Goal: Obtain resource: Download file/media

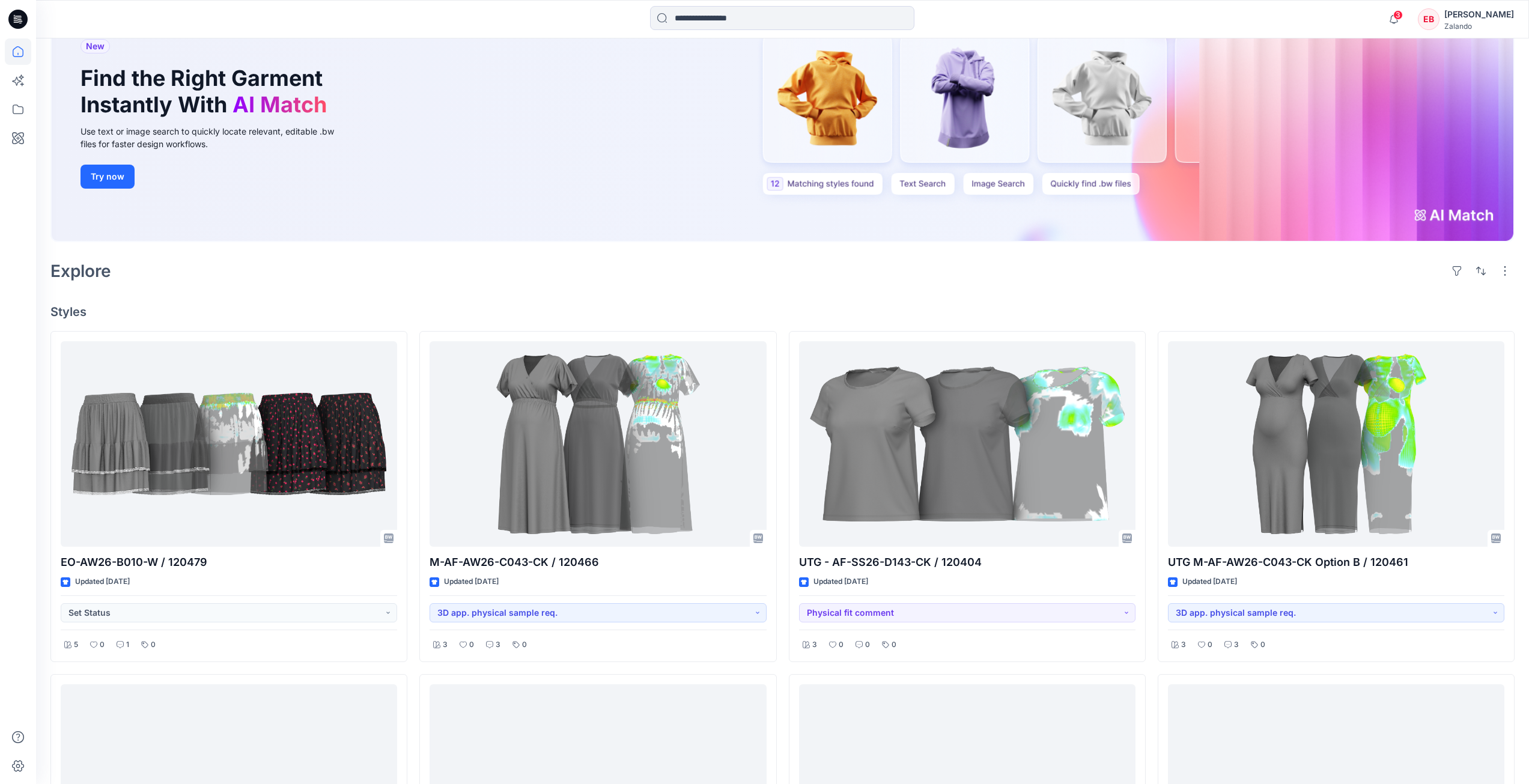
scroll to position [120, 0]
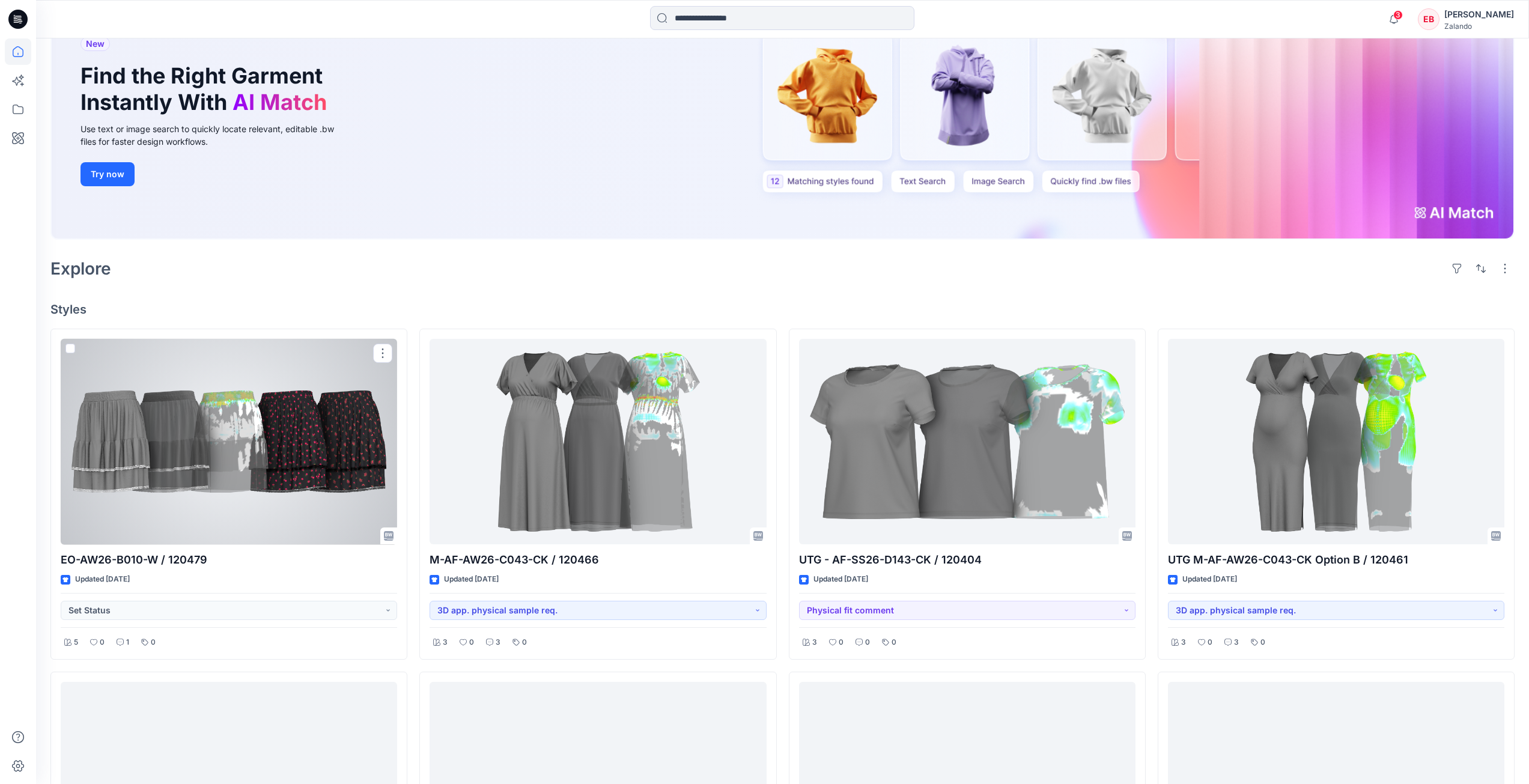
click at [270, 471] on div at bounding box center [229, 442] width 337 height 206
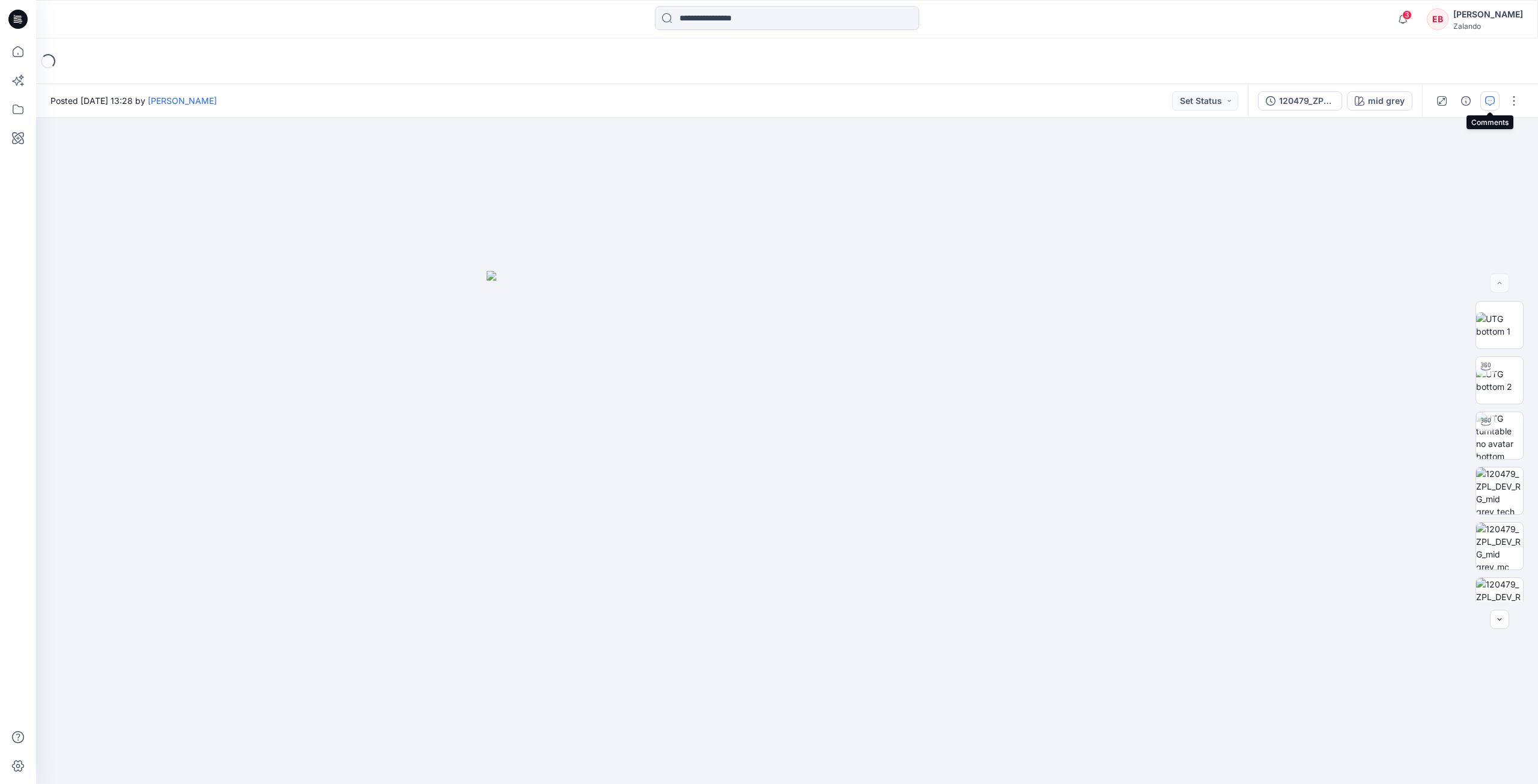
click at [1485, 101] on button "button" at bounding box center [1489, 100] width 19 height 19
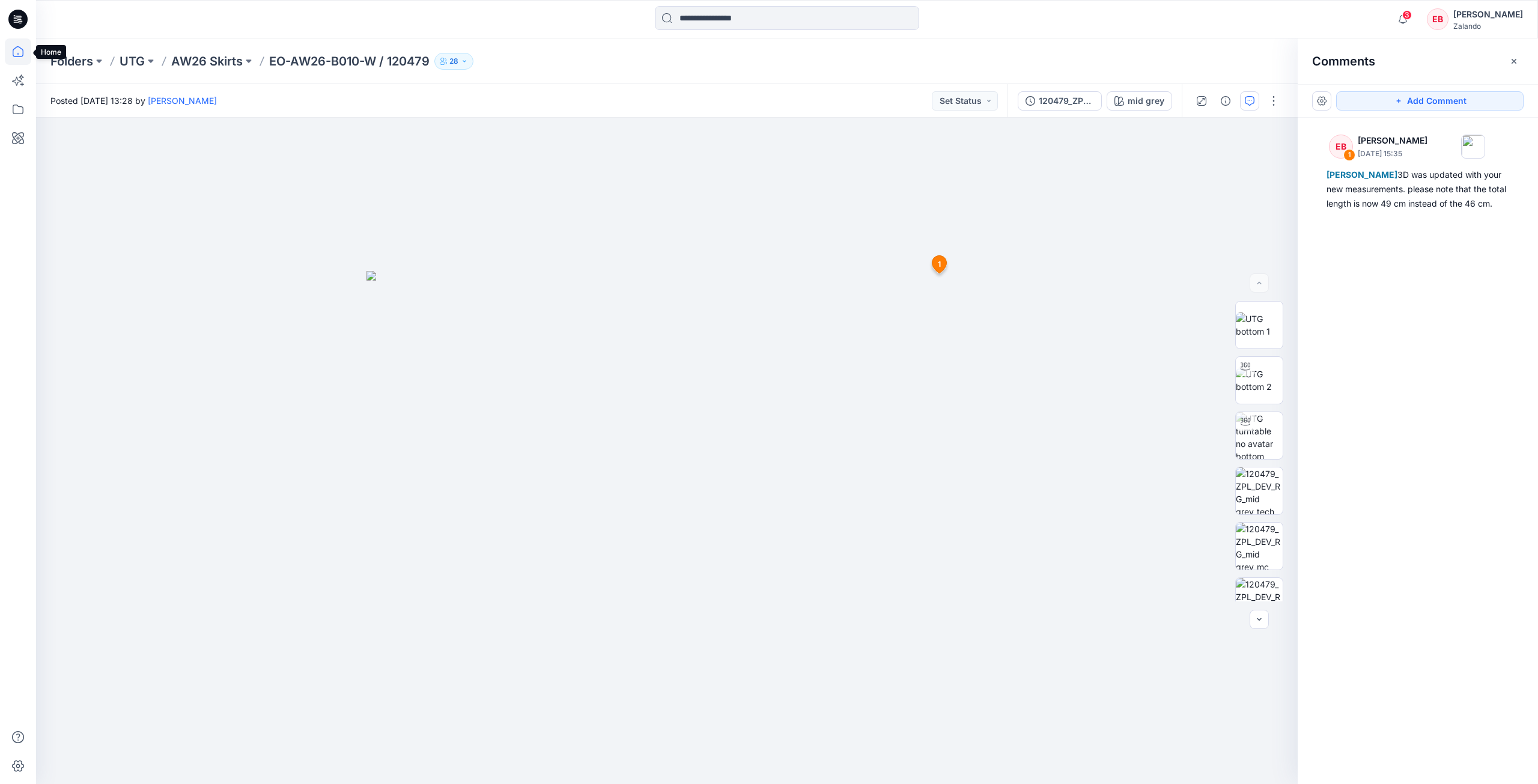
click at [21, 47] on icon at bounding box center [18, 52] width 26 height 26
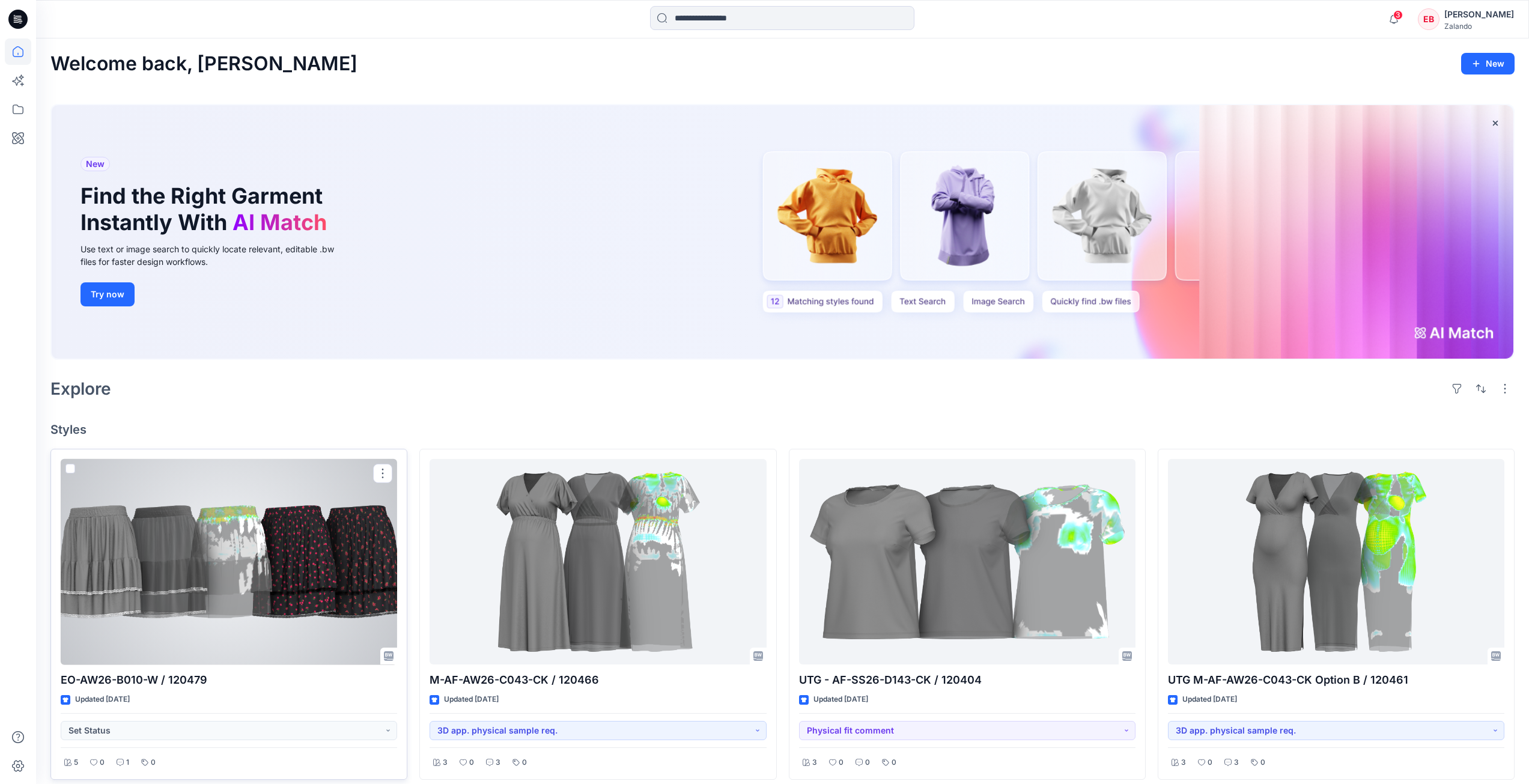
click at [351, 581] on div at bounding box center [229, 562] width 337 height 206
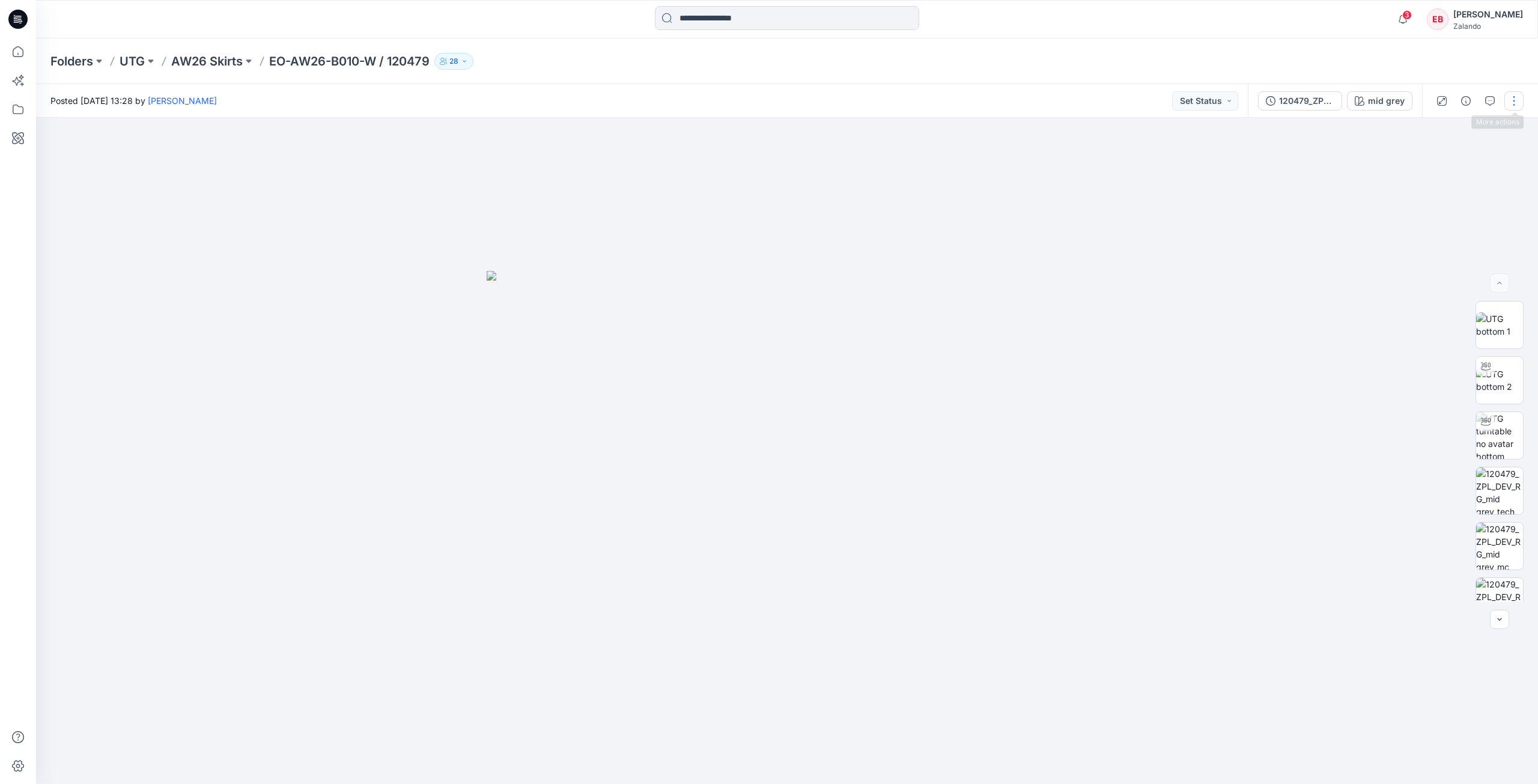
click at [1508, 104] on button "button" at bounding box center [1513, 100] width 19 height 19
click at [1451, 169] on button "Edit" at bounding box center [1464, 162] width 110 height 22
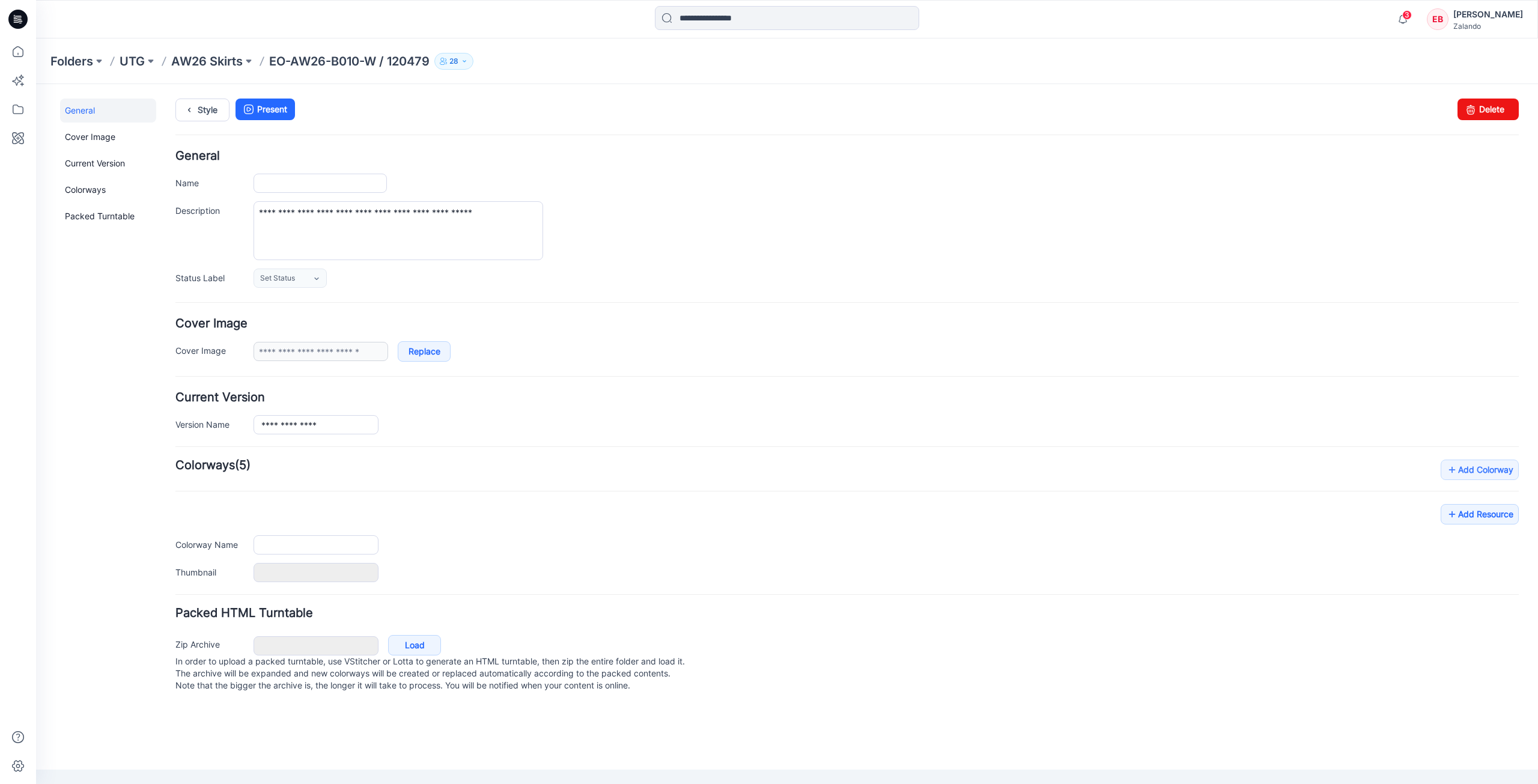
type input "**********"
type input "********"
type input "**********"
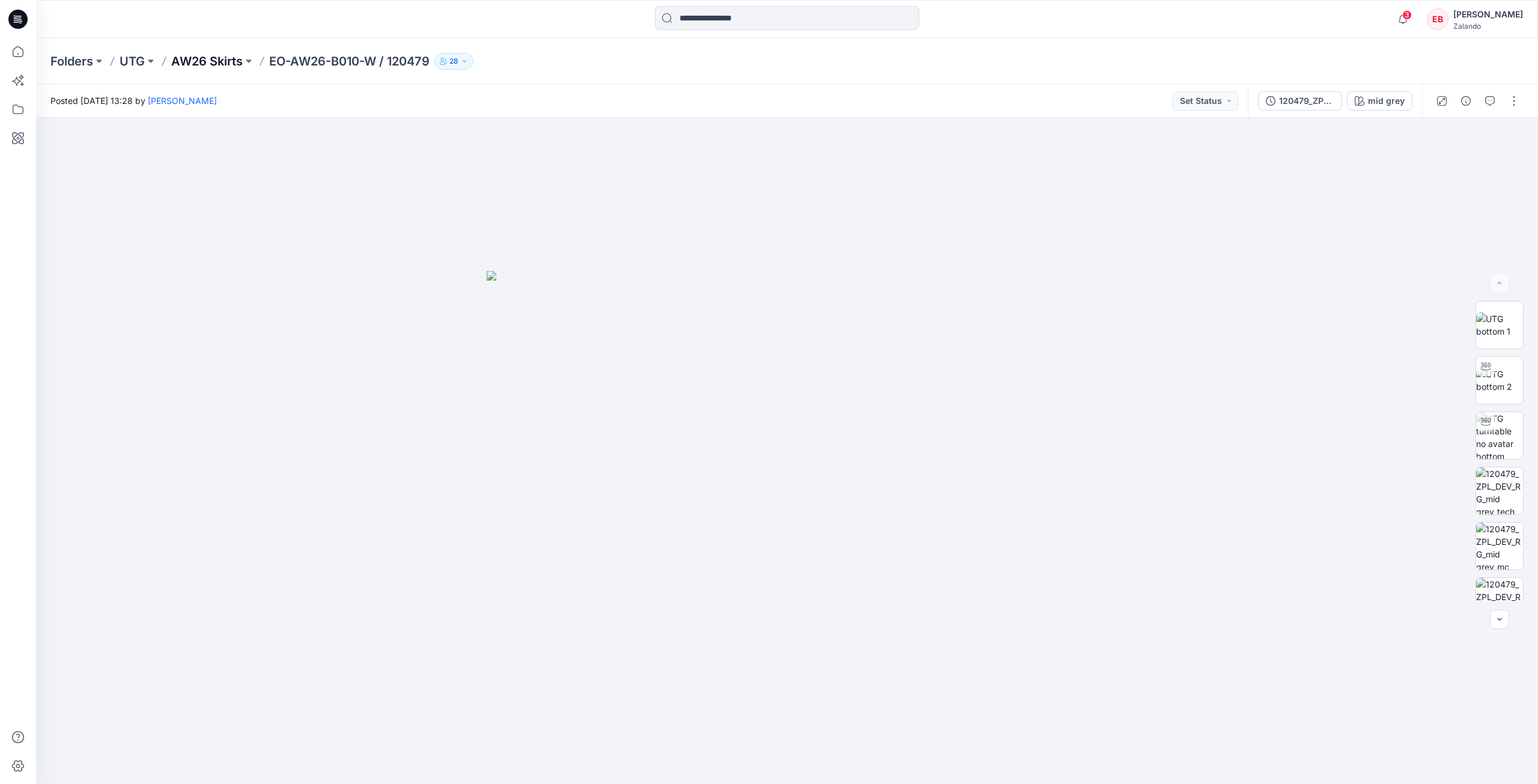
click at [230, 62] on p "AW26 Skirts" at bounding box center [207, 61] width 72 height 16
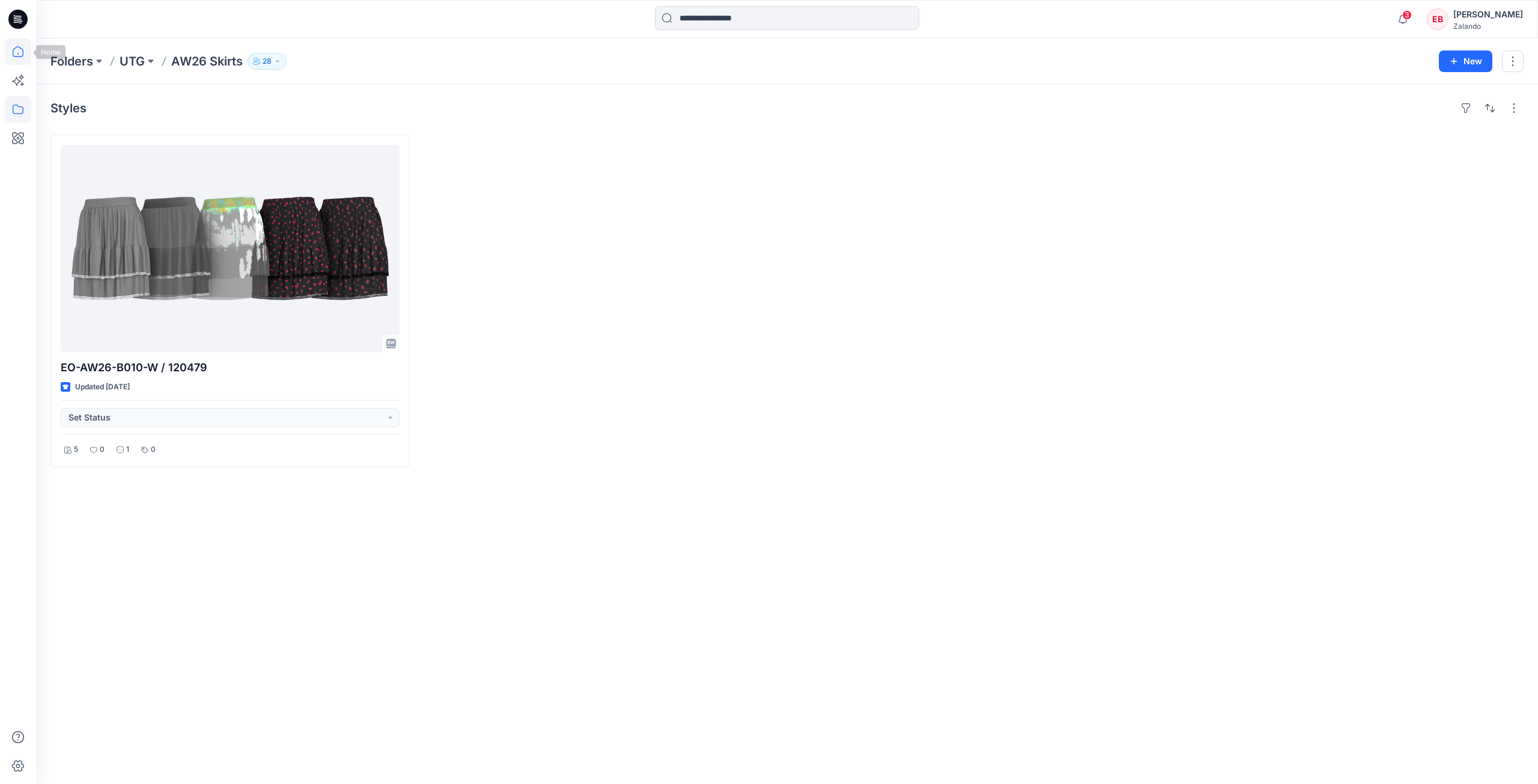
click at [23, 57] on icon at bounding box center [18, 52] width 26 height 26
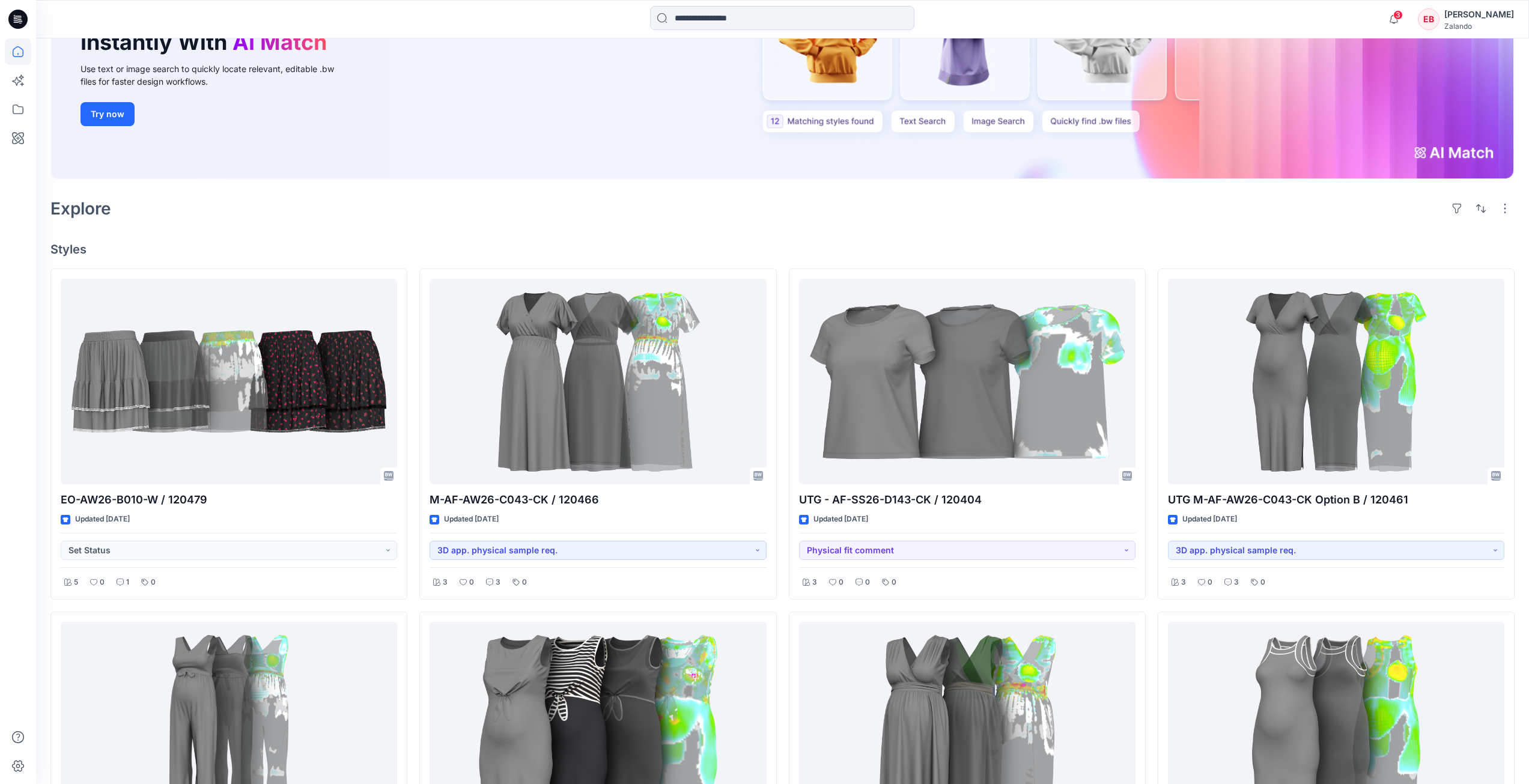
scroll to position [240, 0]
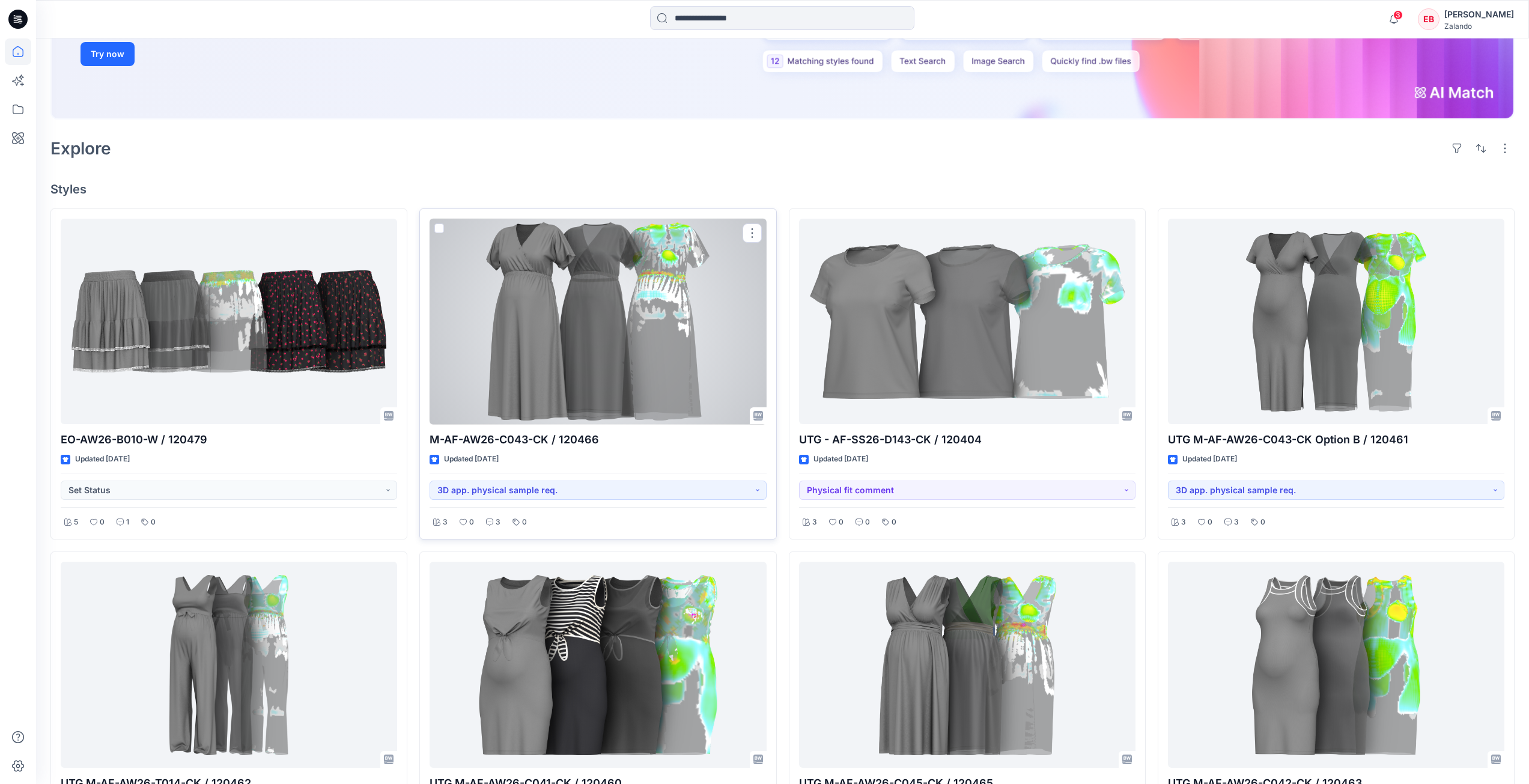
click at [652, 332] on div at bounding box center [597, 322] width 337 height 206
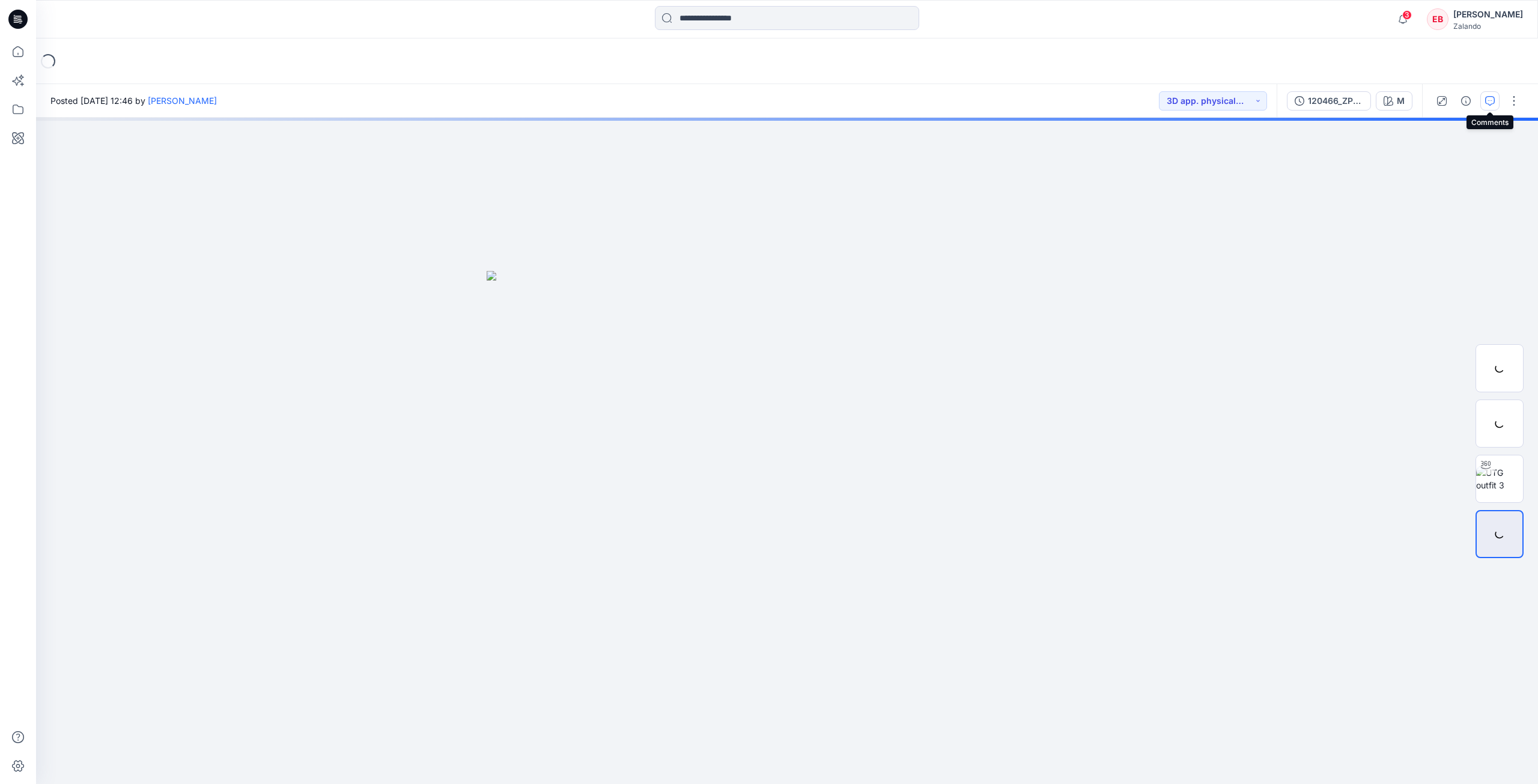
click at [1495, 96] on button "button" at bounding box center [1489, 100] width 19 height 19
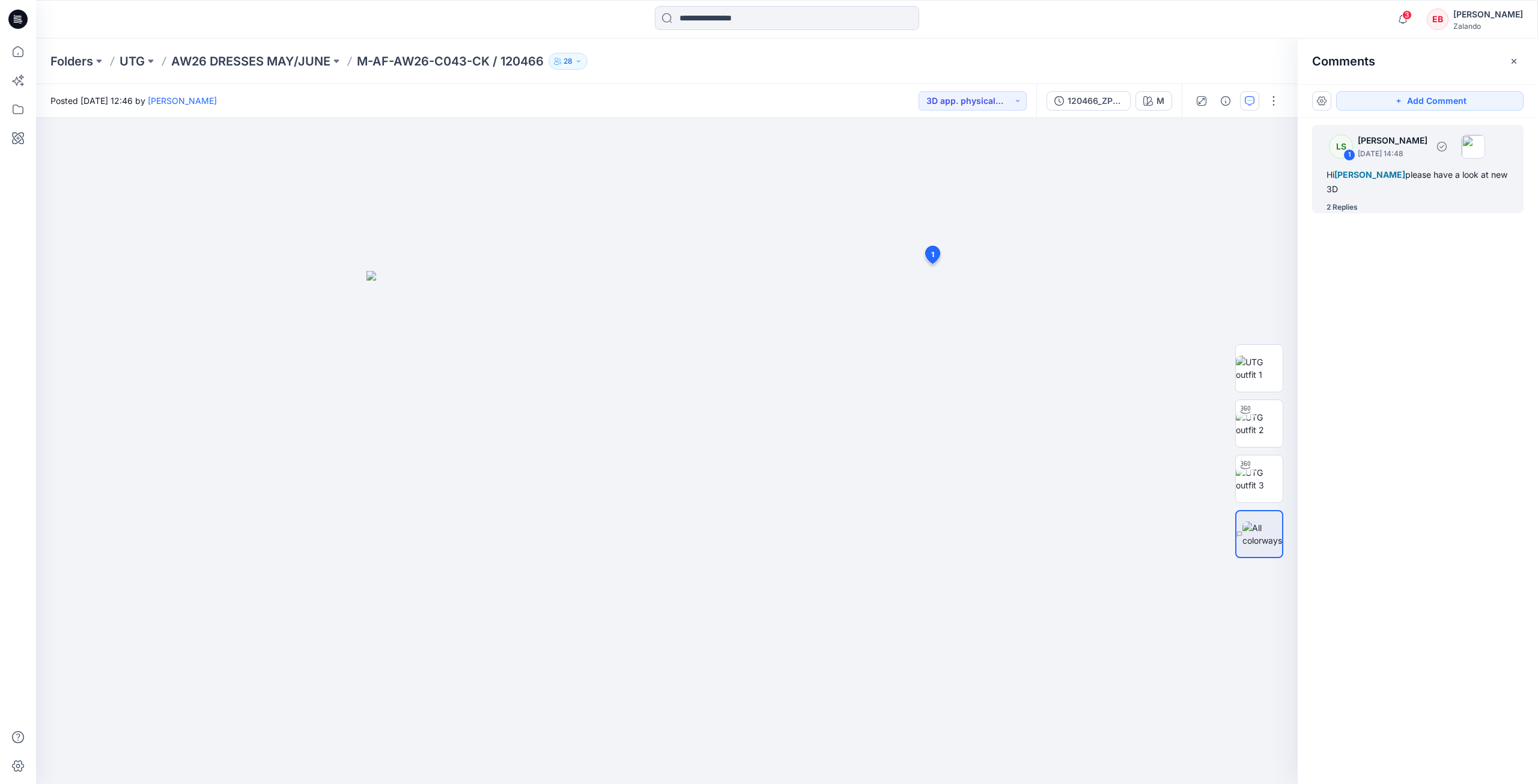
click at [1341, 208] on div "2 Replies" at bounding box center [1342, 207] width 31 height 12
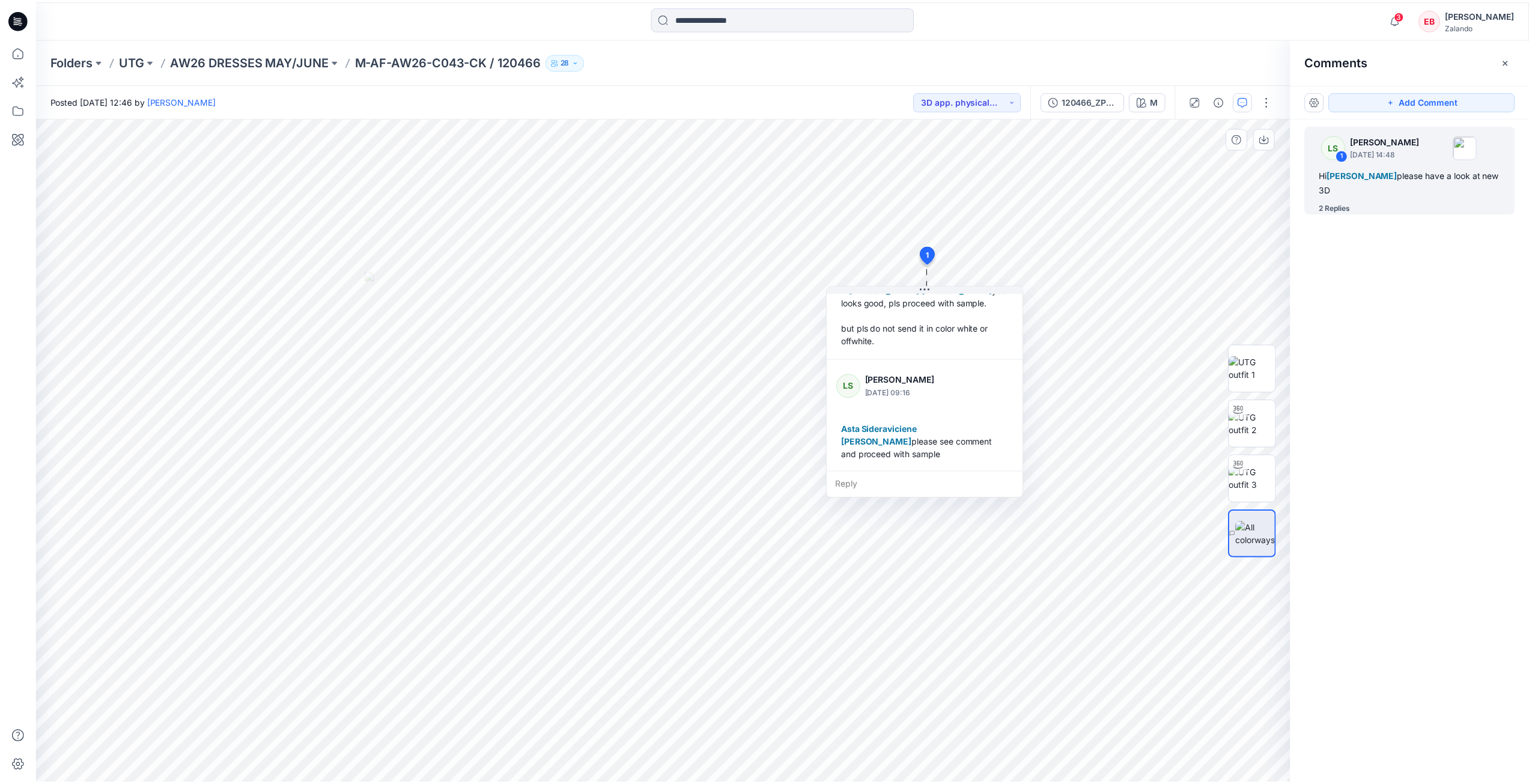
scroll to position [173, 0]
click at [16, 57] on icon at bounding box center [17, 51] width 11 height 11
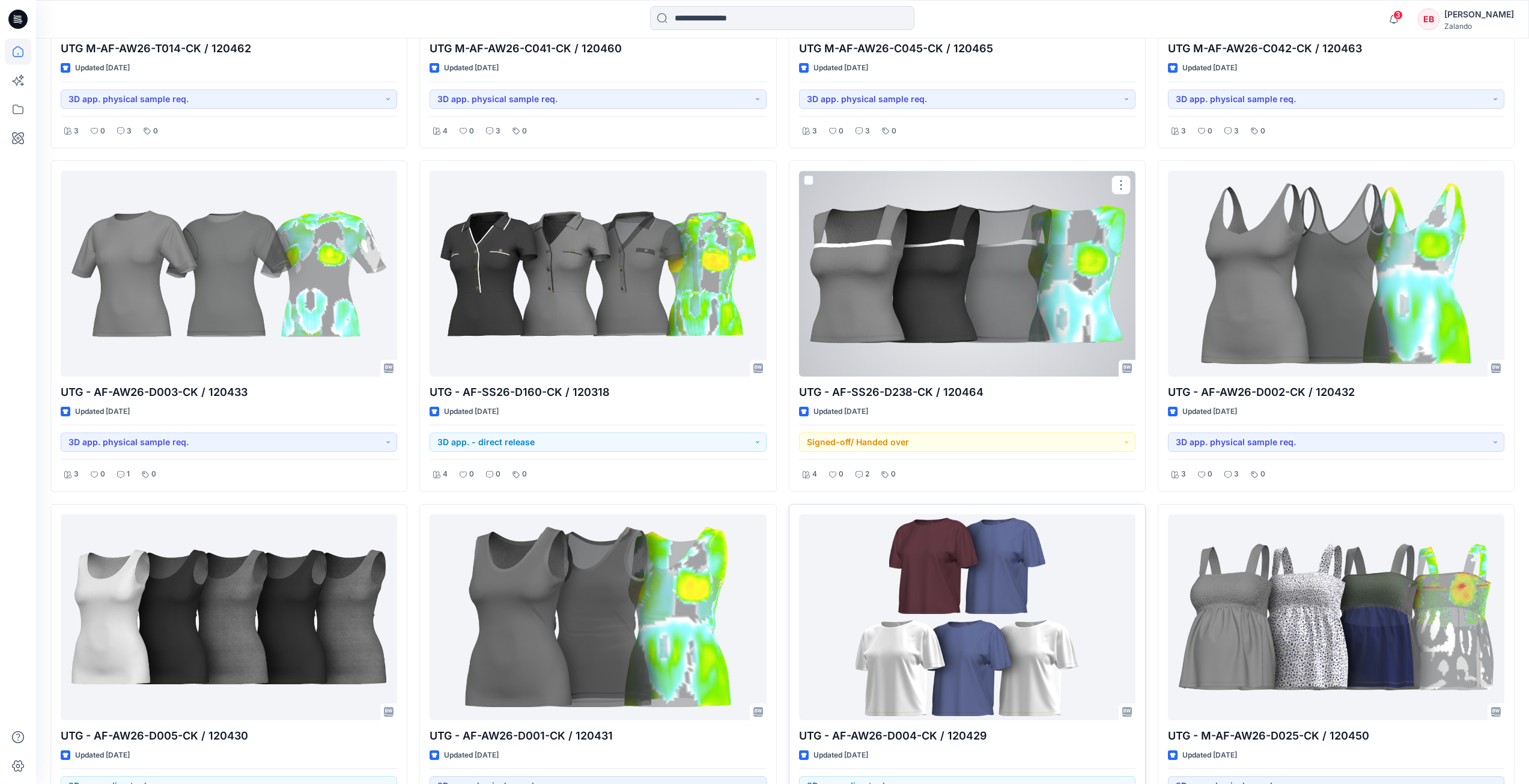
scroll to position [981, 0]
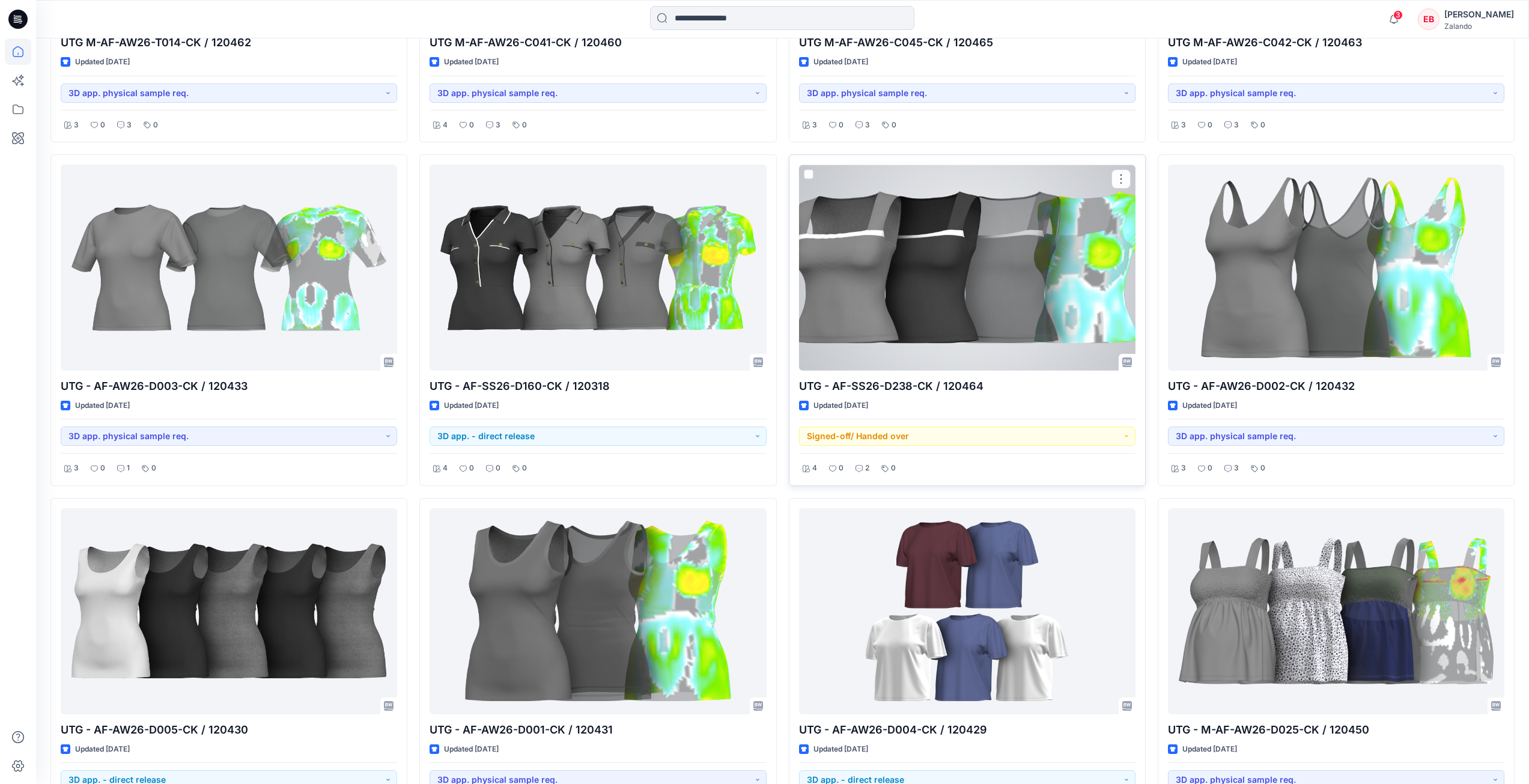
click at [1026, 253] on div at bounding box center [967, 267] width 337 height 206
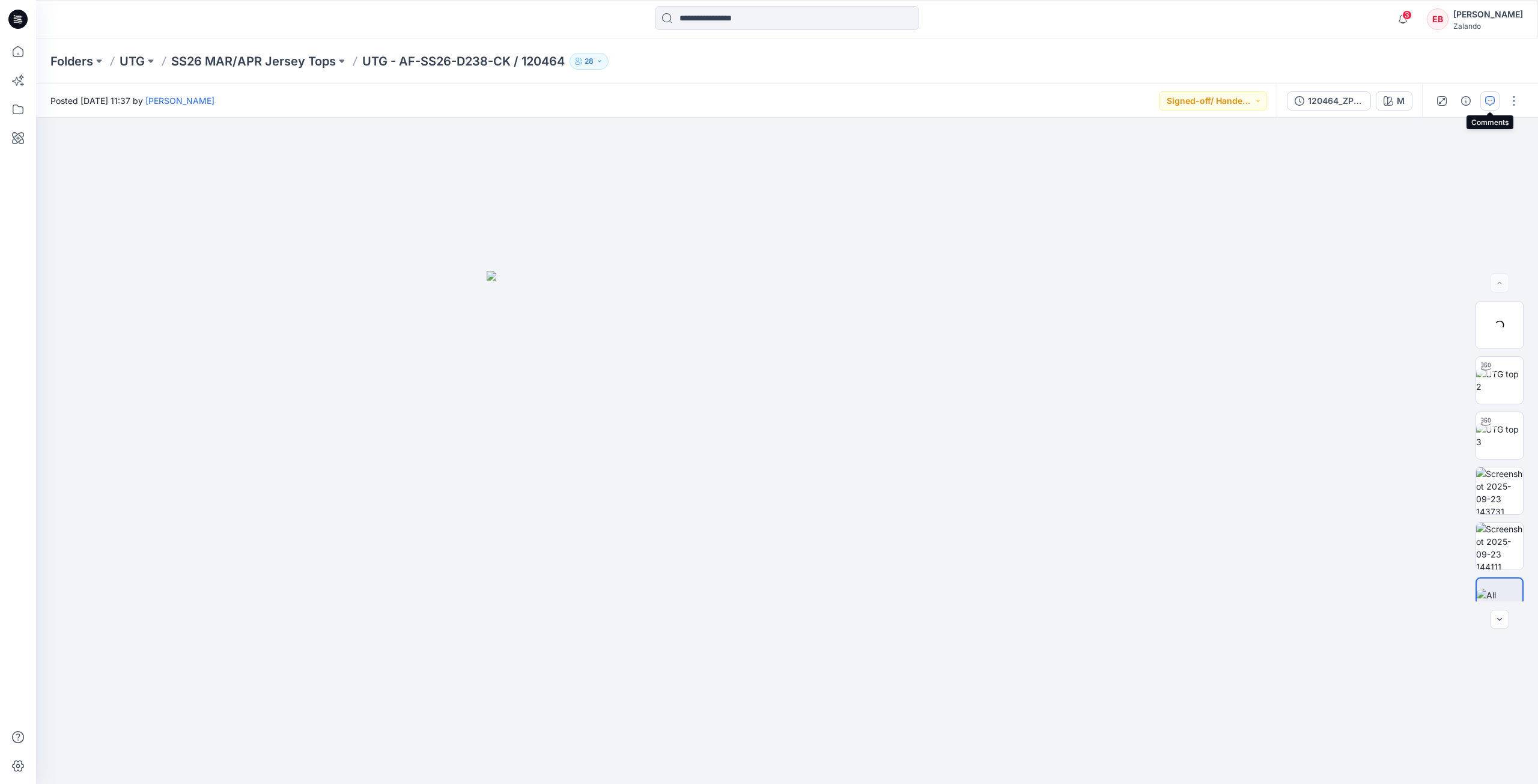
click at [1489, 98] on icon "button" at bounding box center [1490, 101] width 10 height 10
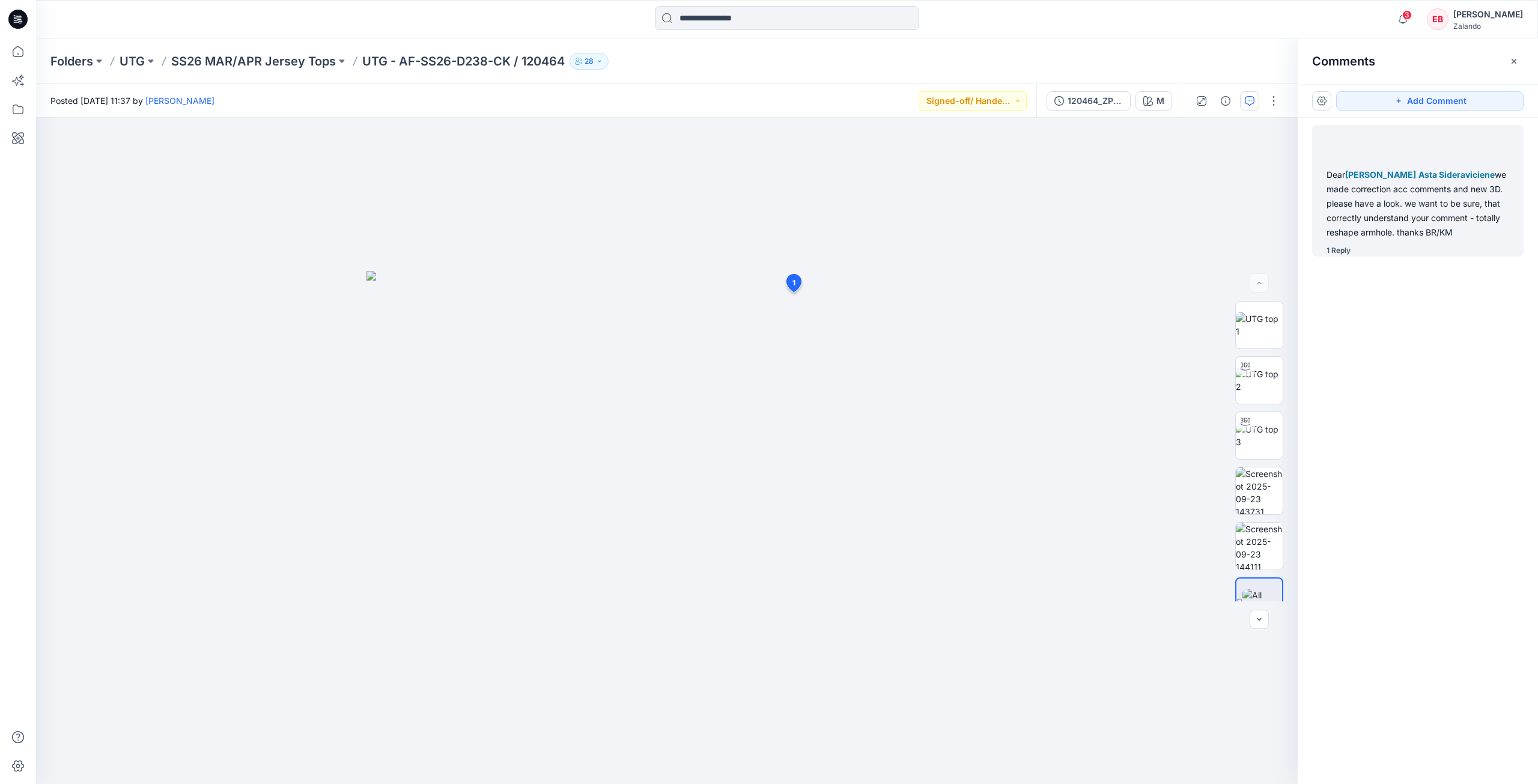
click at [1354, 253] on div "1 Reply" at bounding box center [1425, 250] width 197 height 12
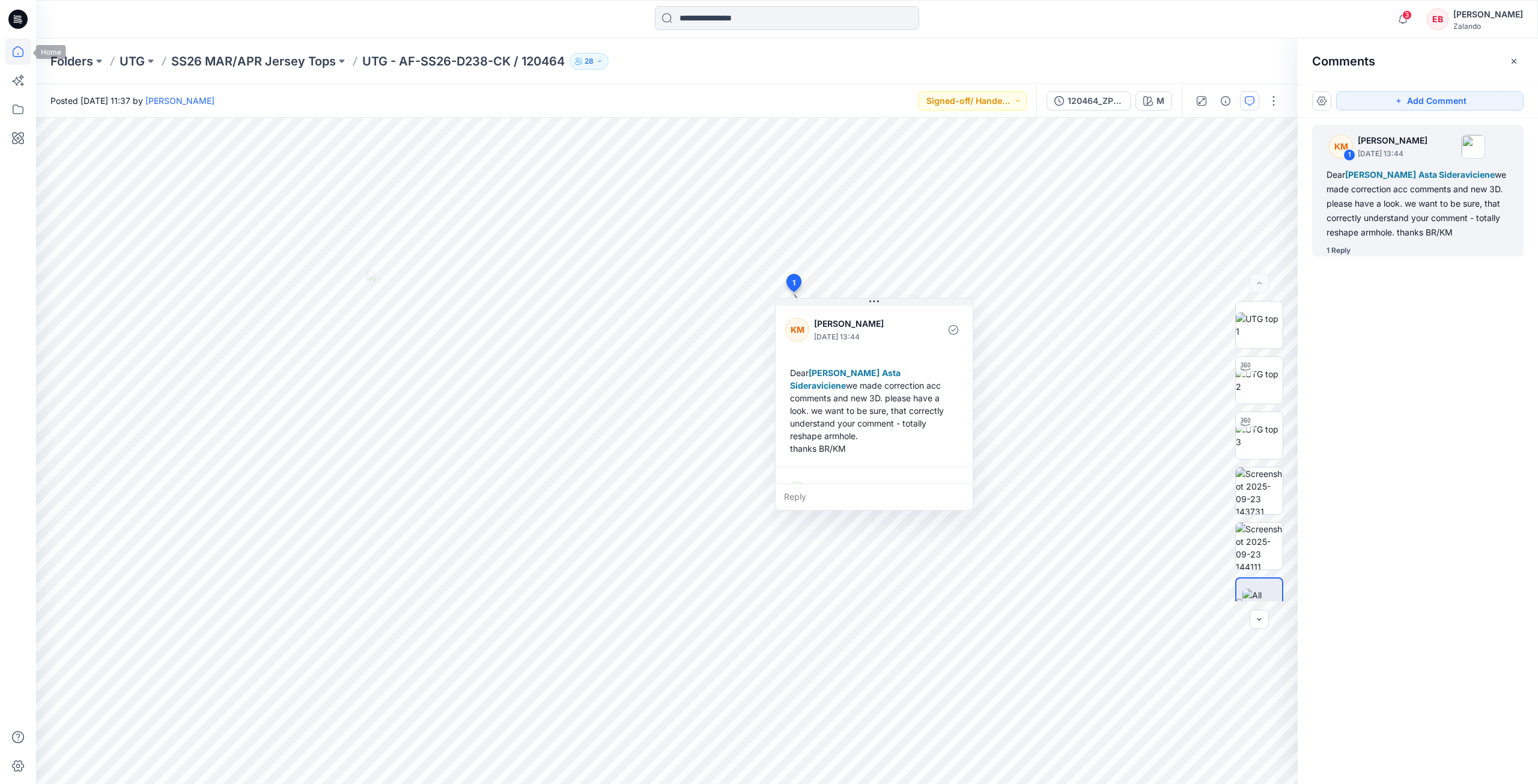
click at [16, 60] on icon at bounding box center [18, 52] width 26 height 26
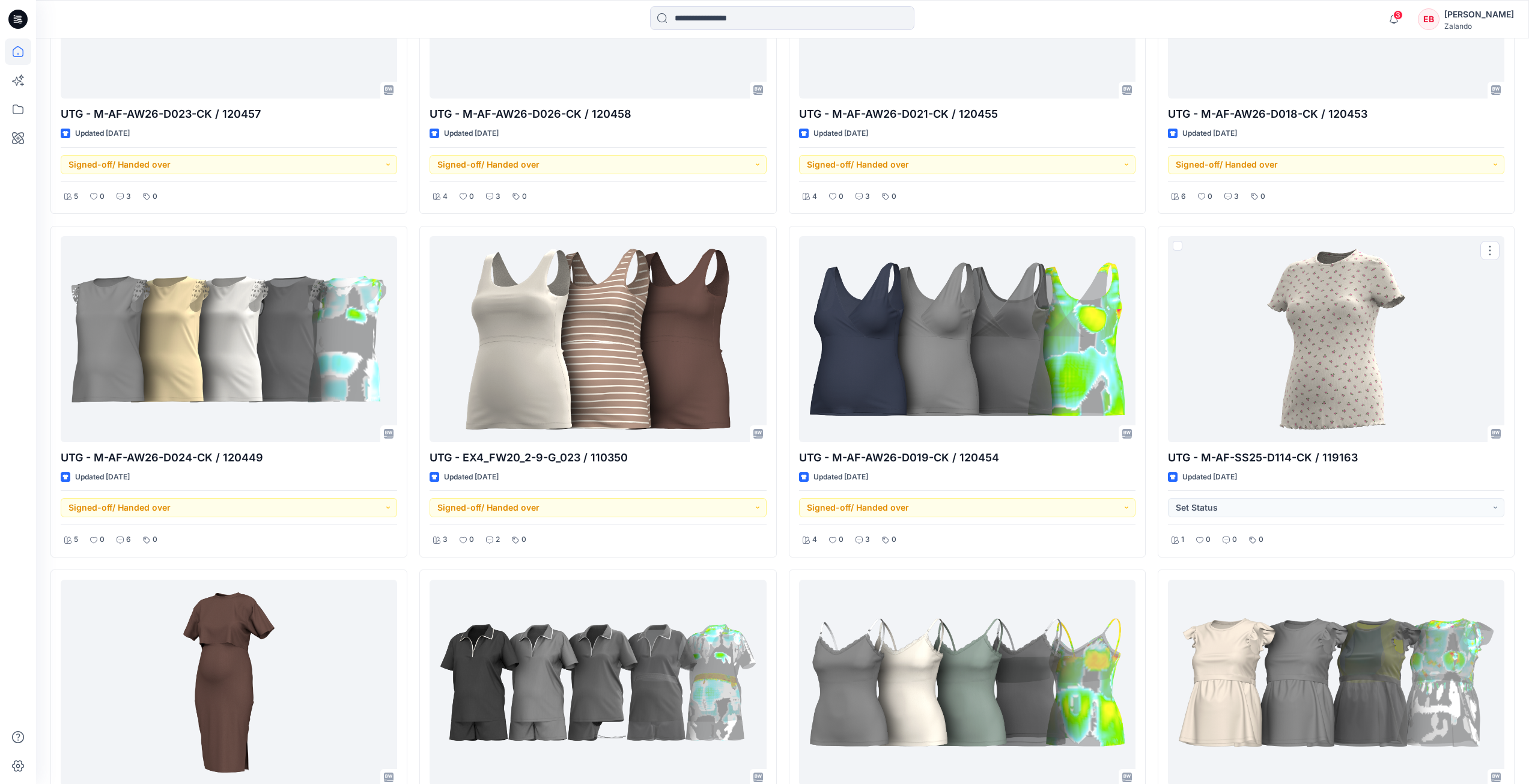
scroll to position [2672, 0]
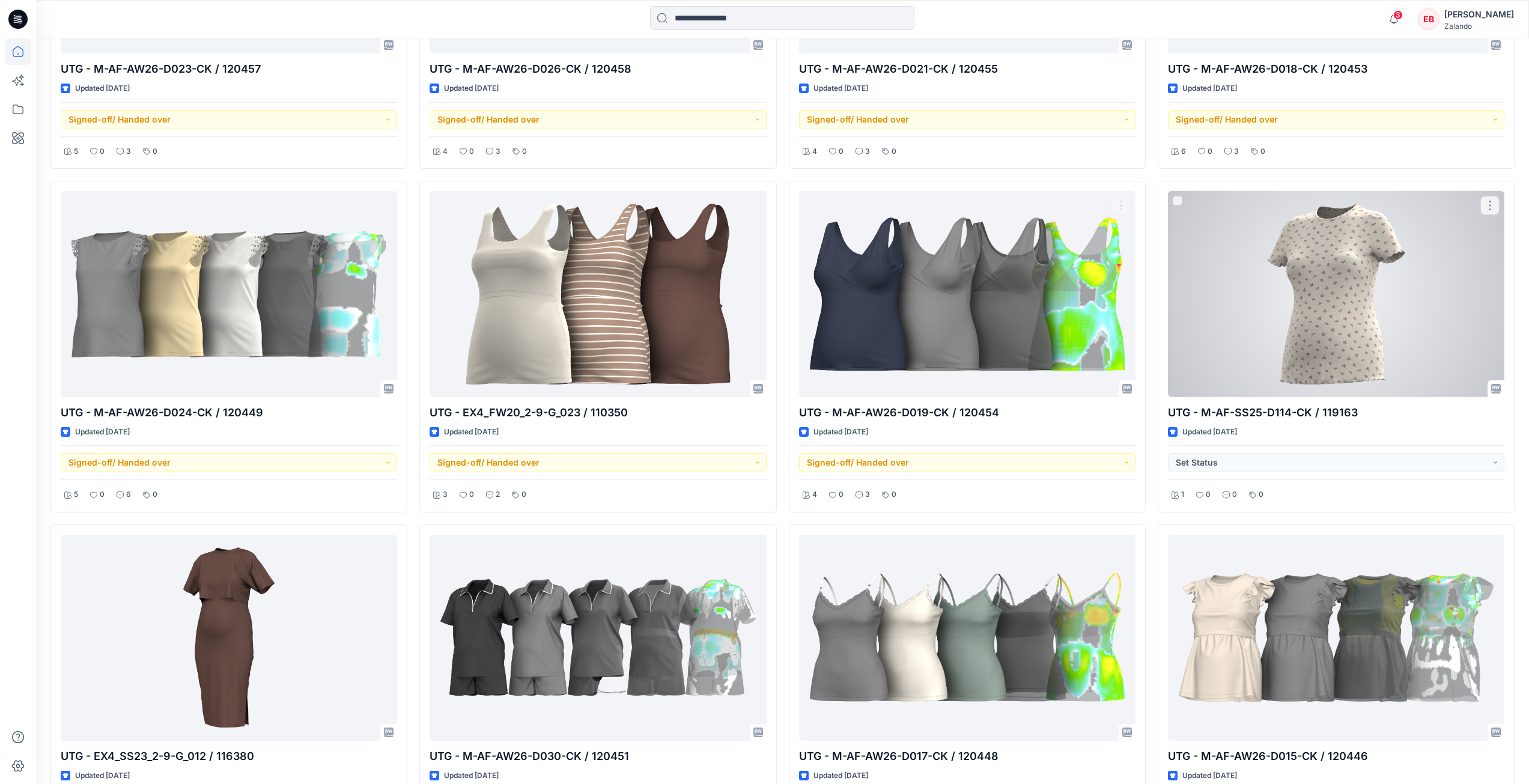
drag, startPoint x: 1357, startPoint y: 283, endPoint x: 1351, endPoint y: 284, distance: 6.1
click at [1357, 283] on div at bounding box center [1336, 294] width 337 height 206
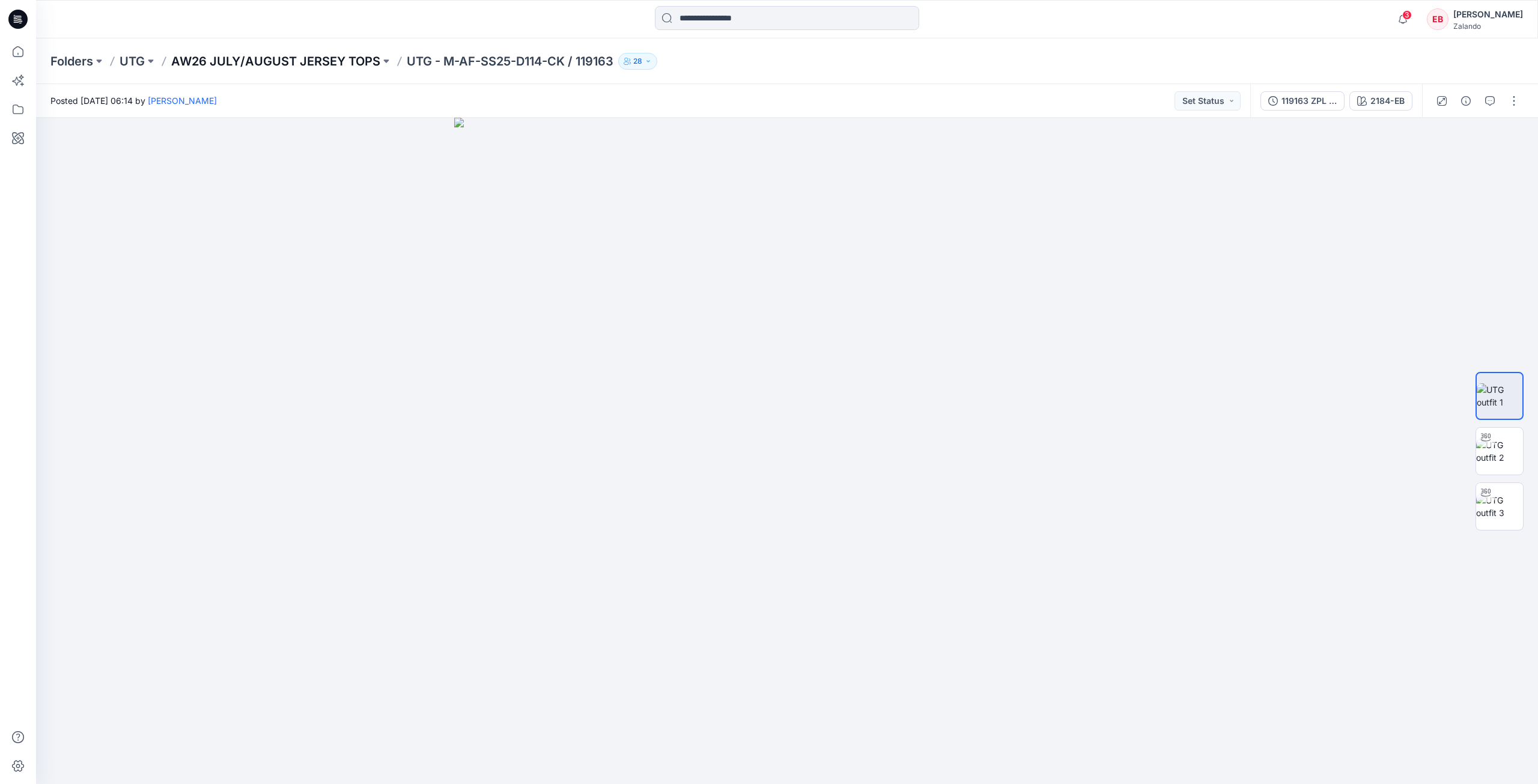
click at [289, 65] on p "AW26 JULY/AUGUST JERSEY TOPS" at bounding box center [276, 61] width 209 height 16
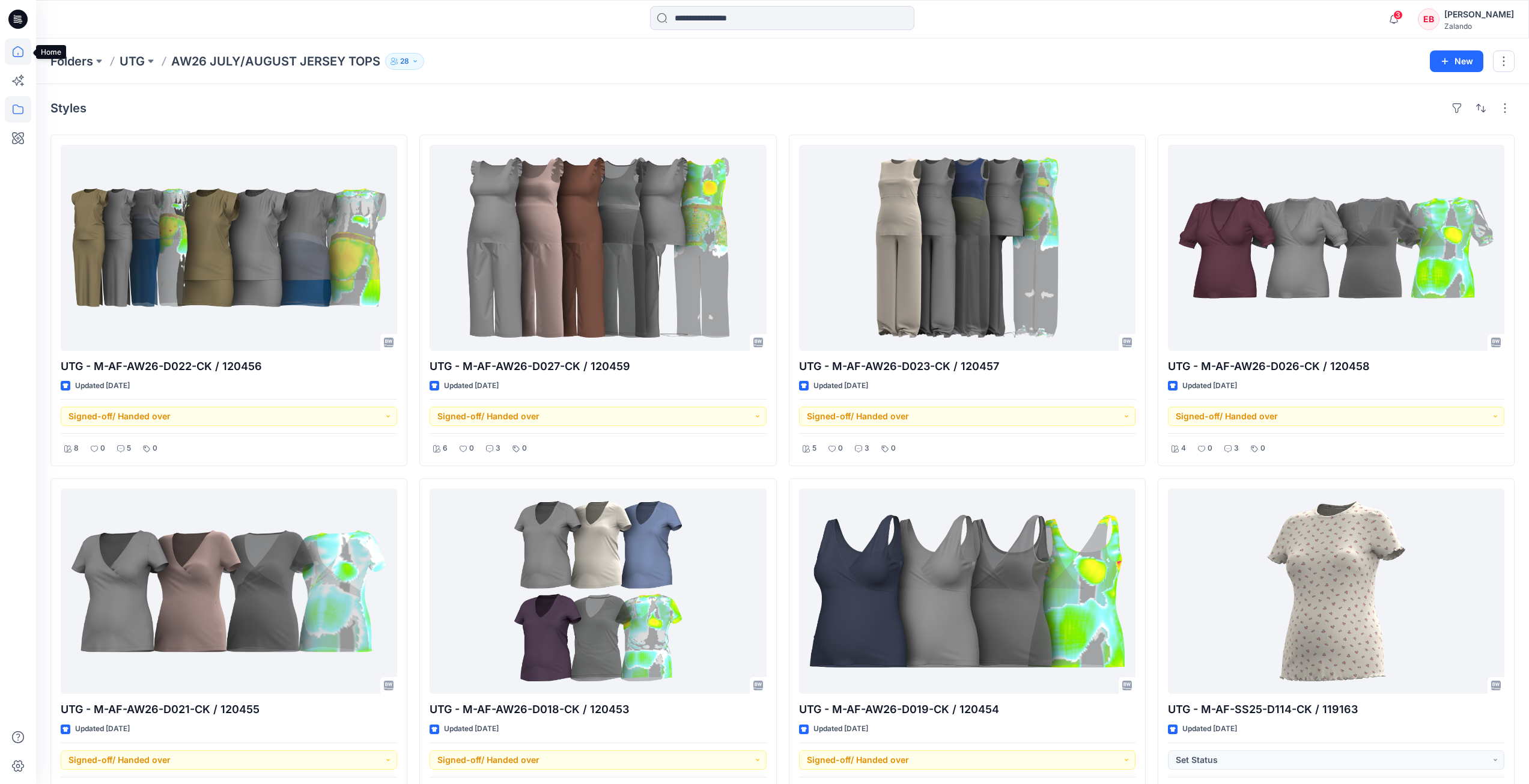
click at [12, 44] on icon at bounding box center [18, 52] width 26 height 26
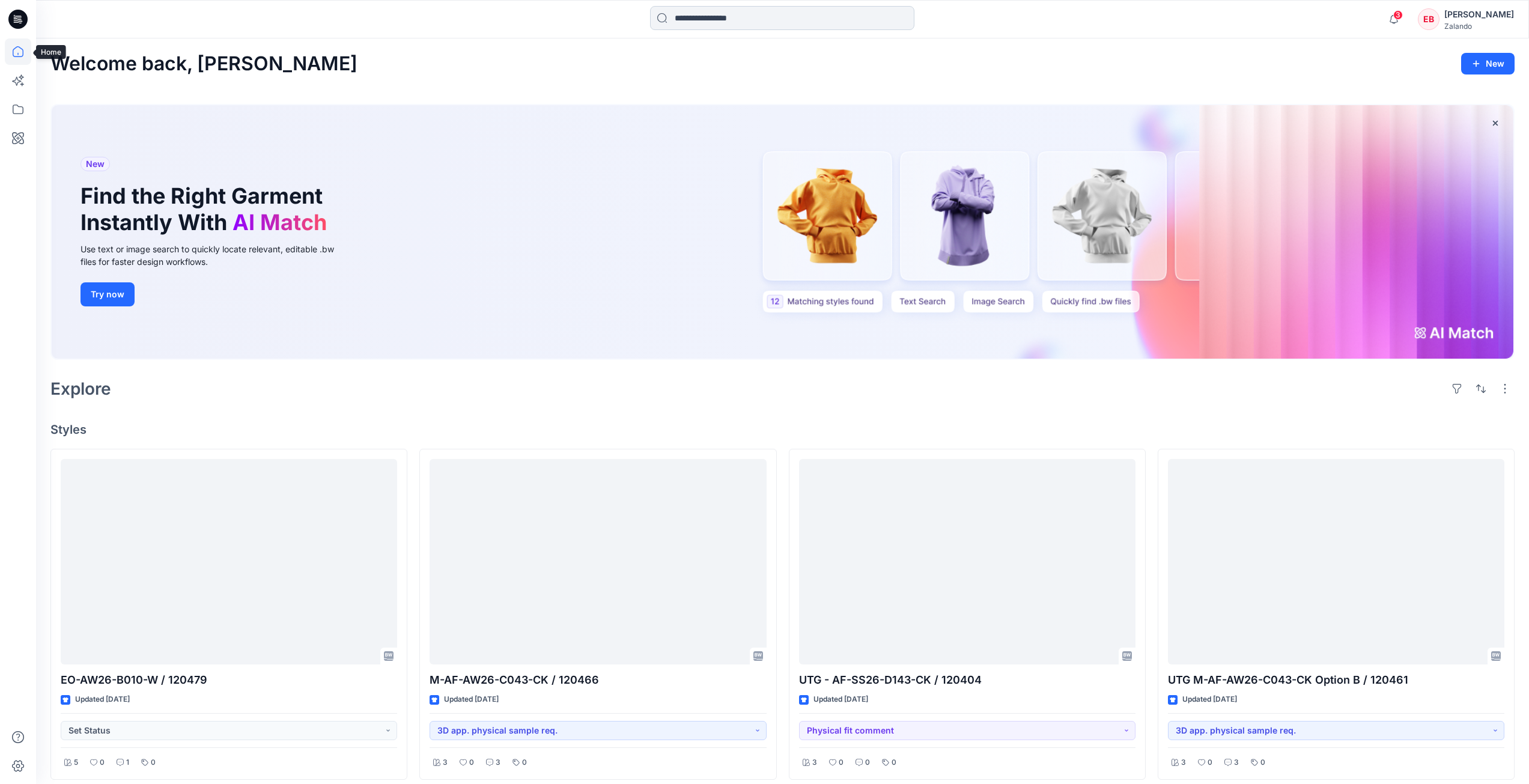
drag, startPoint x: 723, startPoint y: 13, endPoint x: 712, endPoint y: 21, distance: 13.6
click at [723, 13] on input at bounding box center [782, 17] width 264 height 24
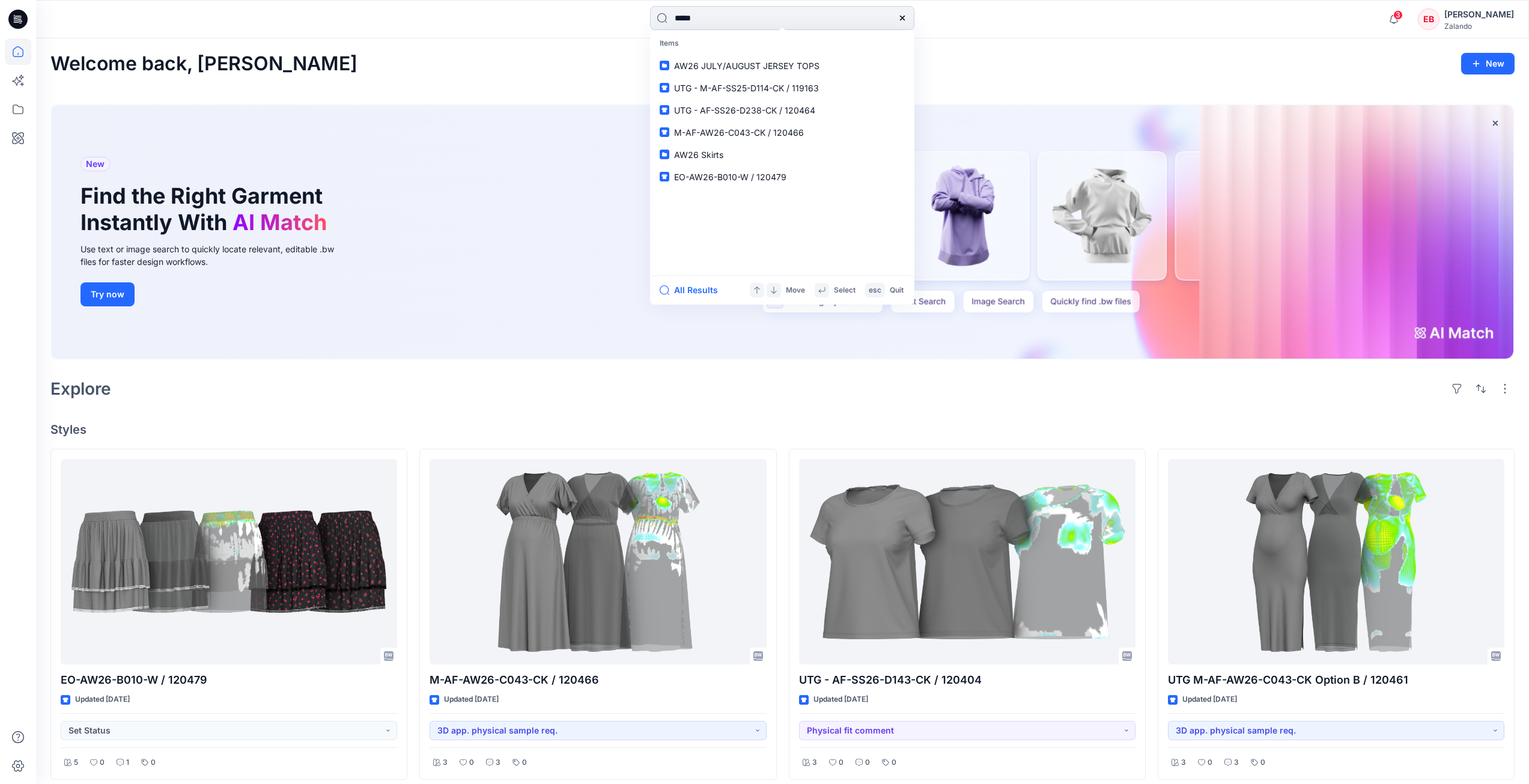
type input "******"
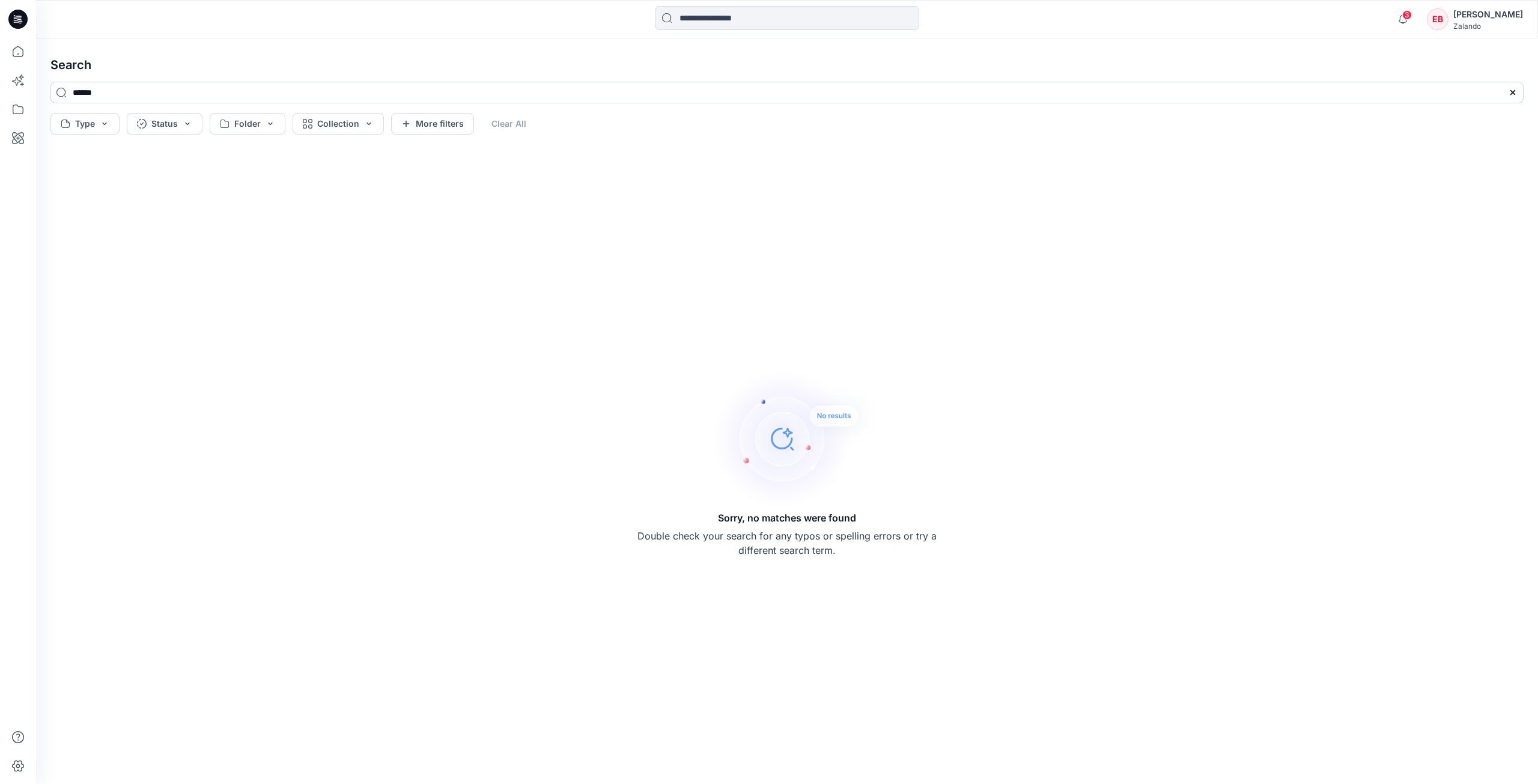
click at [166, 96] on input "******" at bounding box center [787, 92] width 1474 height 21
type input "******"
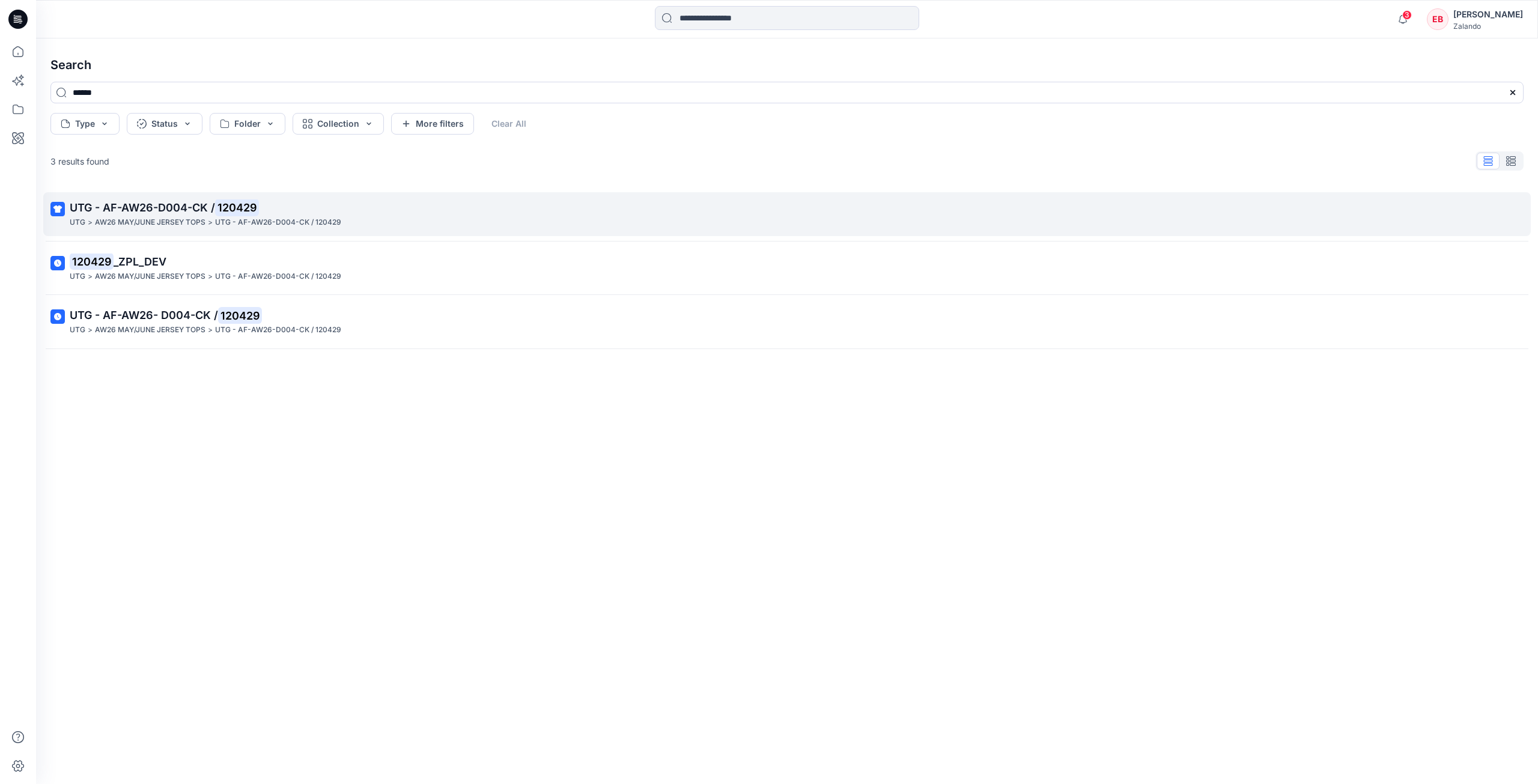
click at [426, 202] on p "UTG - AF-AW26-D004-CK / 120429" at bounding box center [786, 207] width 1433 height 16
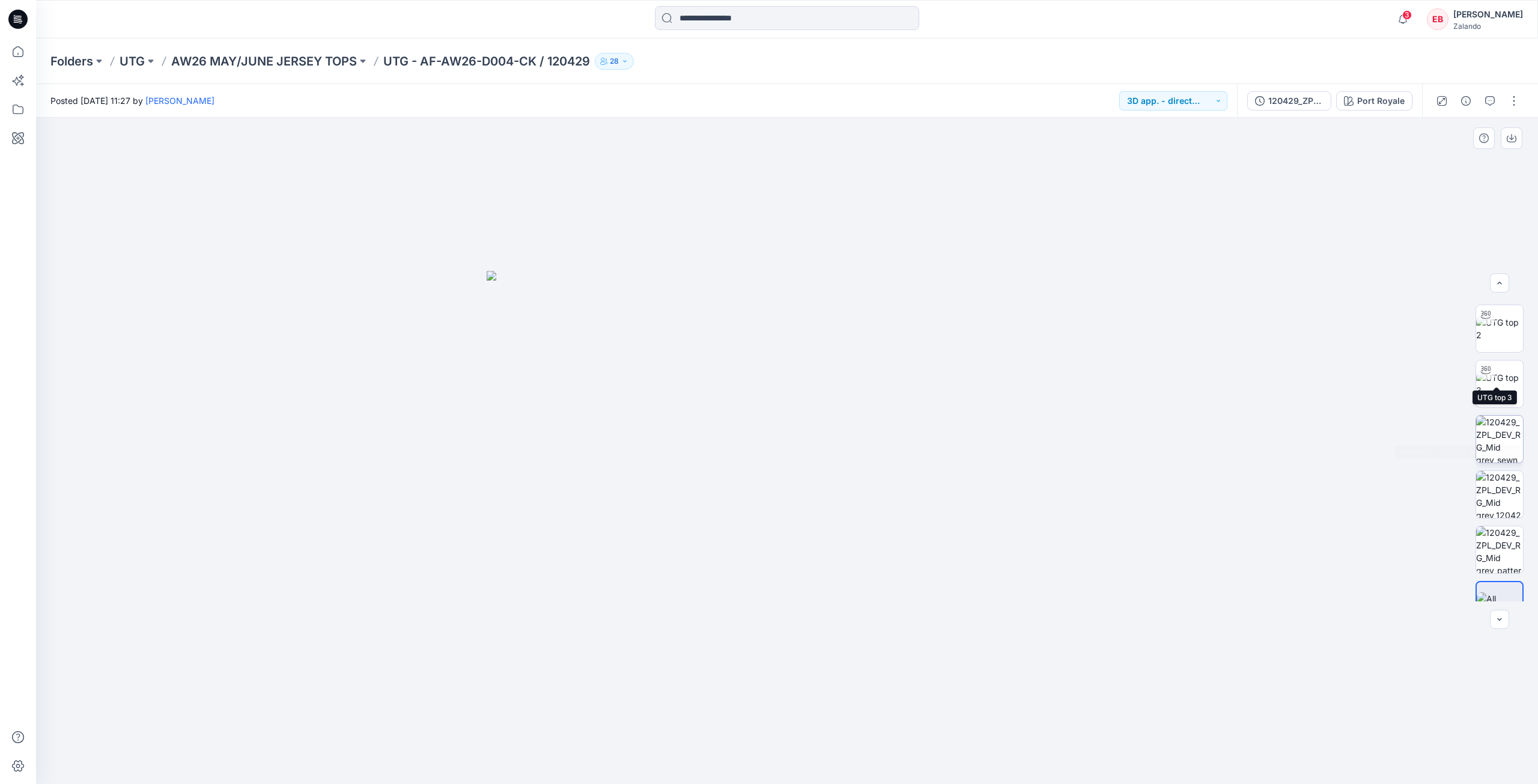
scroll to position [79, 0]
click at [1493, 99] on icon "button" at bounding box center [1490, 101] width 10 height 10
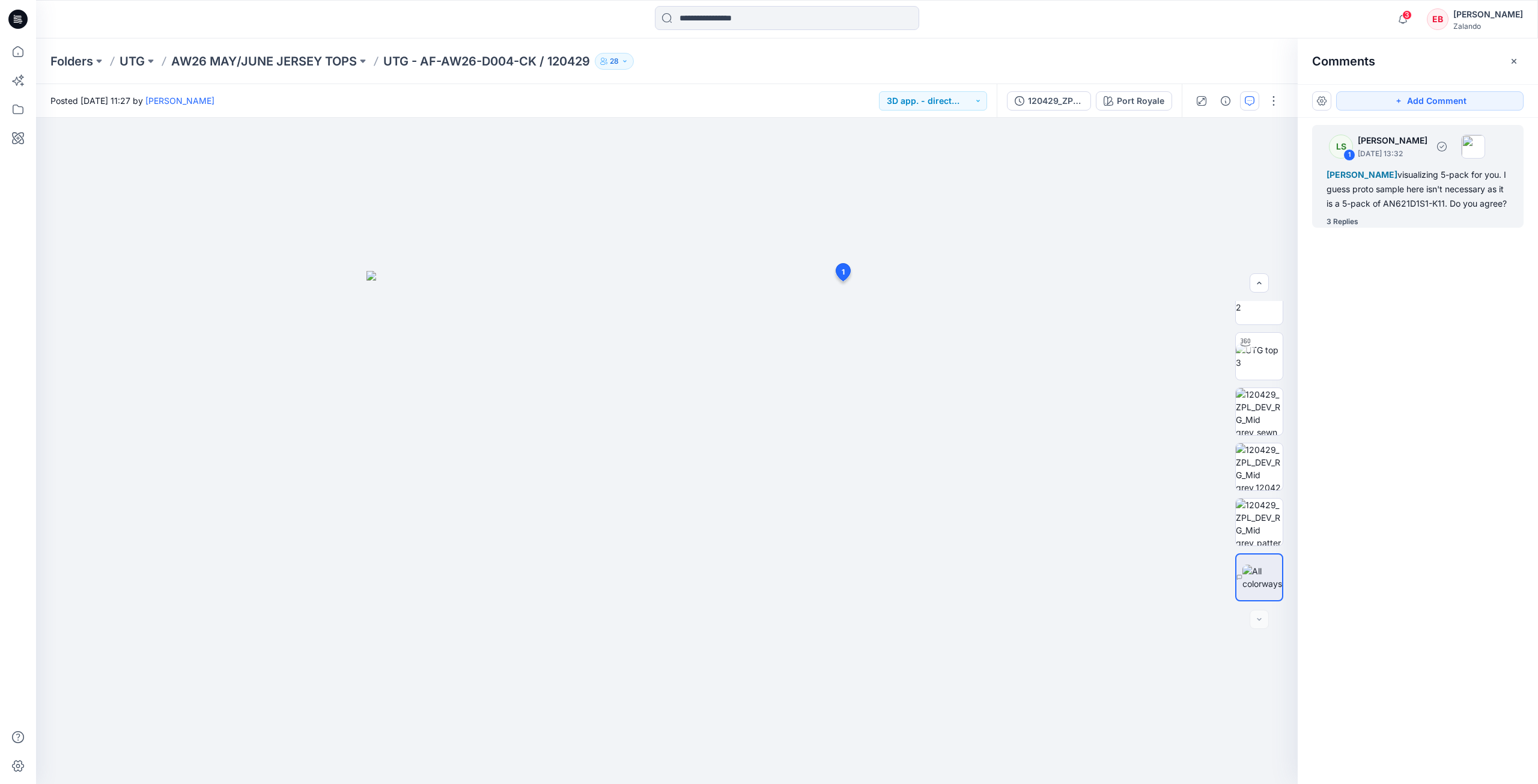
click at [1339, 228] on div "3 Replies" at bounding box center [1342, 221] width 32 height 12
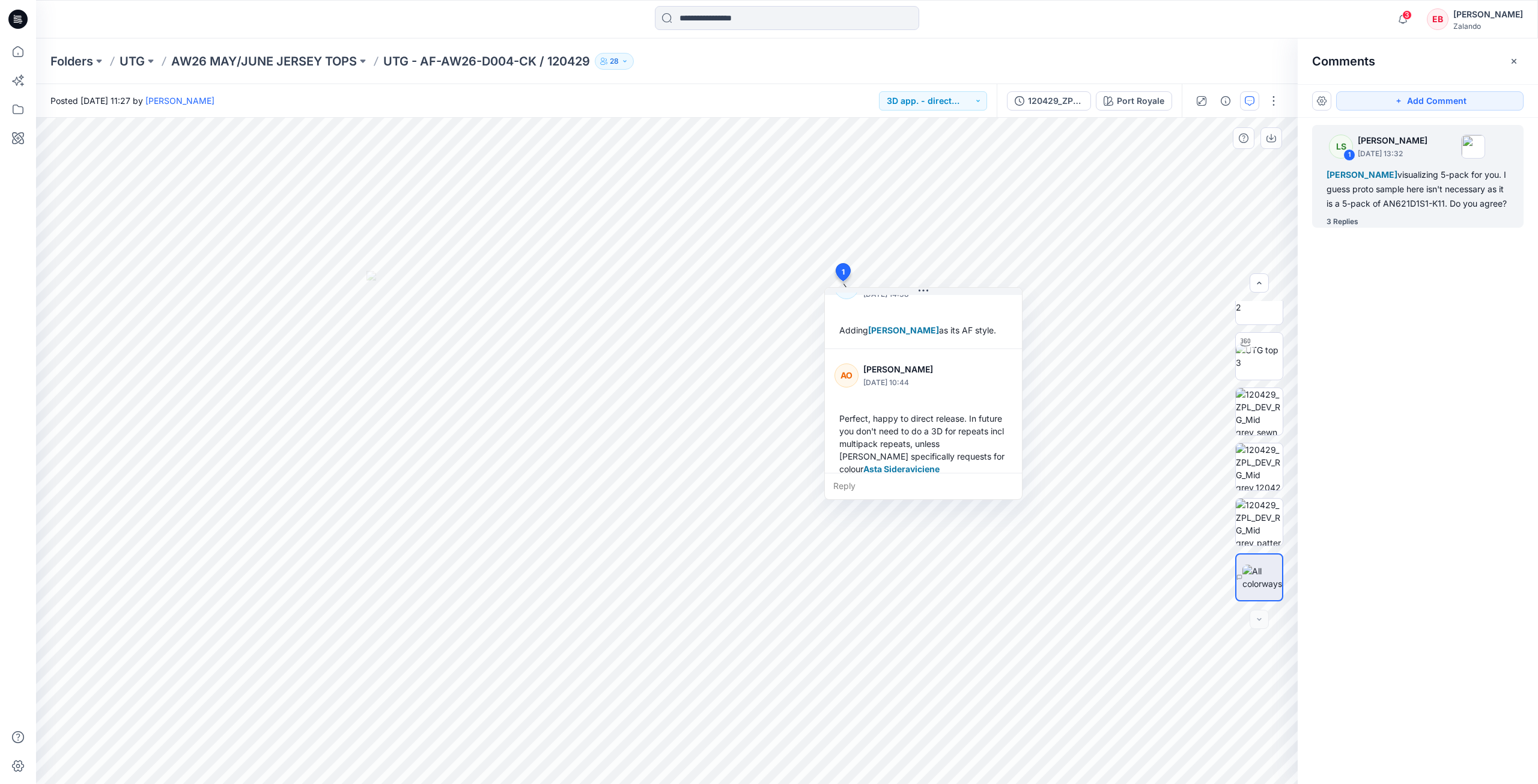
scroll to position [286, 0]
click at [759, 21] on input at bounding box center [787, 17] width 264 height 24
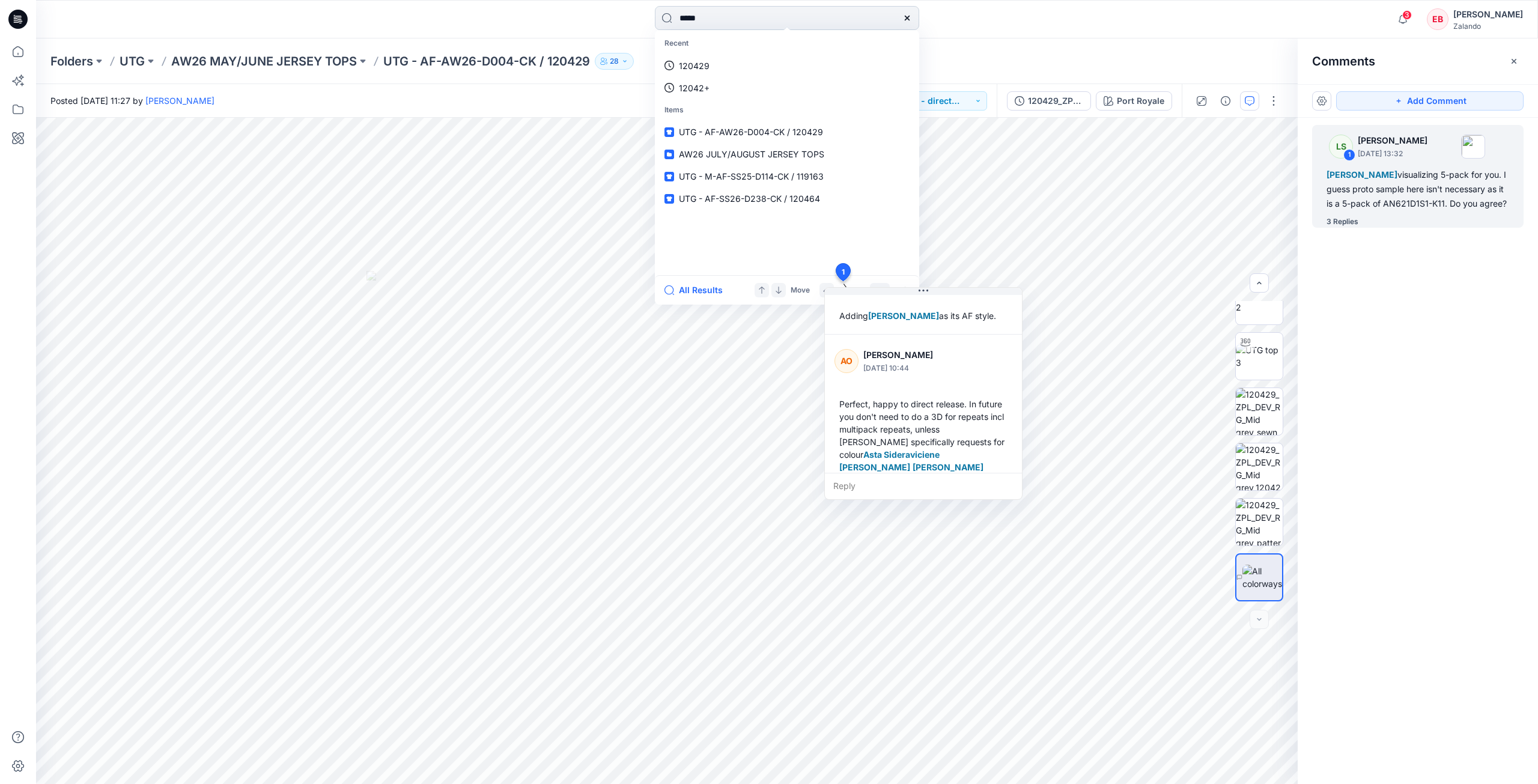
type input "******"
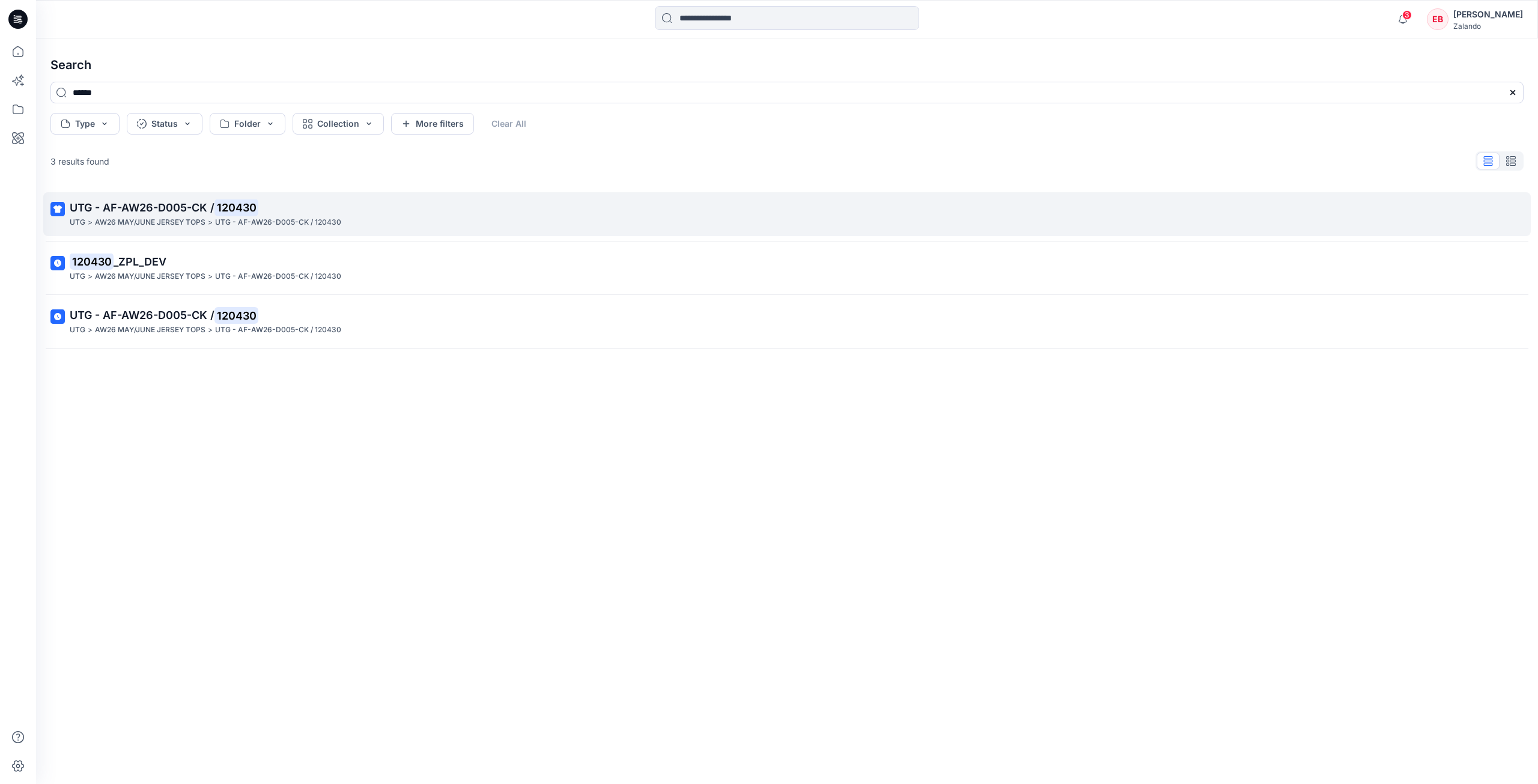
click at [574, 211] on p "UTG - AF-AW26-D005-CK / 120430" at bounding box center [786, 207] width 1433 height 16
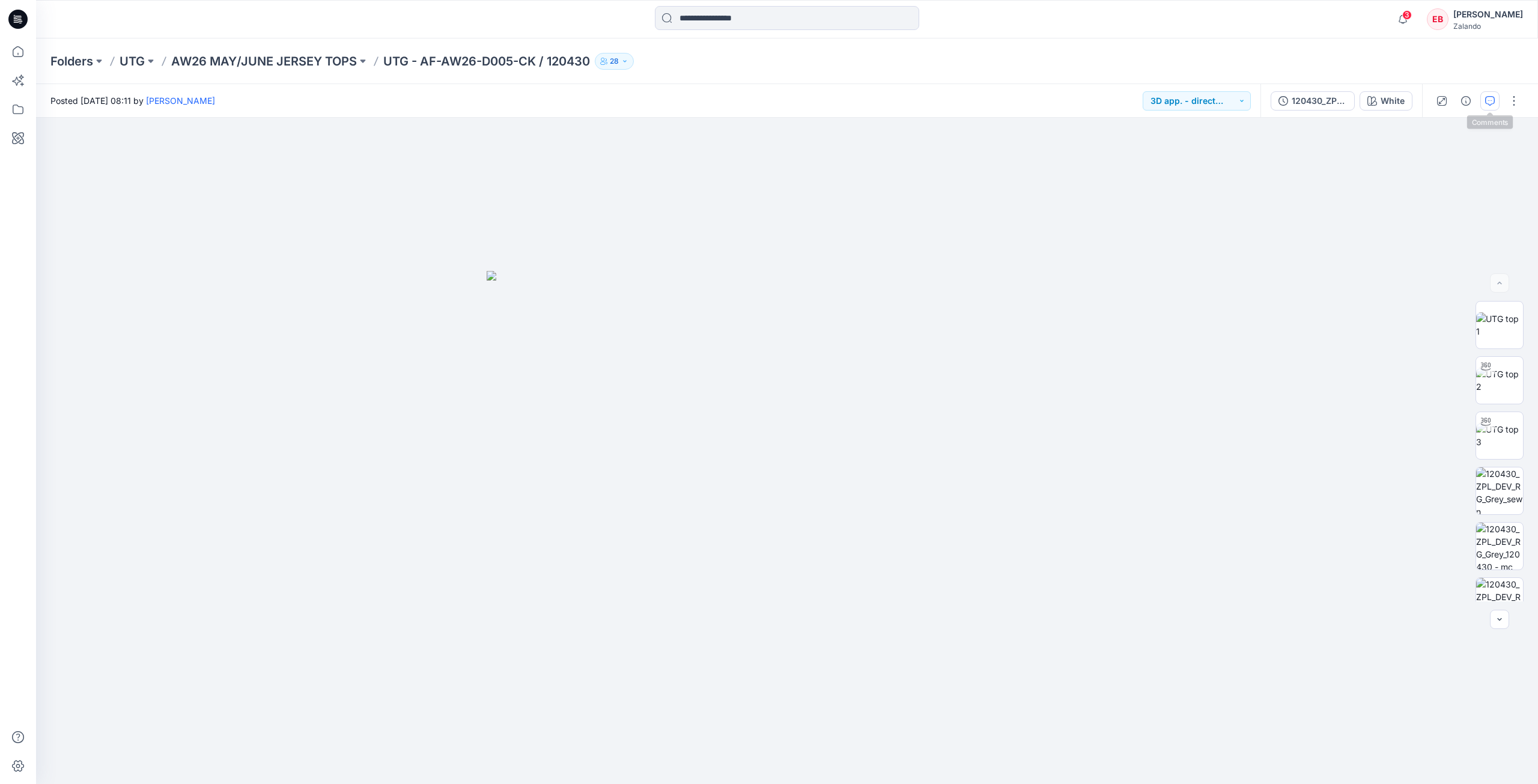
click at [1485, 100] on button "button" at bounding box center [1489, 100] width 19 height 19
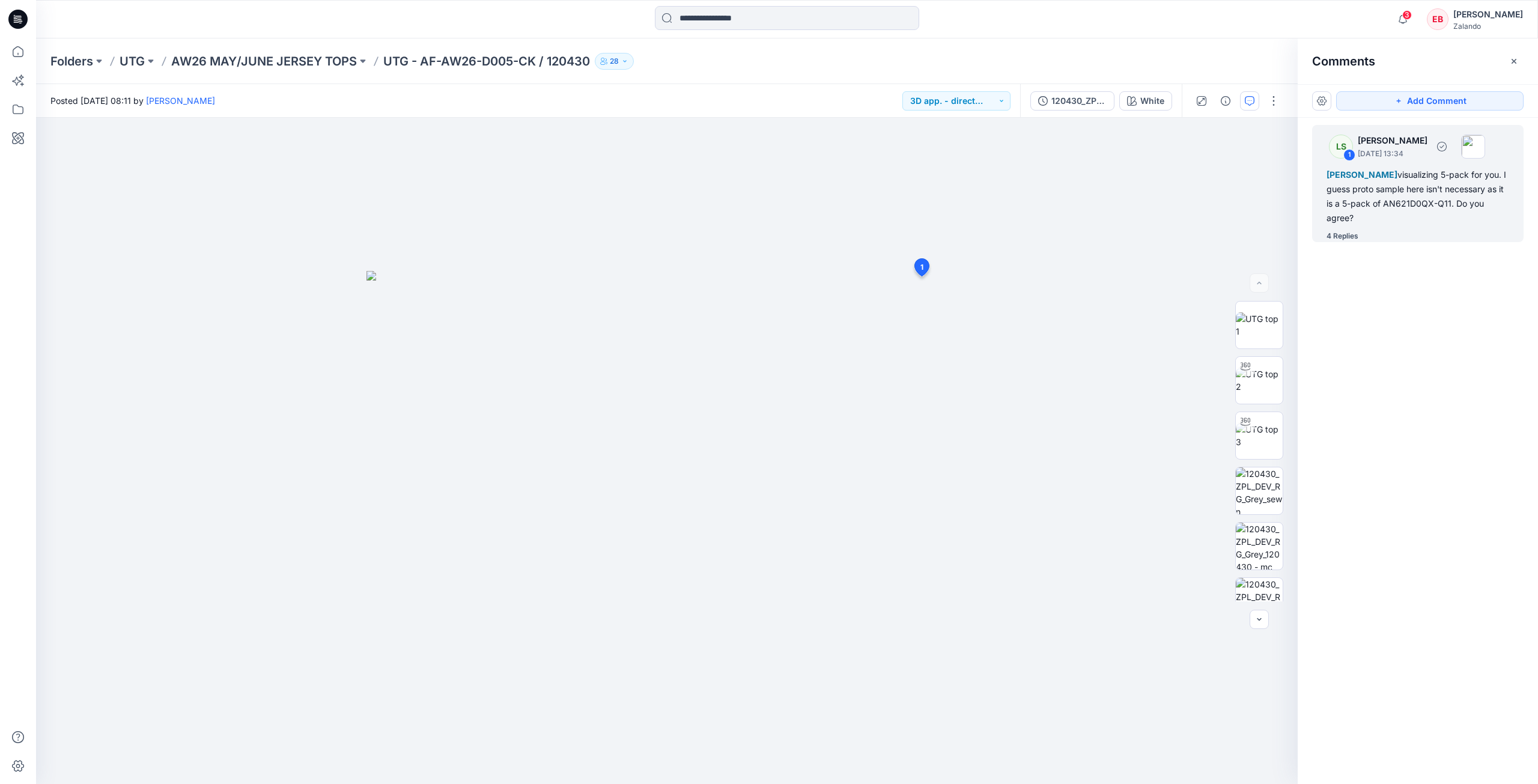
click at [1358, 235] on div "4 Replies" at bounding box center [1342, 236] width 32 height 12
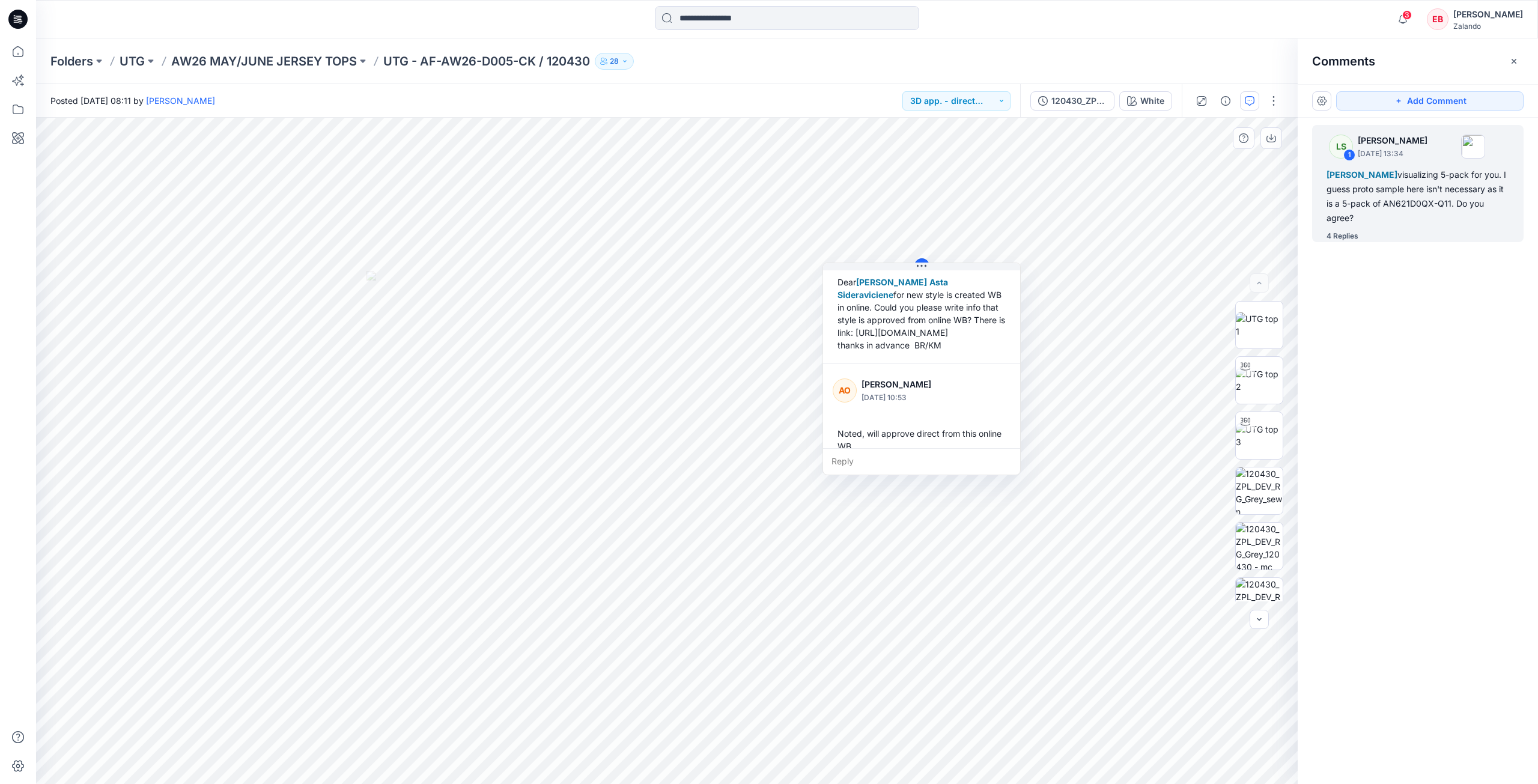
scroll to position [402, 0]
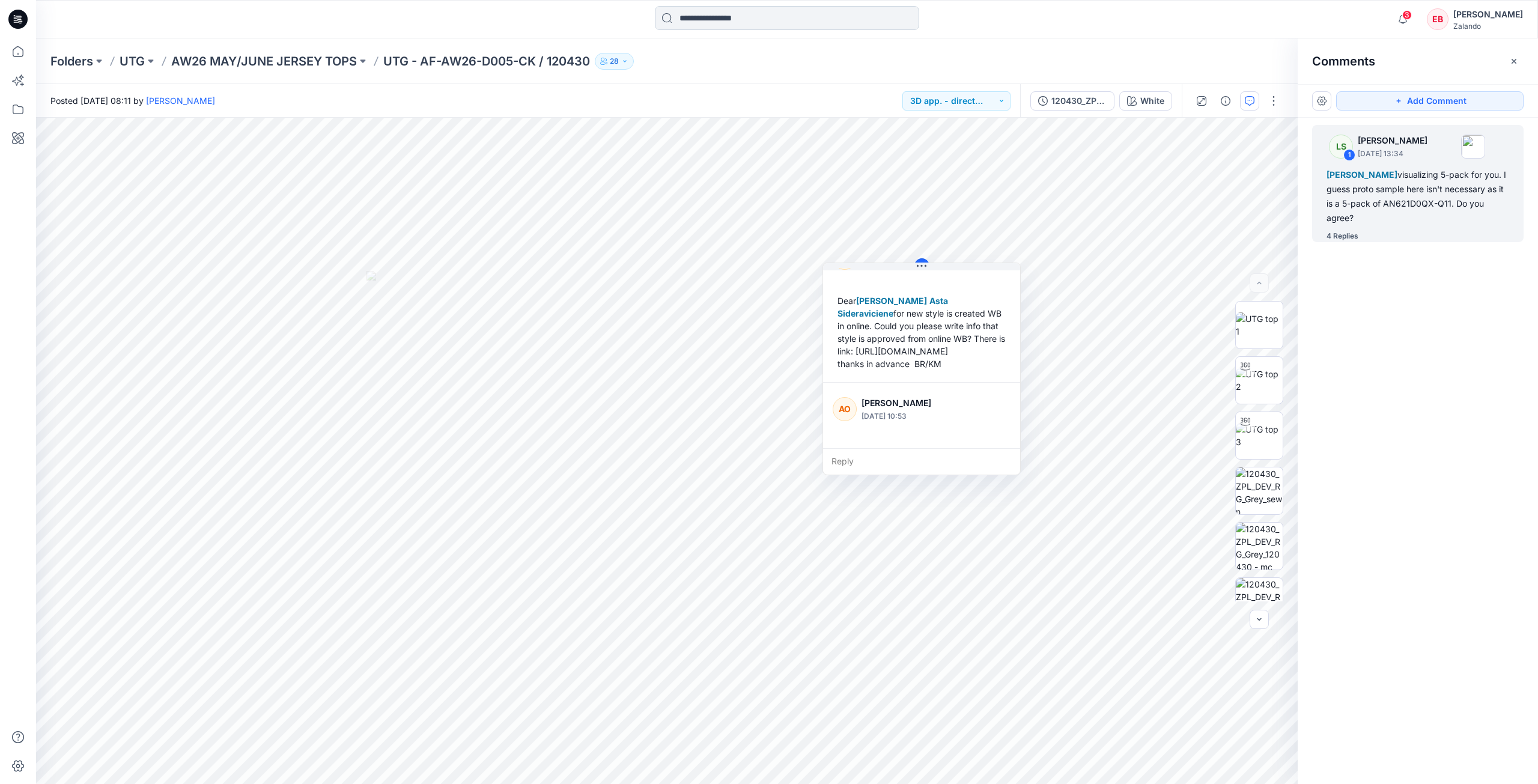
click at [776, 21] on input at bounding box center [787, 17] width 264 height 24
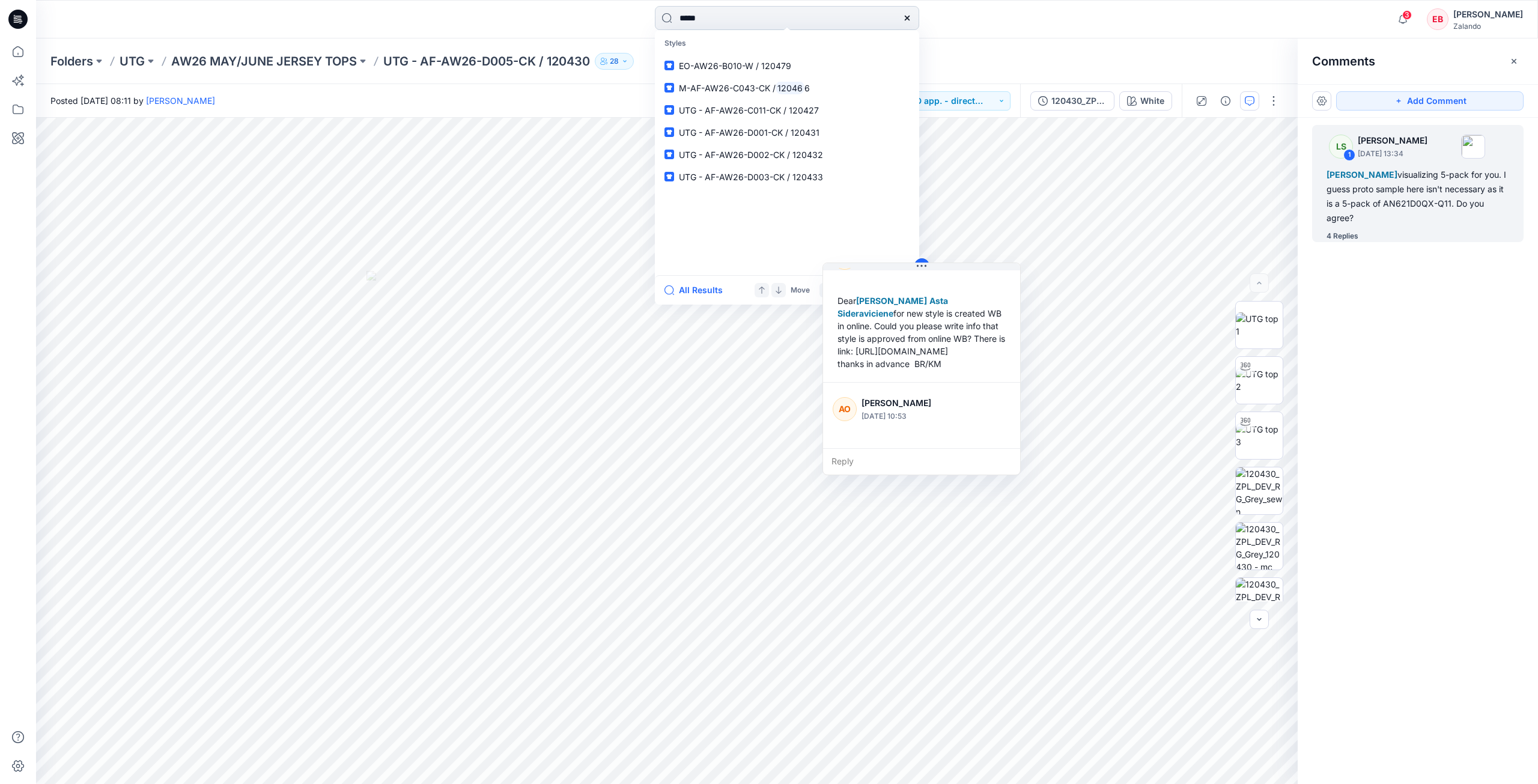
type input "******"
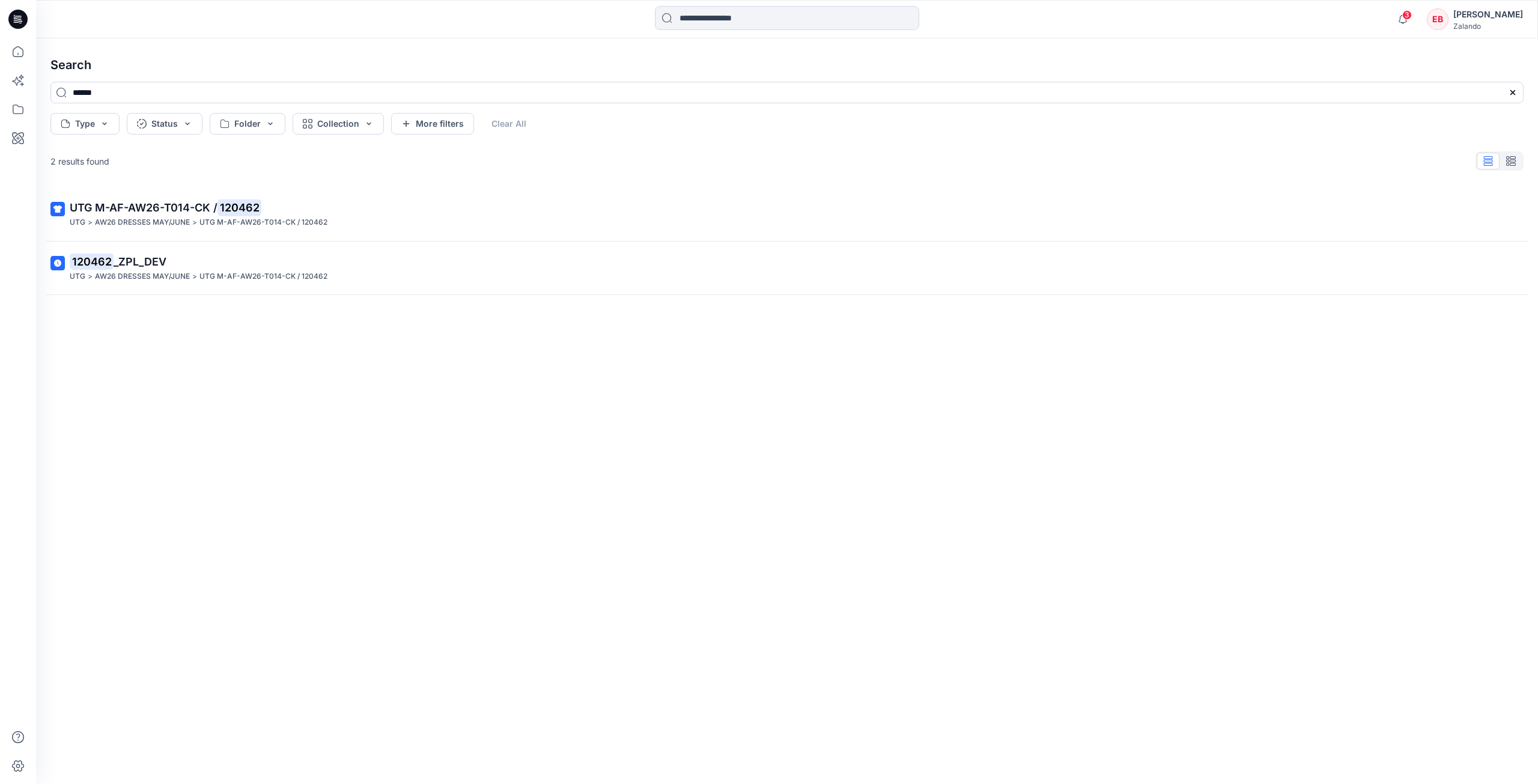
click at [597, 234] on link "UTG M-AF-AW26-T014-CK / 120462 UTG > AW26 DRESSES MAY/JUNE > UTG M-AF-AW26-T014…" at bounding box center [788, 214] width 1488 height 44
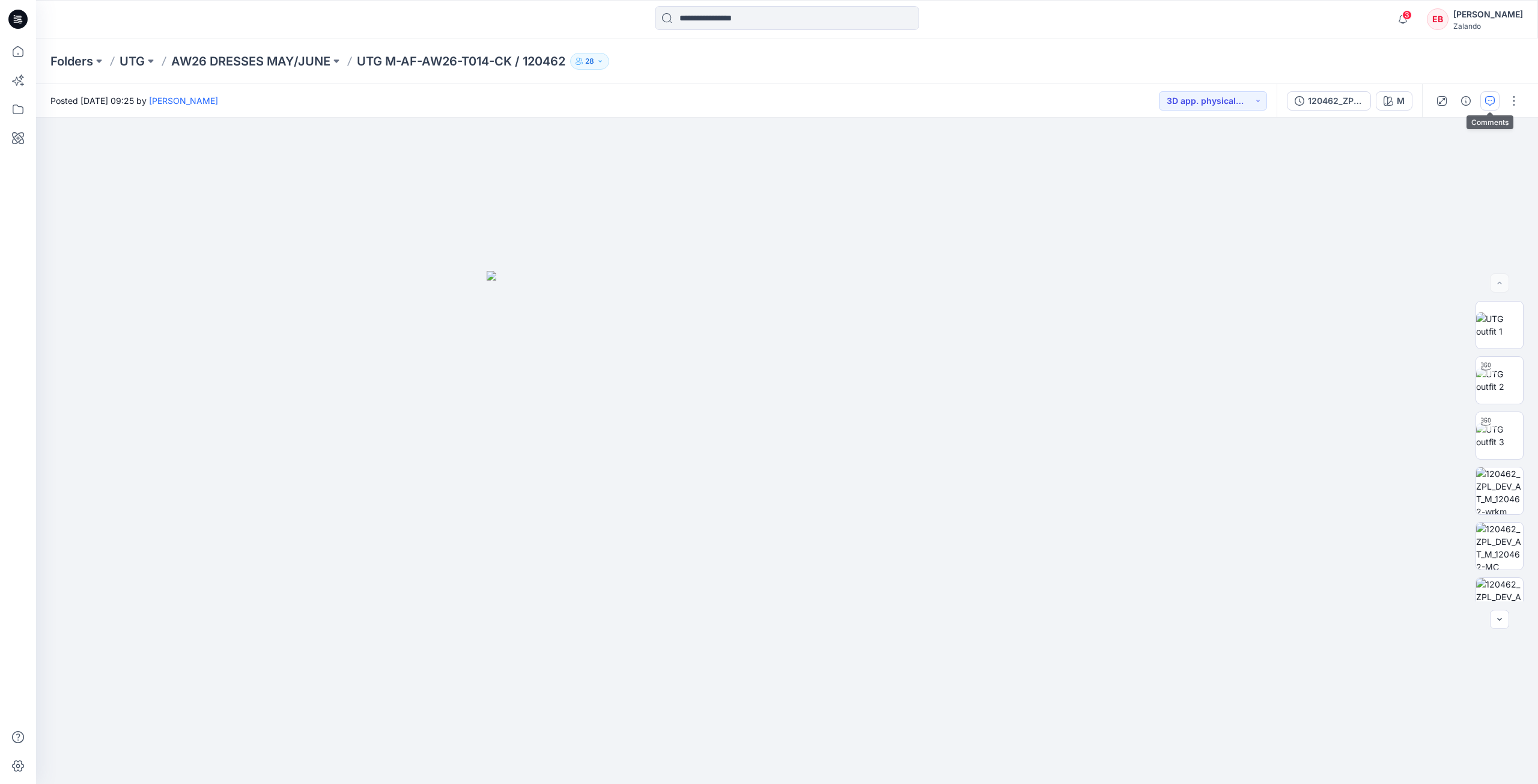
click at [1489, 103] on icon "button" at bounding box center [1490, 101] width 10 height 10
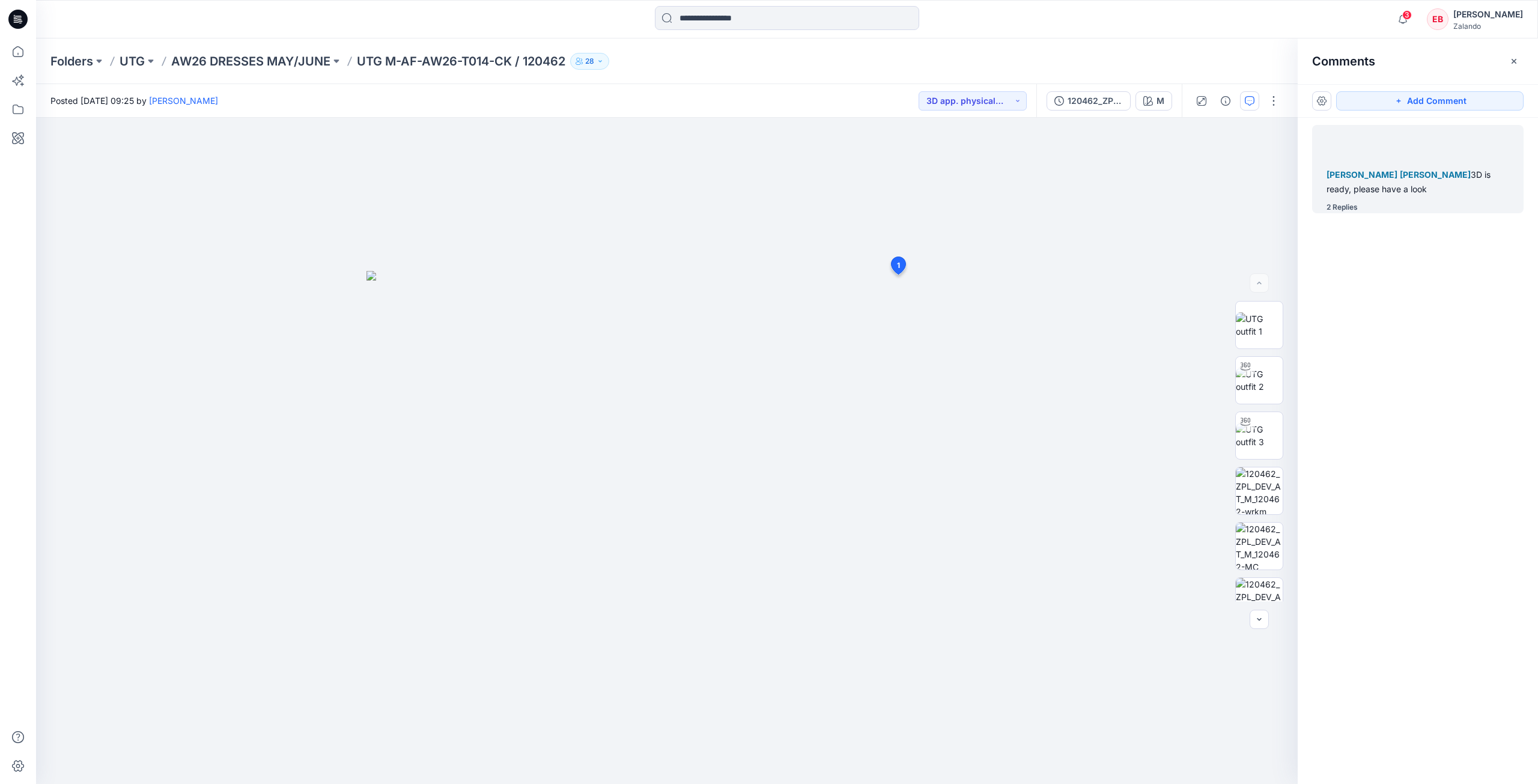
click at [1345, 204] on div "2 Replies" at bounding box center [1342, 207] width 31 height 12
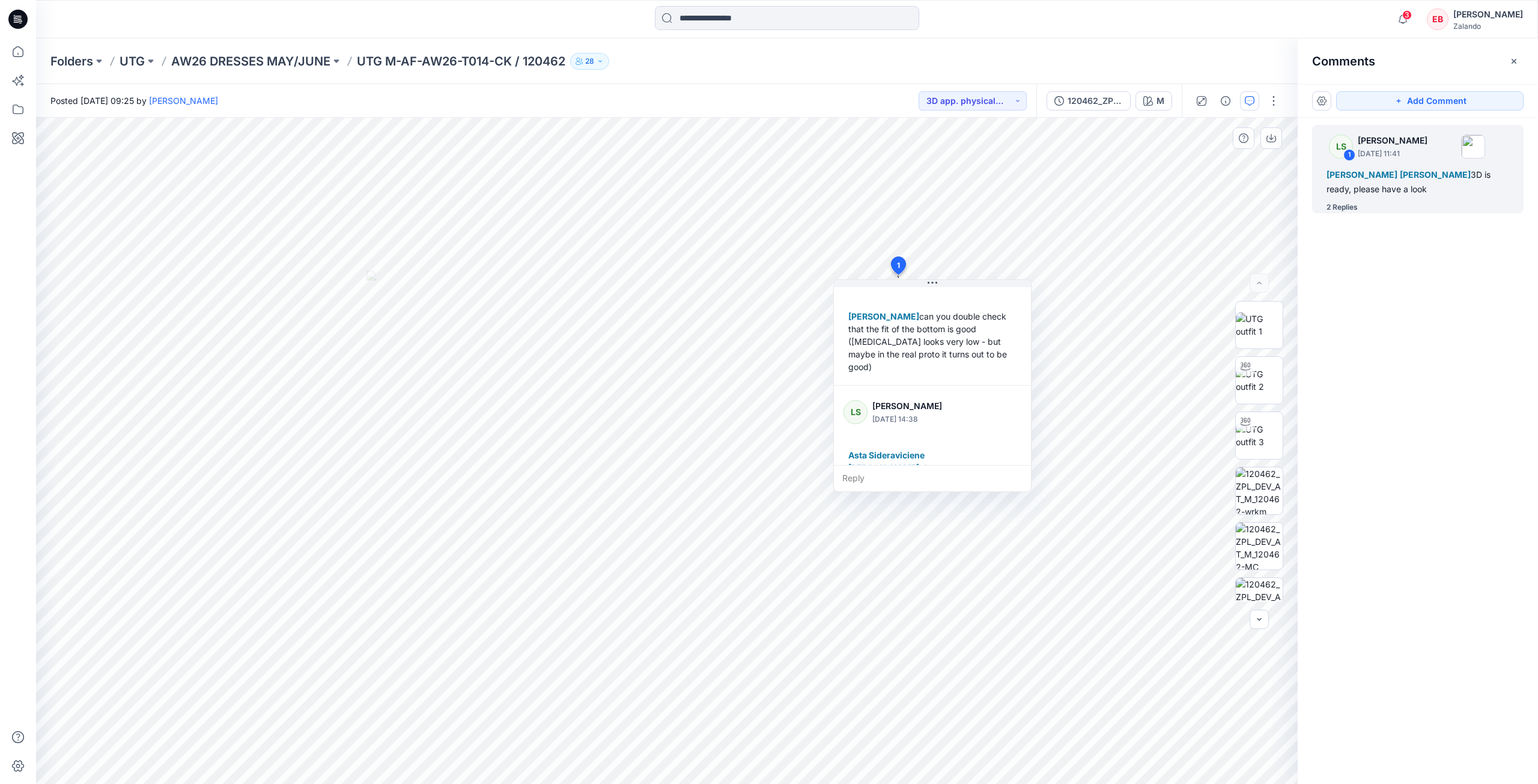
scroll to position [147, 0]
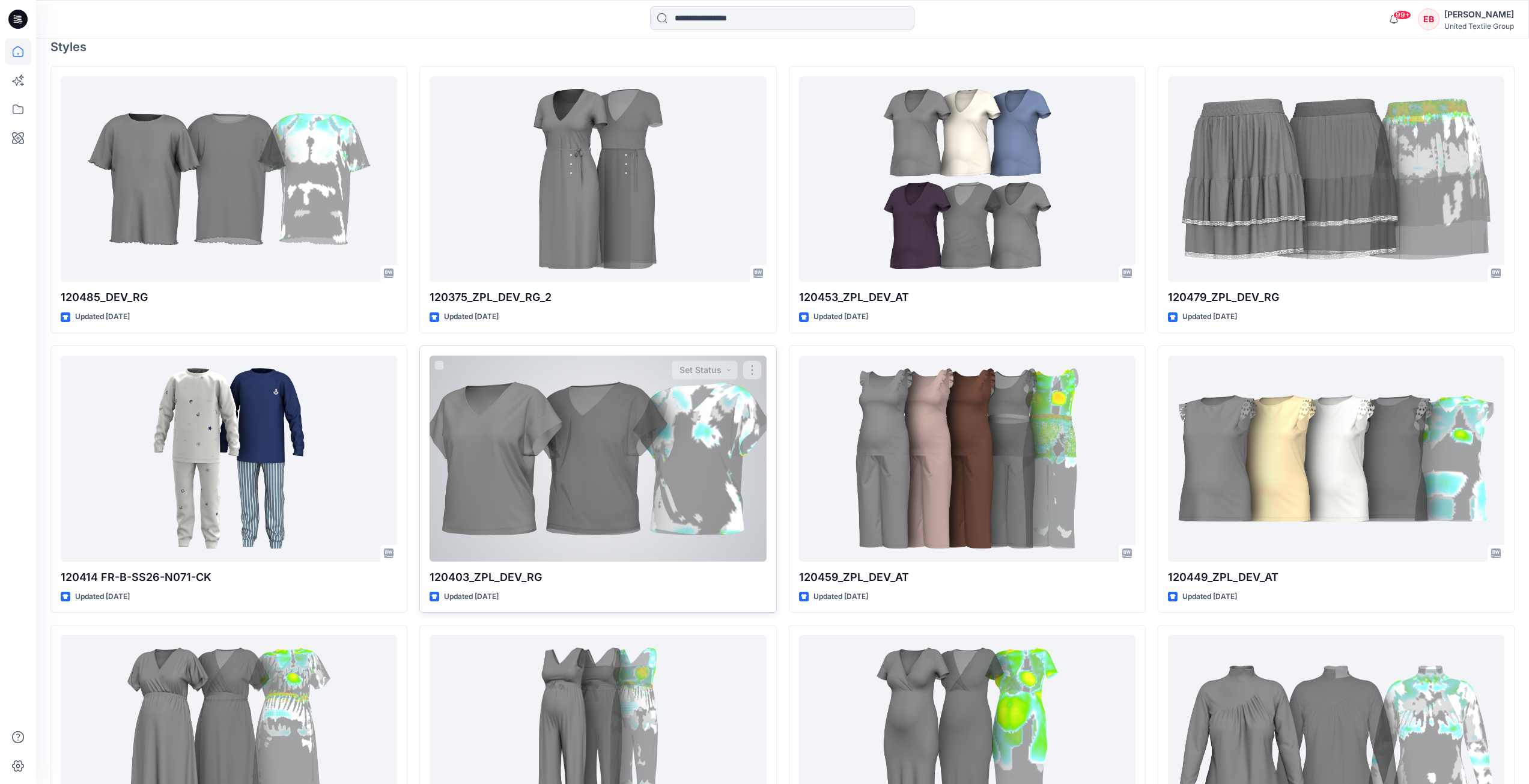
scroll to position [300, 0]
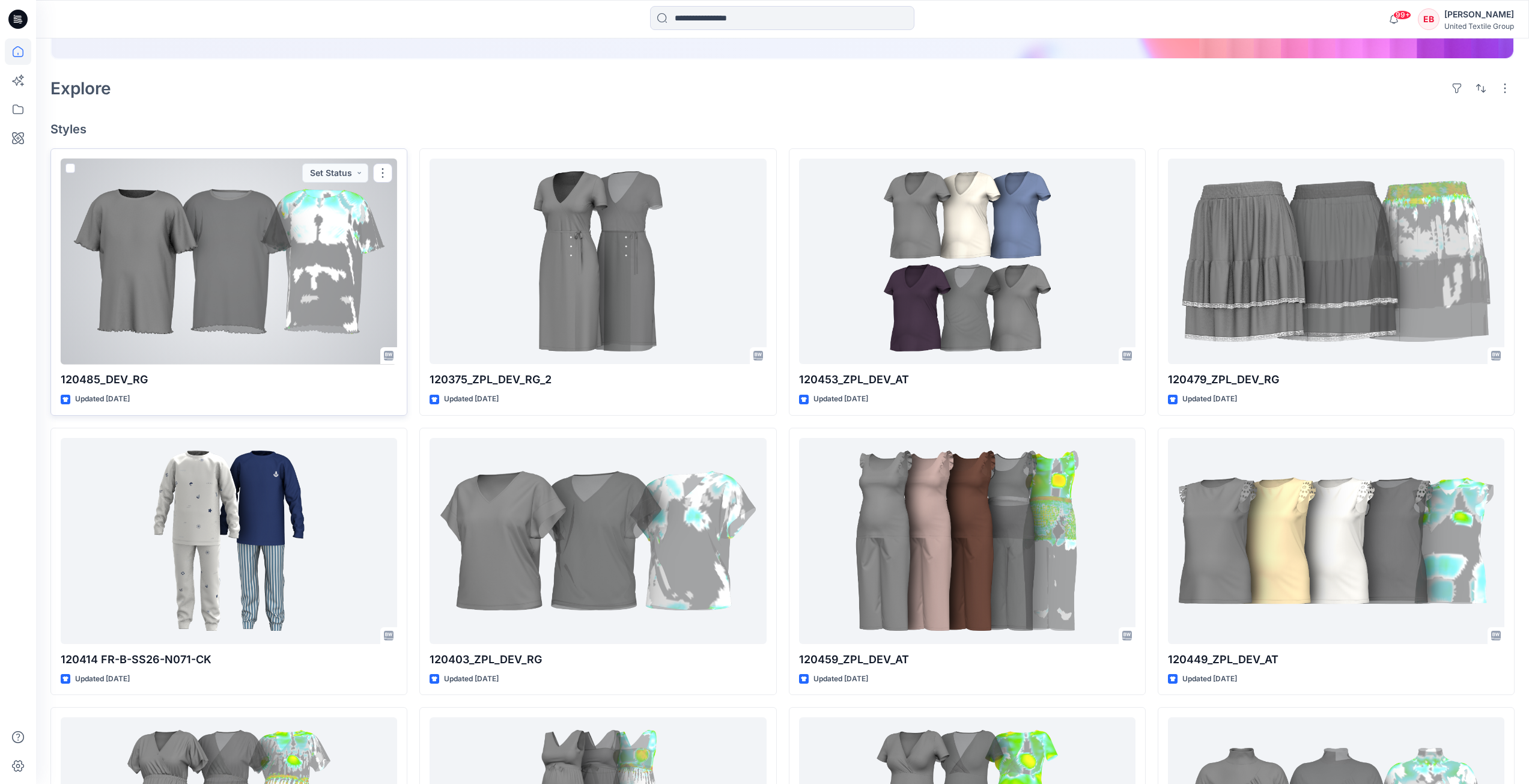
click at [286, 326] on div at bounding box center [229, 262] width 337 height 206
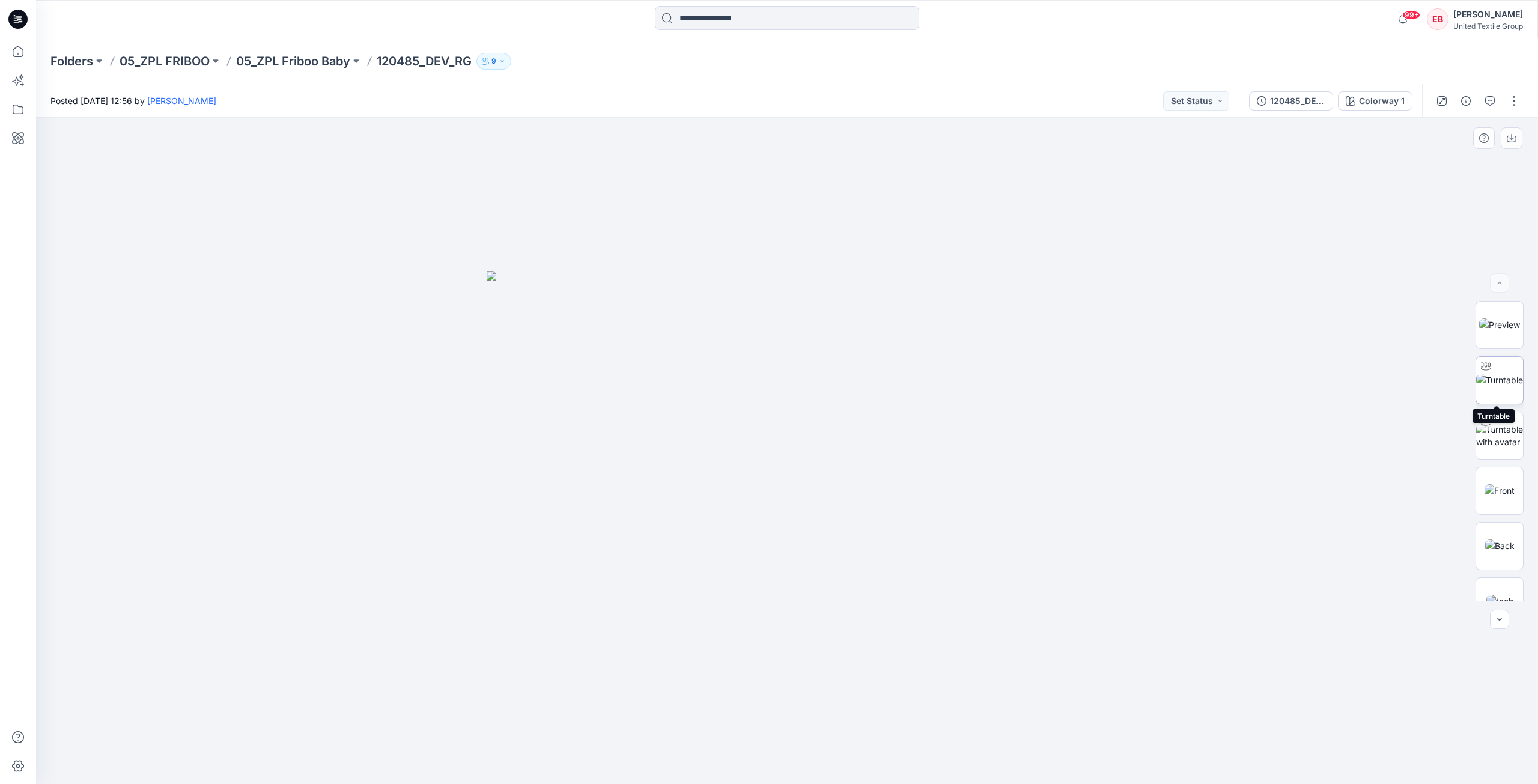
click at [1499, 384] on img at bounding box center [1499, 379] width 47 height 12
drag, startPoint x: 927, startPoint y: 756, endPoint x: 922, endPoint y: 717, distance: 39.3
click at [932, 721] on div at bounding box center [788, 451] width 1503 height 666
drag, startPoint x: 879, startPoint y: 760, endPoint x: 888, endPoint y: 679, distance: 81.5
click at [888, 679] on div at bounding box center [788, 451] width 1503 height 666
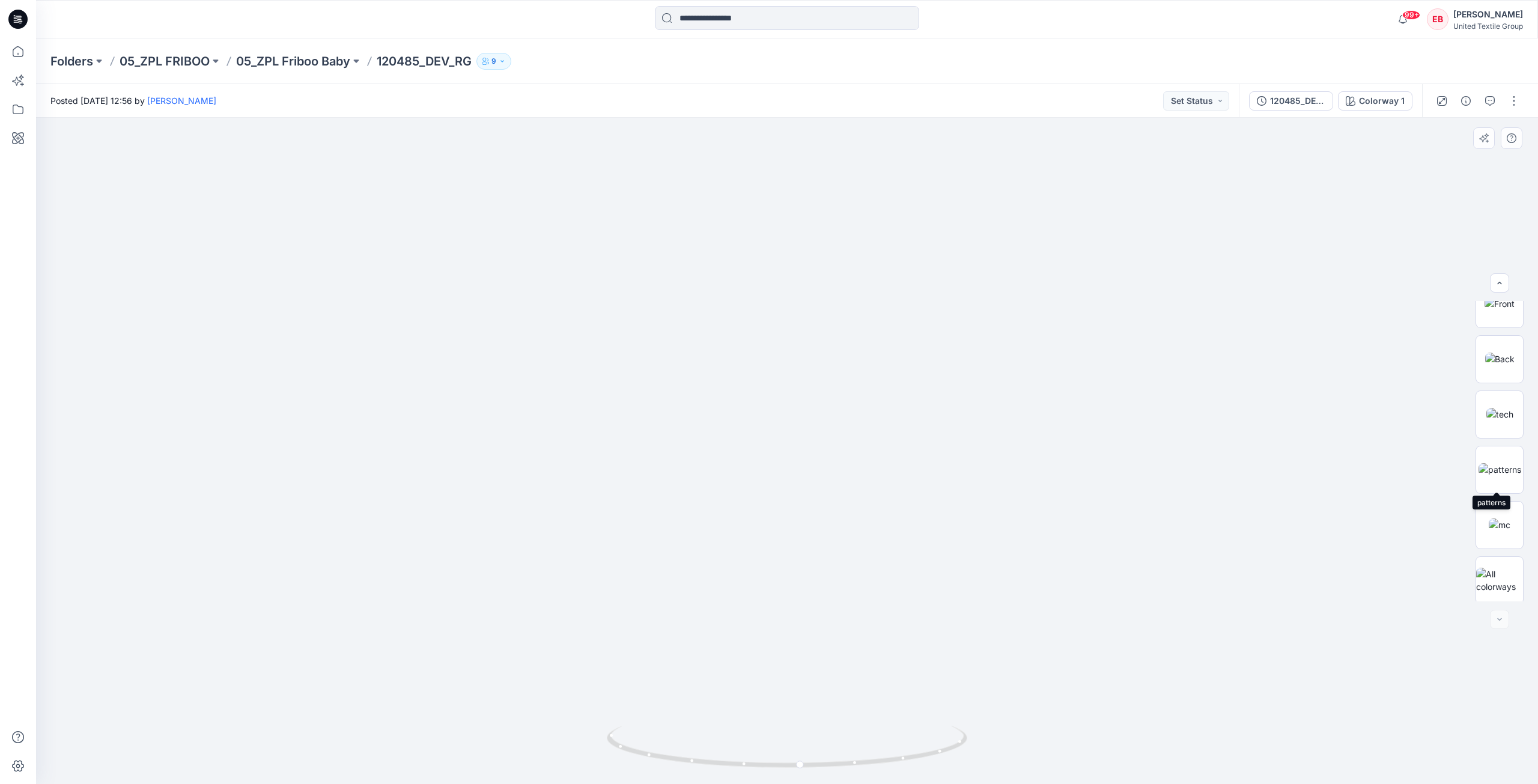
scroll to position [190, 0]
click at [1503, 418] on img at bounding box center [1500, 411] width 27 height 12
click at [1487, 473] on img at bounding box center [1500, 466] width 43 height 12
click at [1504, 527] on img at bounding box center [1500, 522] width 21 height 12
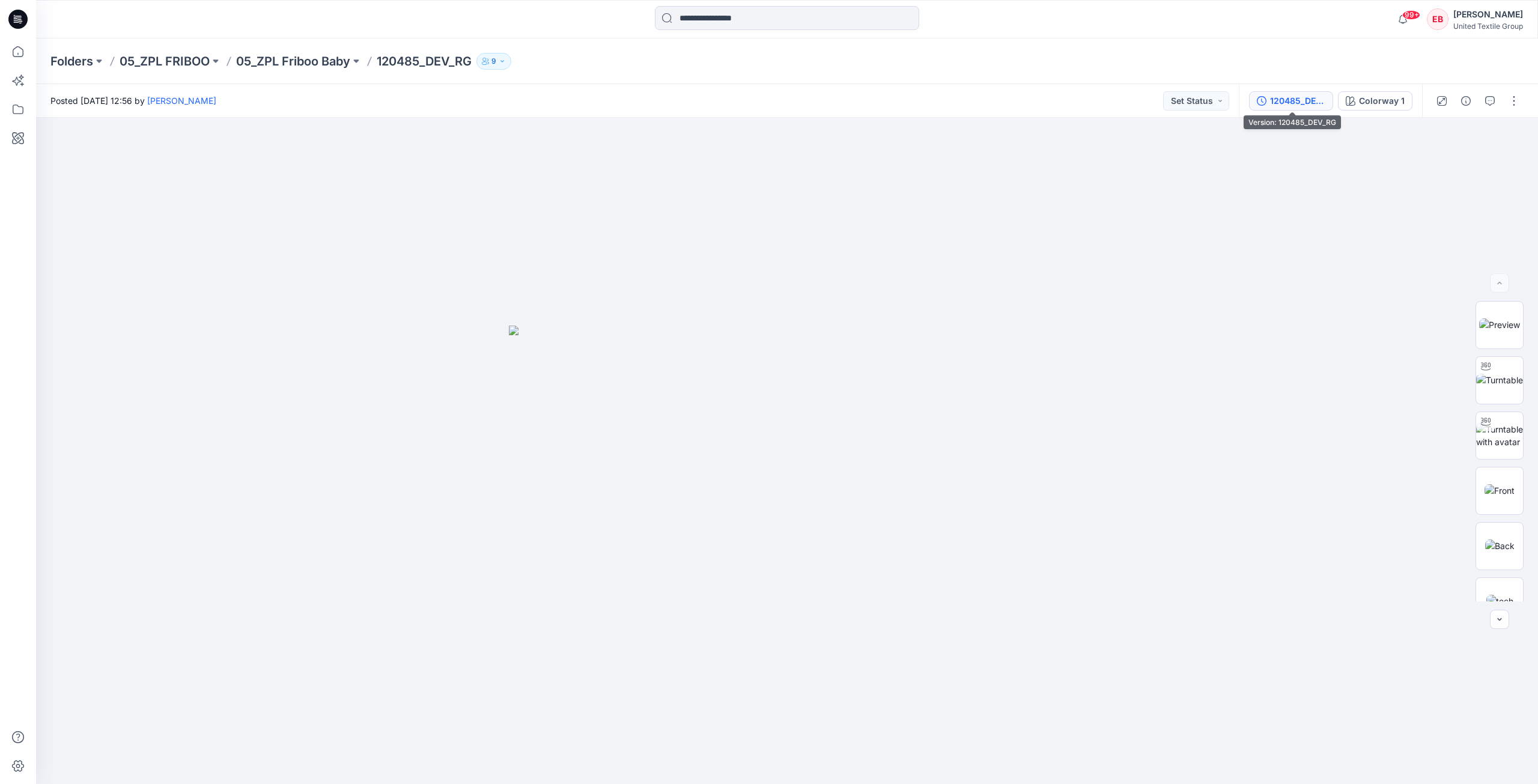
click at [1320, 102] on div "120485_DEV_RG" at bounding box center [1298, 101] width 55 height 13
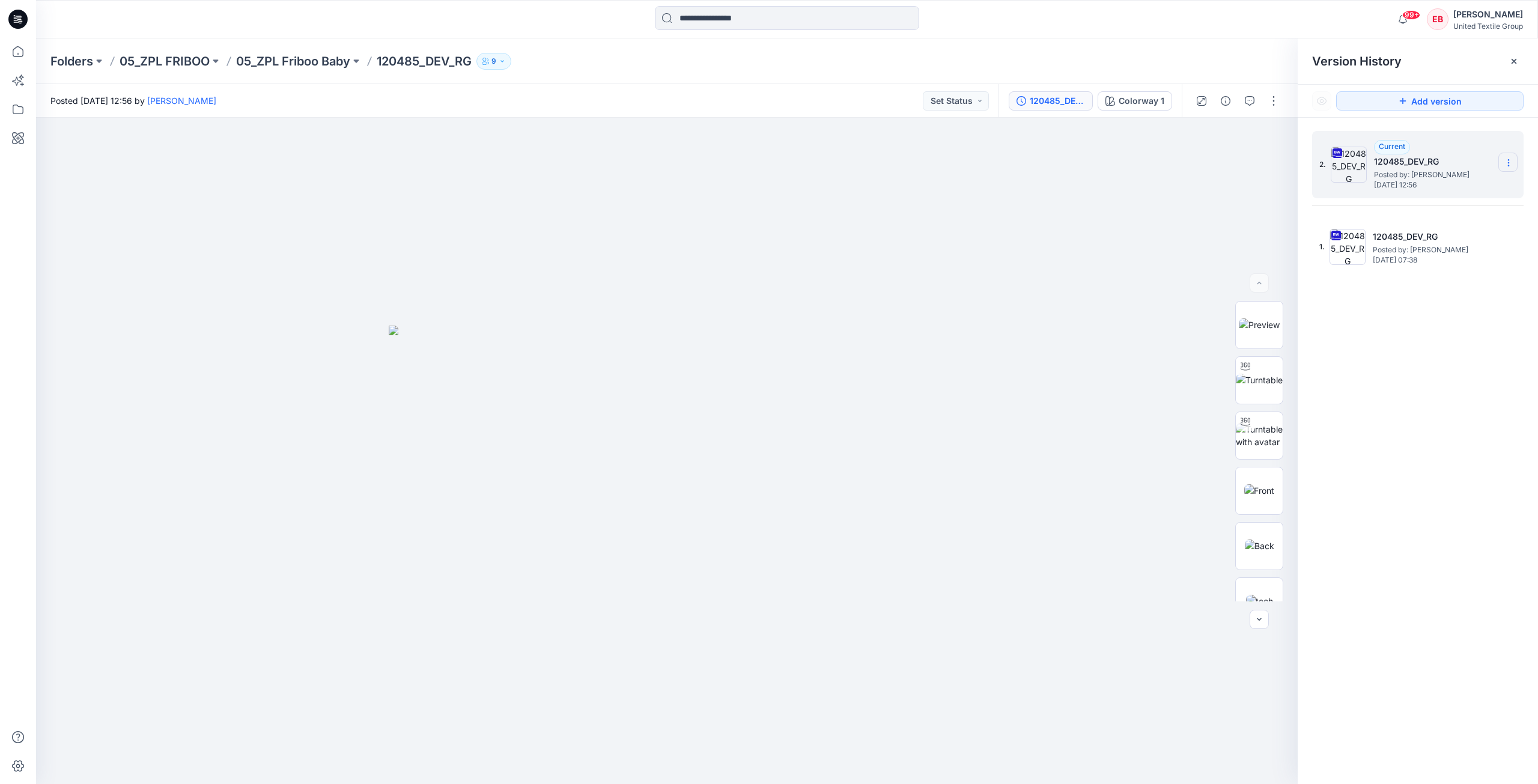
click at [1515, 158] on section at bounding box center [1508, 161] width 19 height 19
click at [1479, 182] on span "Download Source BW File" at bounding box center [1448, 187] width 101 height 15
click at [1222, 274] on div at bounding box center [667, 451] width 1262 height 666
click at [1518, 61] on icon at bounding box center [1514, 62] width 10 height 10
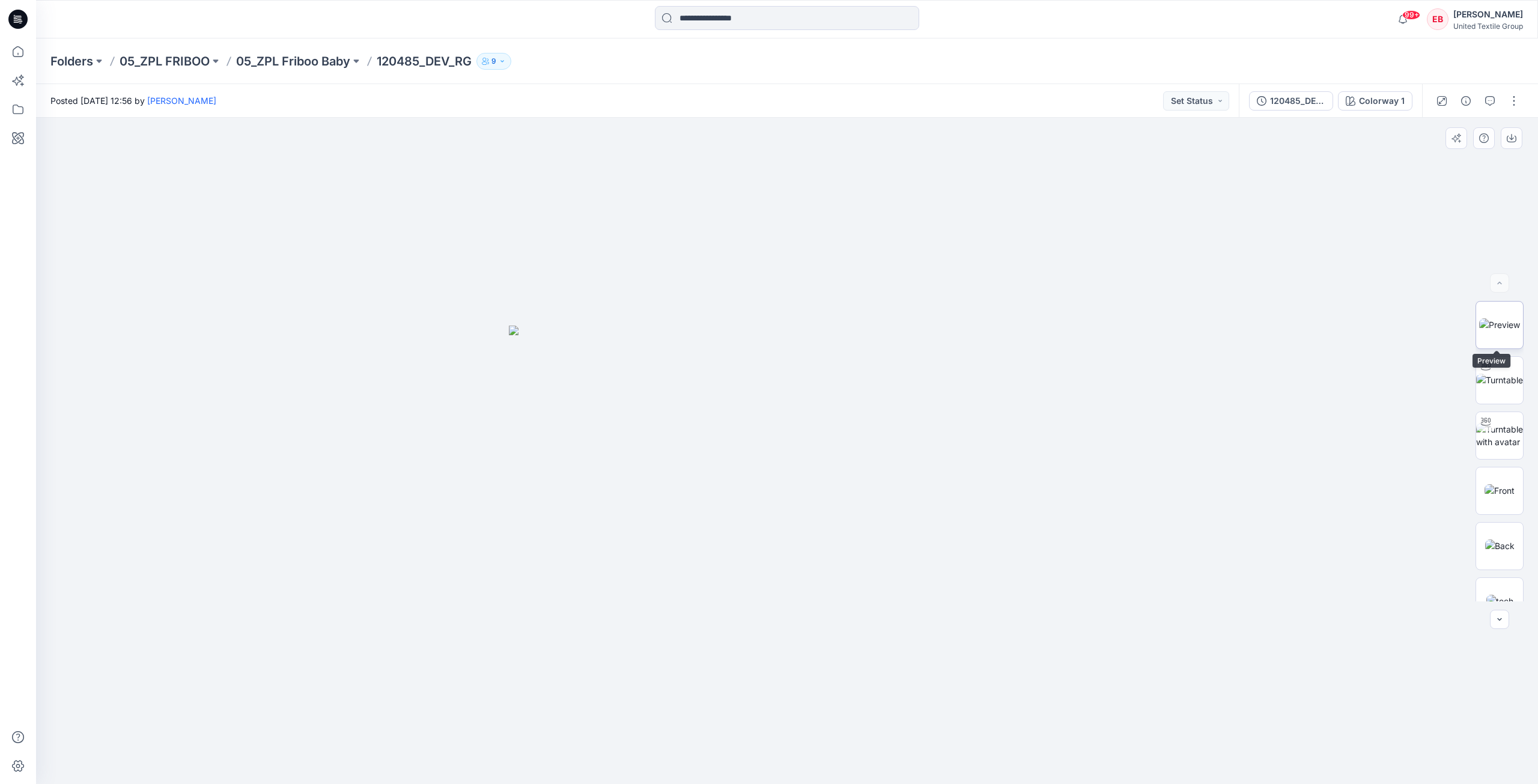
click at [1502, 318] on img at bounding box center [1500, 324] width 41 height 12
click at [1508, 137] on icon "button" at bounding box center [1512, 138] width 10 height 10
click at [1494, 427] on img at bounding box center [1500, 420] width 27 height 12
click at [1513, 141] on icon "button" at bounding box center [1512, 138] width 10 height 10
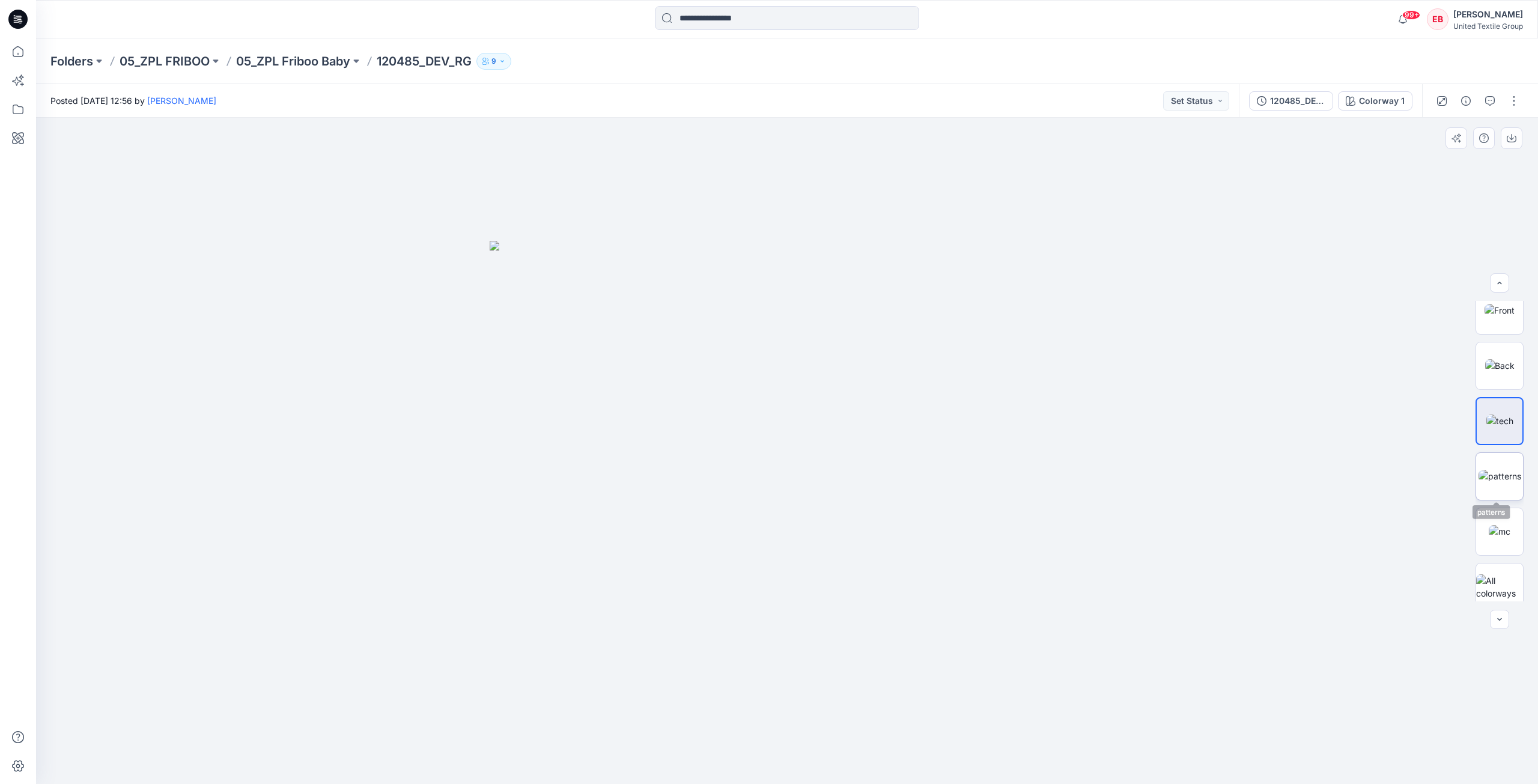
click at [1488, 476] on img at bounding box center [1500, 476] width 43 height 12
click at [1518, 135] on button "button" at bounding box center [1512, 138] width 21 height 21
click at [1501, 529] on img at bounding box center [1500, 531] width 21 height 12
click at [1512, 139] on icon "button" at bounding box center [1512, 137] width 5 height 6
drag, startPoint x: 16, startPoint y: 48, endPoint x: 21, endPoint y: 48, distance: 5.0
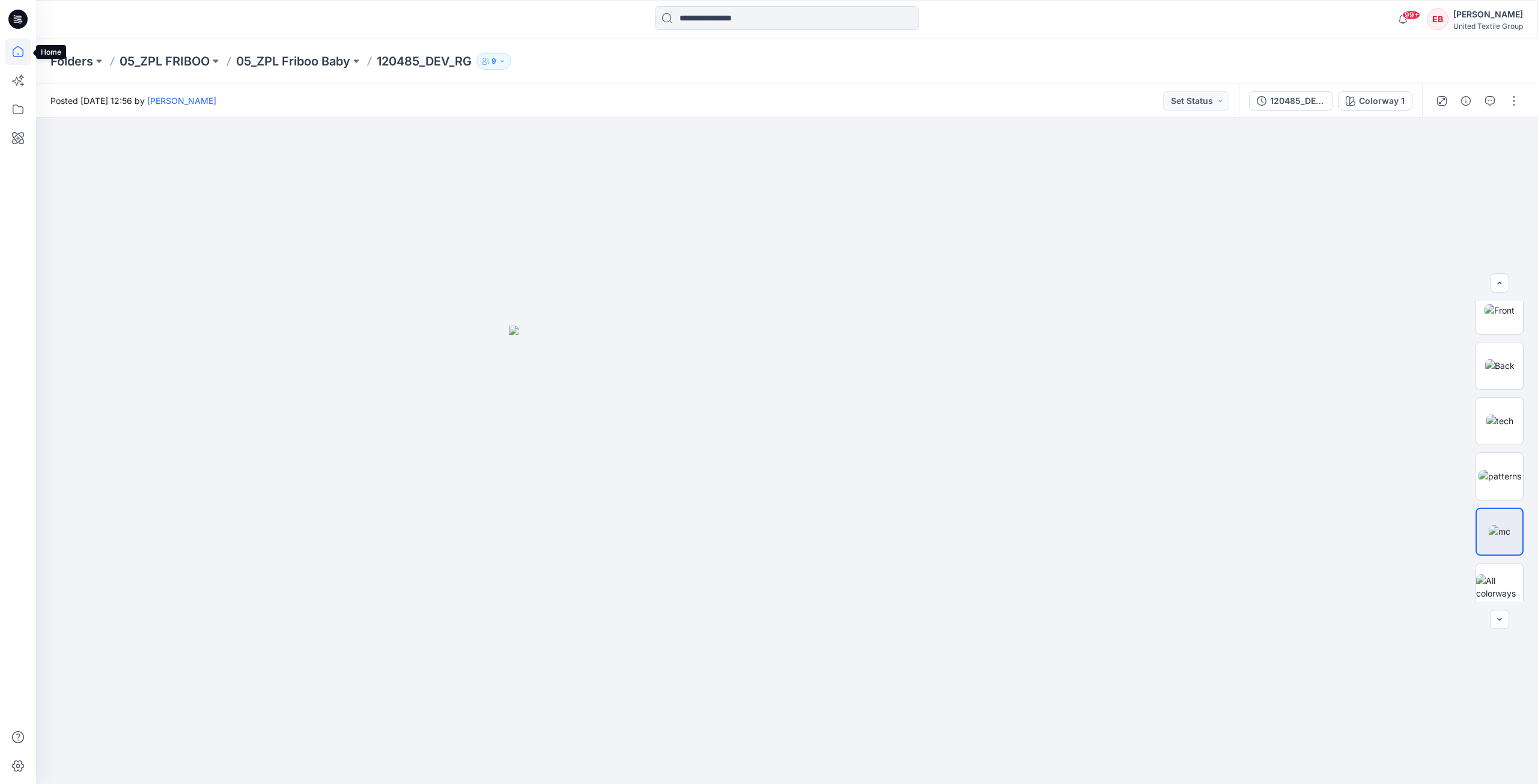
click at [16, 48] on icon at bounding box center [17, 51] width 11 height 11
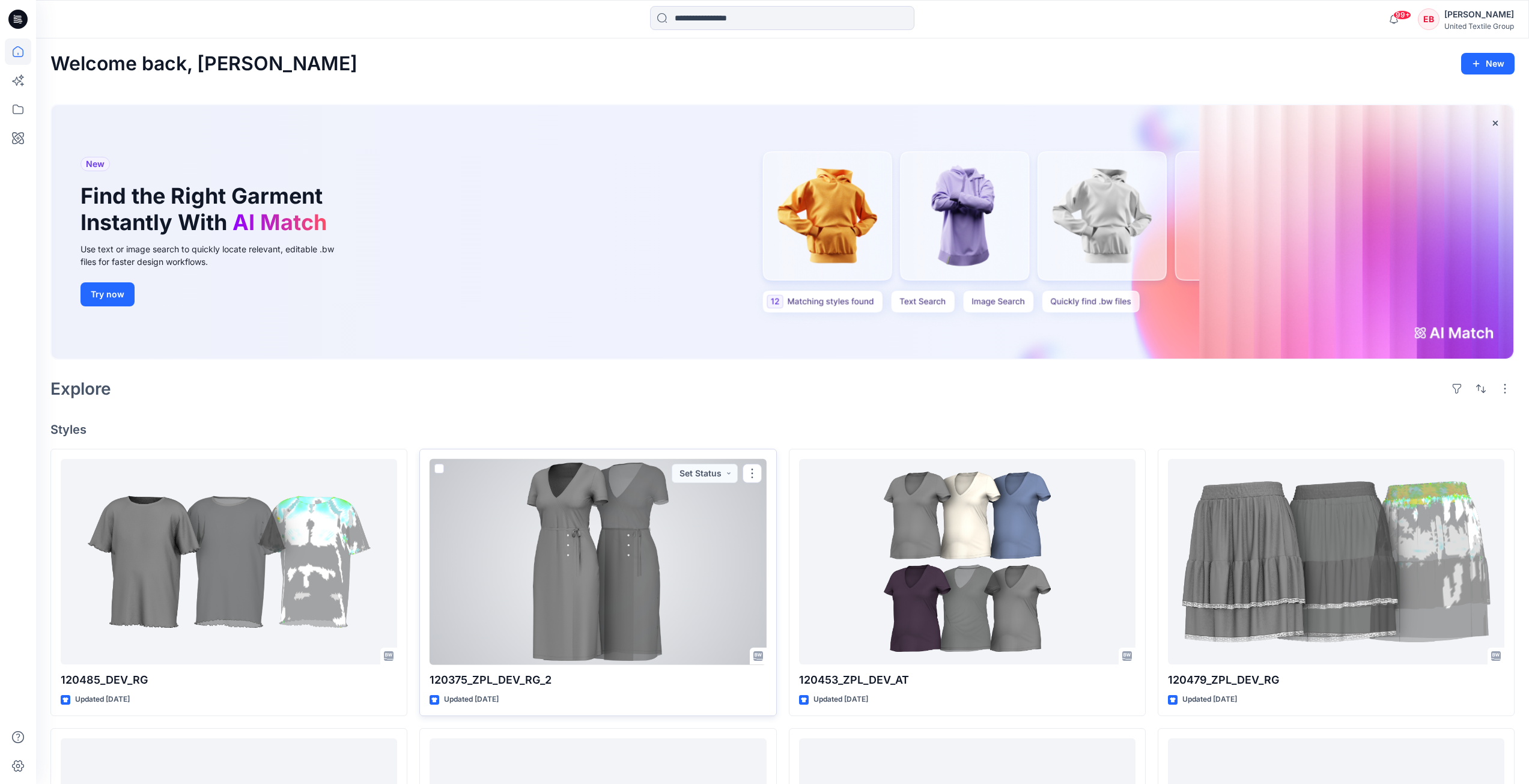
click at [576, 517] on div at bounding box center [597, 562] width 337 height 206
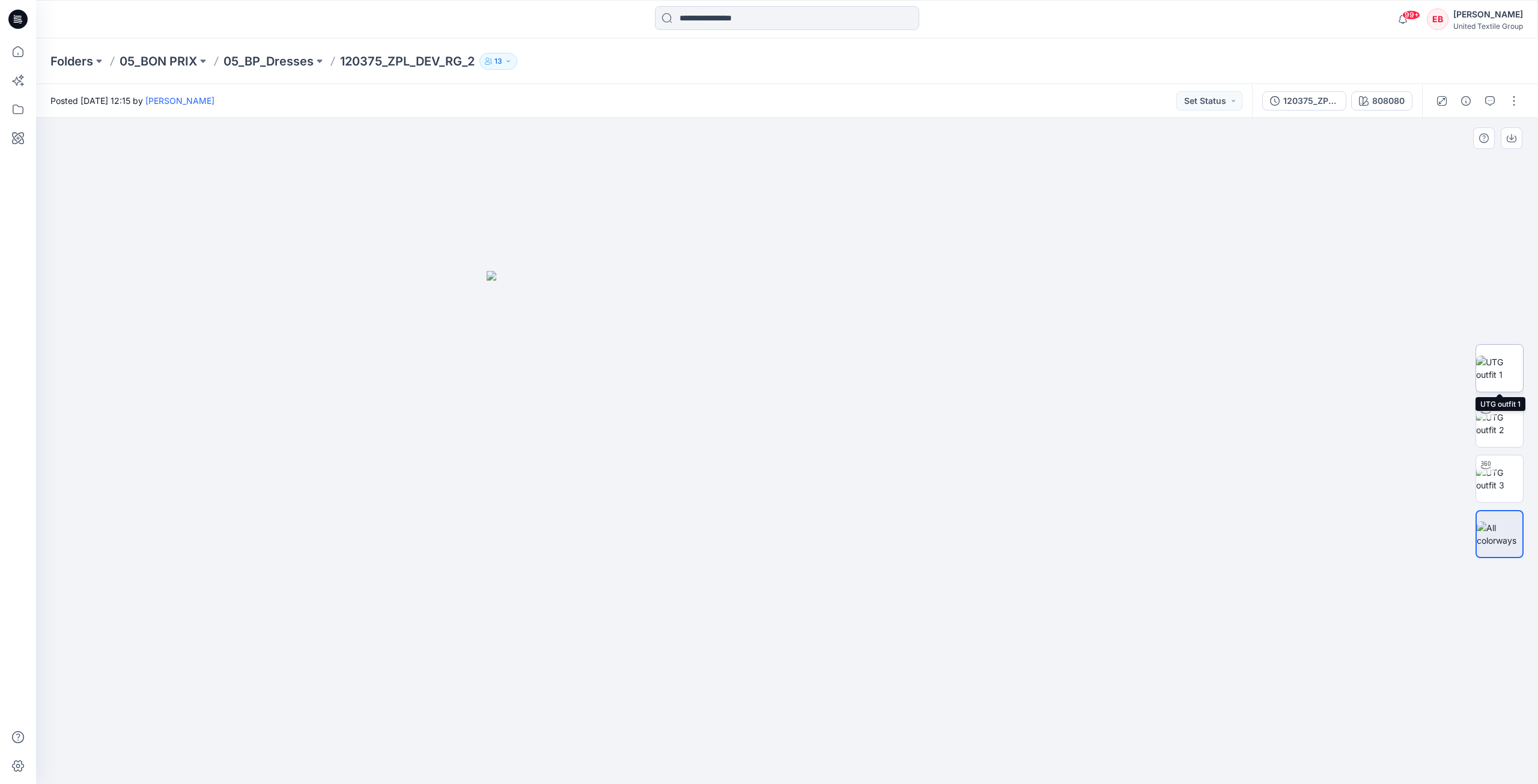
click at [1511, 370] on img at bounding box center [1499, 368] width 47 height 26
click at [1507, 470] on img at bounding box center [1499, 479] width 47 height 26
drag, startPoint x: 947, startPoint y: 743, endPoint x: 707, endPoint y: 721, distance: 241.0
click at [817, 744] on icon at bounding box center [789, 748] width 364 height 45
drag, startPoint x: 707, startPoint y: 721, endPoint x: 907, endPoint y: 714, distance: 200.1
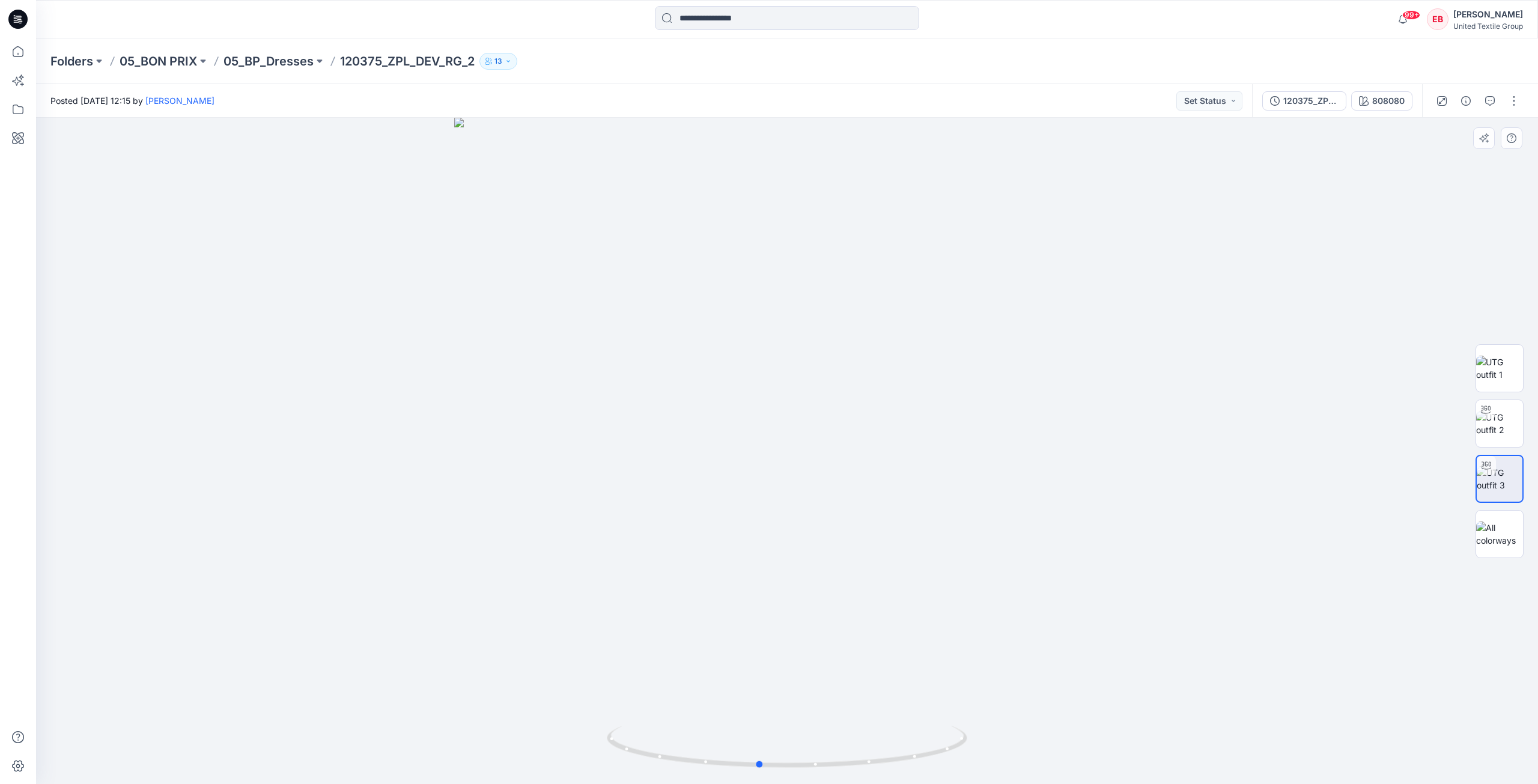
click at [907, 714] on div at bounding box center [788, 451] width 1503 height 666
click at [72, 61] on p "Folders" at bounding box center [72, 61] width 43 height 16
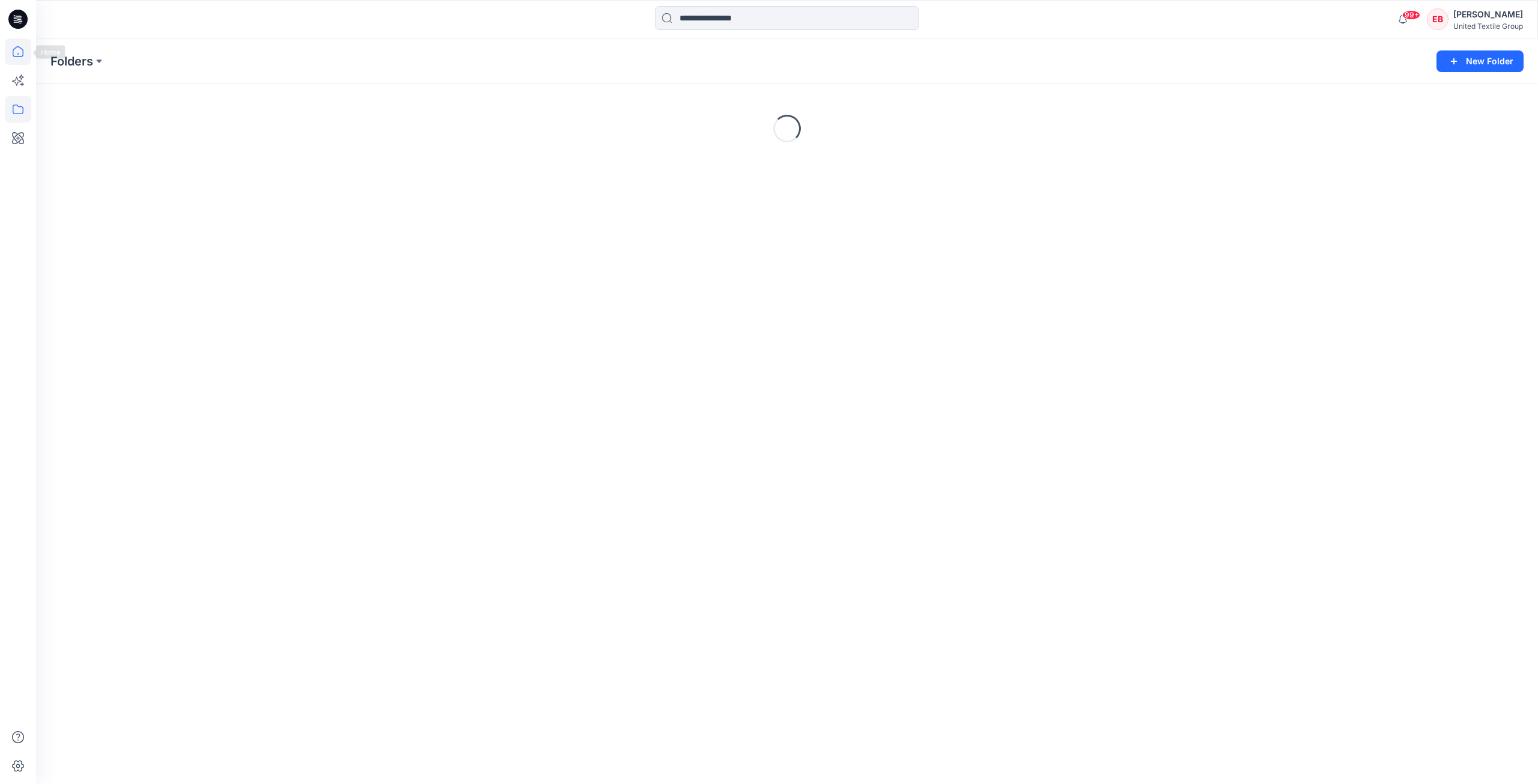
click at [27, 57] on icon at bounding box center [18, 52] width 26 height 26
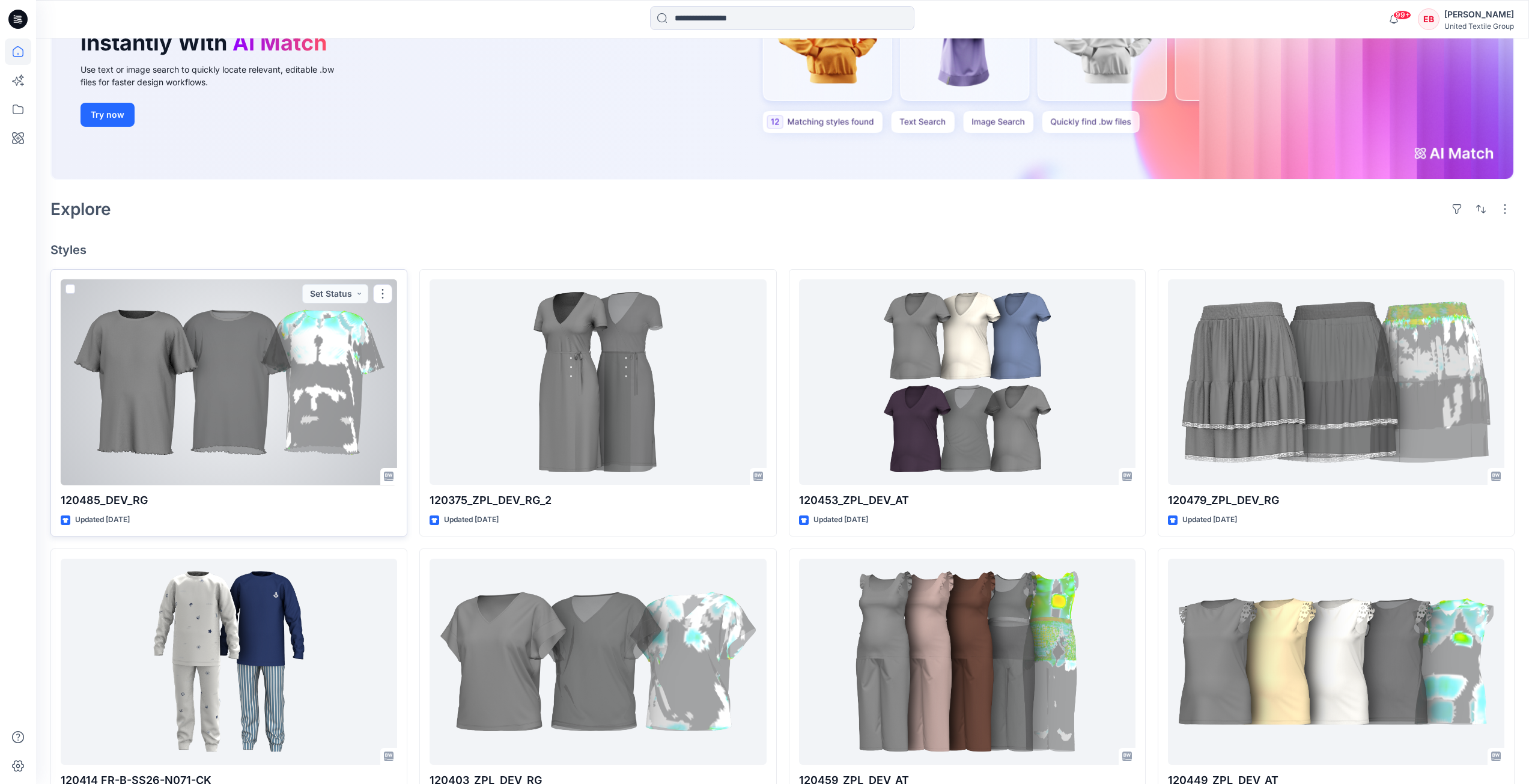
scroll to position [180, 0]
click at [246, 424] on div at bounding box center [229, 382] width 337 height 206
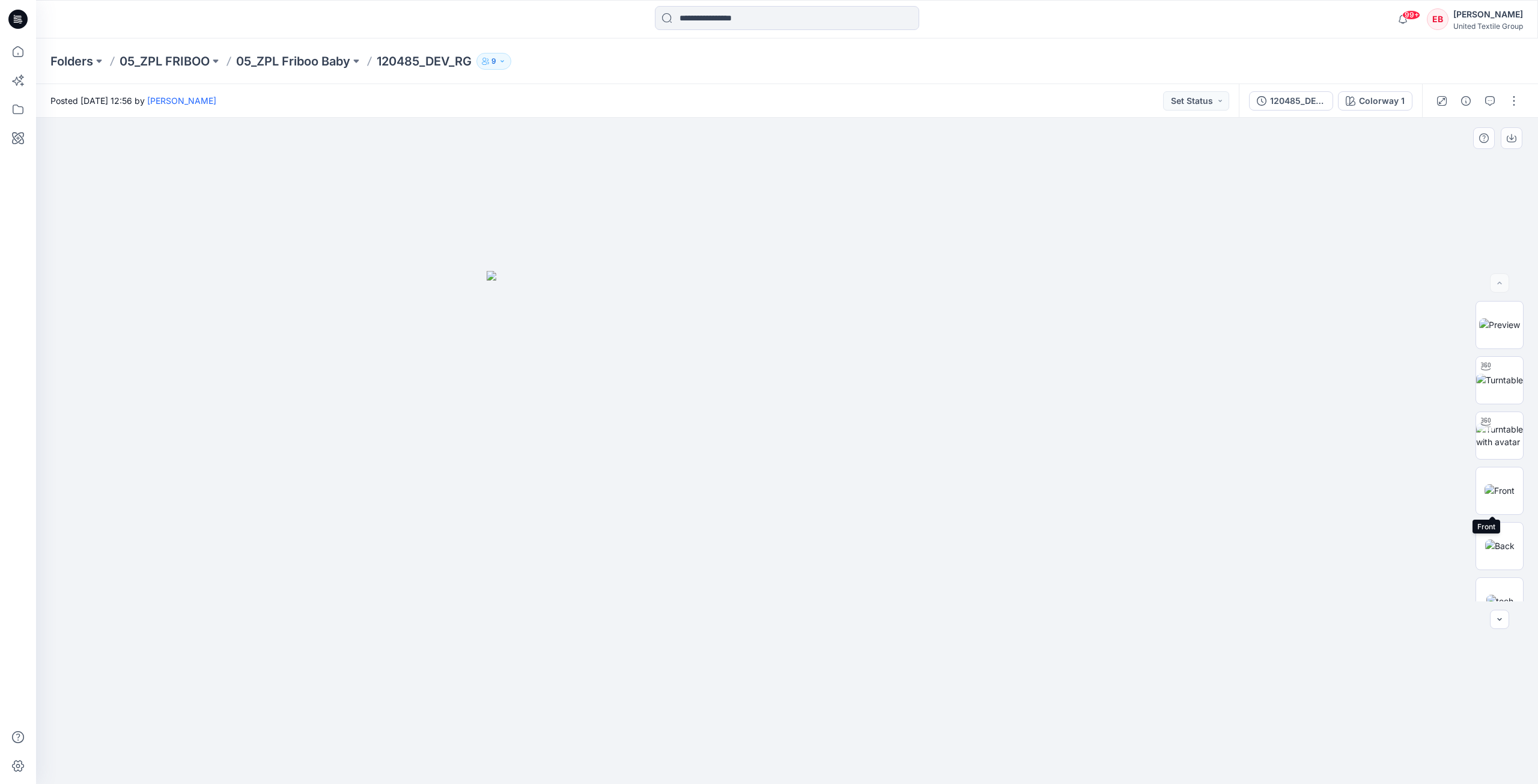
drag, startPoint x: 1497, startPoint y: 483, endPoint x: 1525, endPoint y: 480, distance: 28.2
click at [1496, 485] on img at bounding box center [1499, 490] width 30 height 12
click at [1511, 538] on img at bounding box center [1500, 531] width 21 height 12
click at [281, 63] on p "05_ZPL Friboo Baby" at bounding box center [293, 61] width 114 height 16
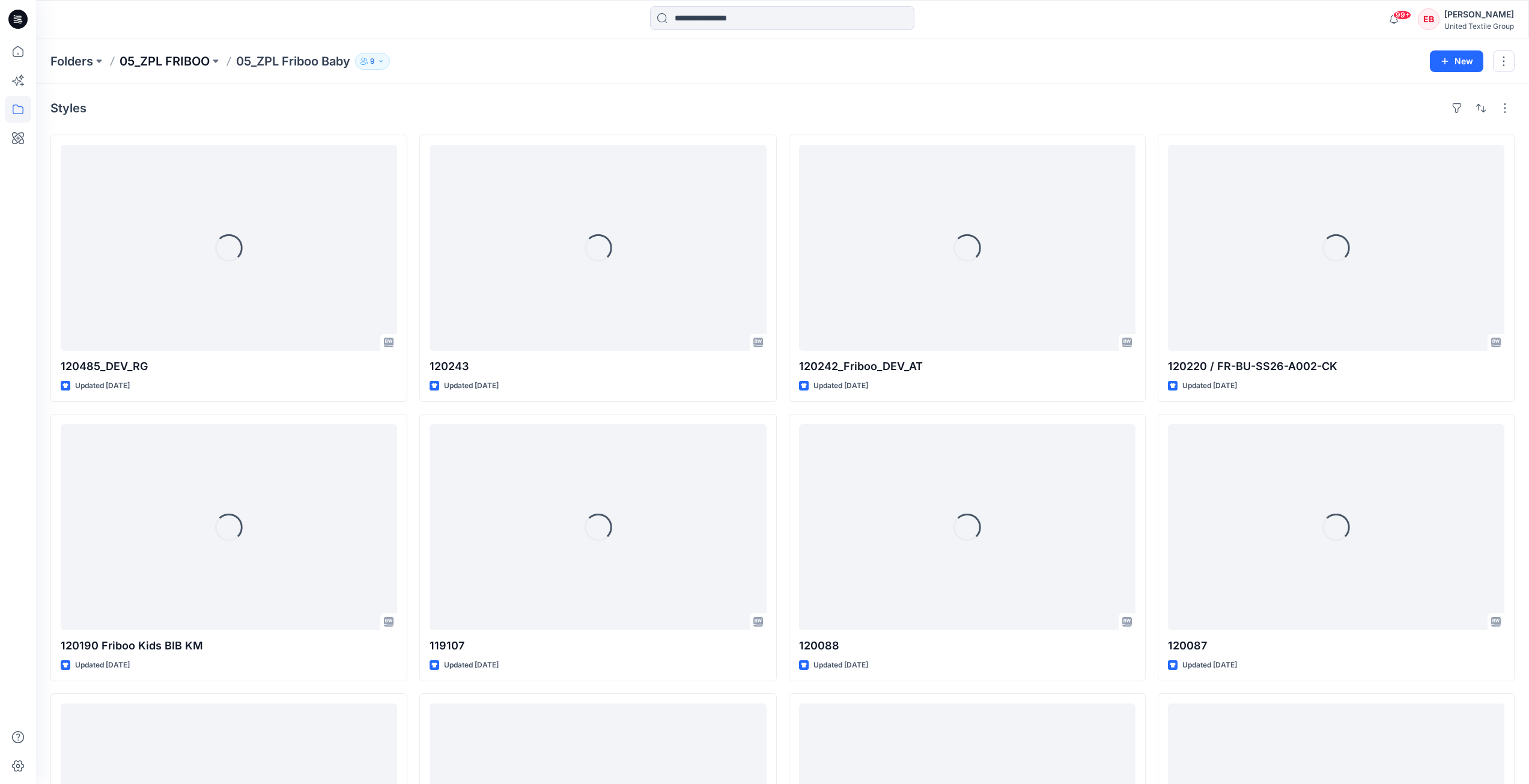
click at [187, 56] on p "05_ZPL FRIBOO" at bounding box center [165, 61] width 91 height 16
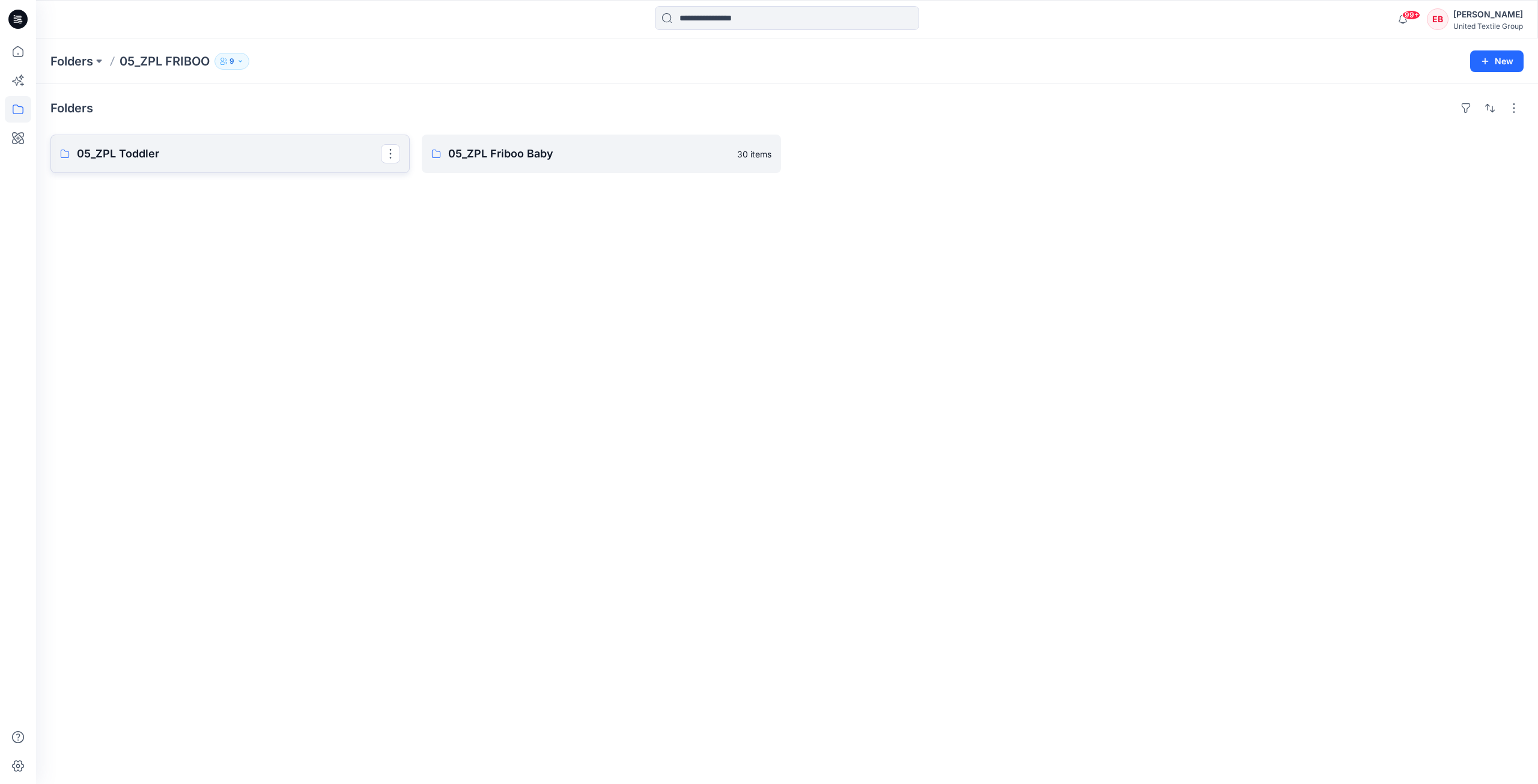
click at [244, 153] on p "05_ZPL Toddler" at bounding box center [228, 154] width 304 height 16
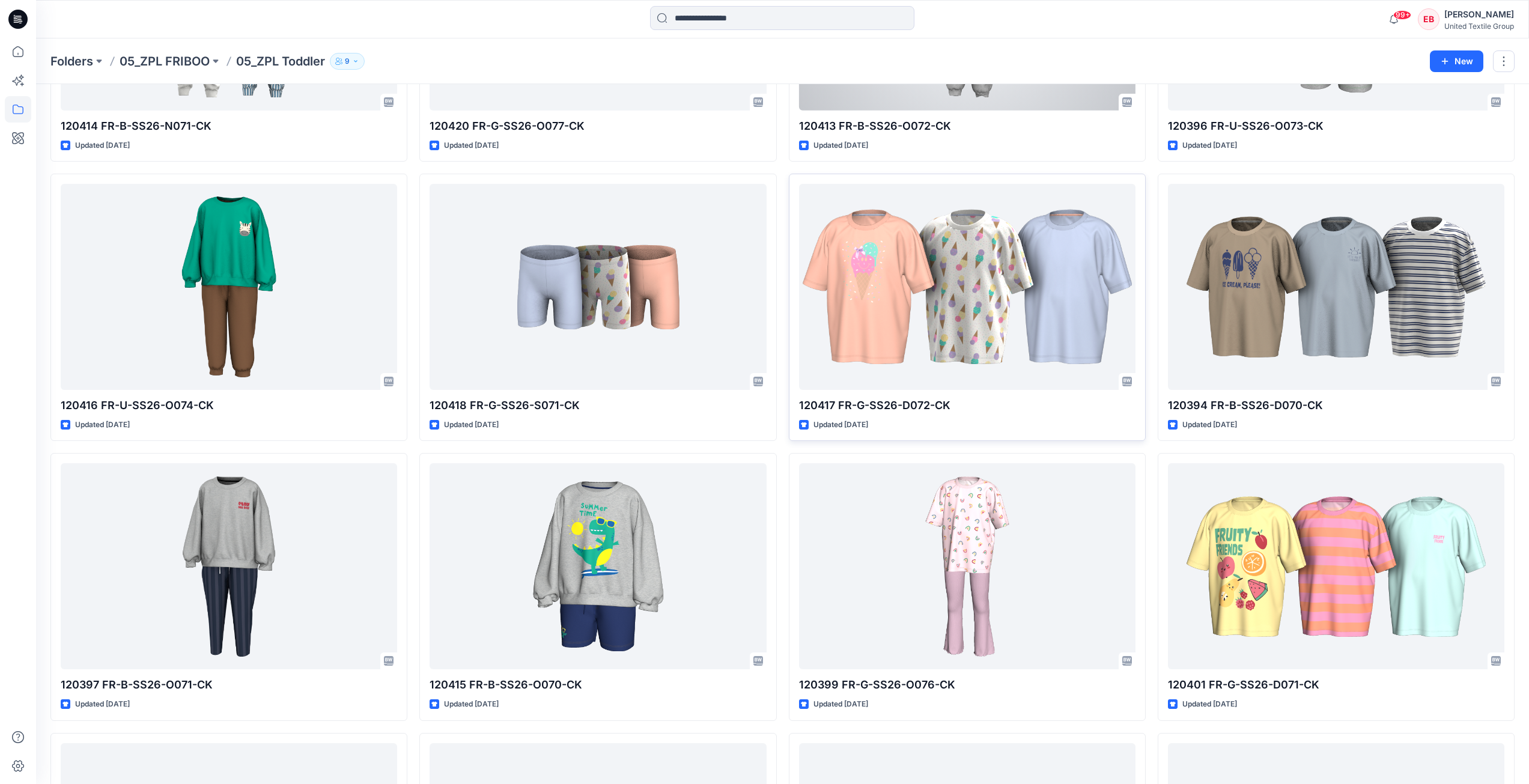
scroll to position [420, 0]
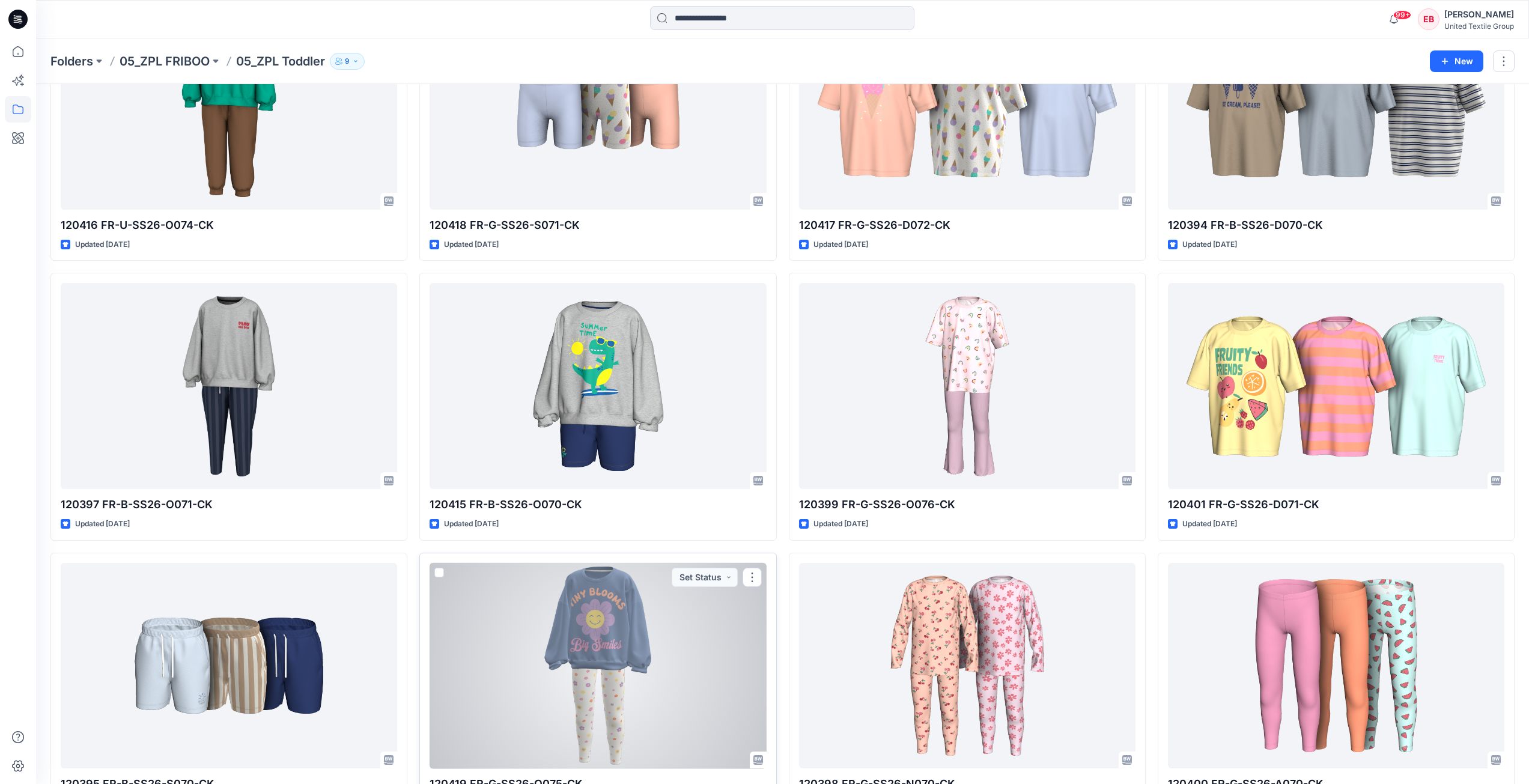
click at [593, 664] on div at bounding box center [597, 666] width 337 height 206
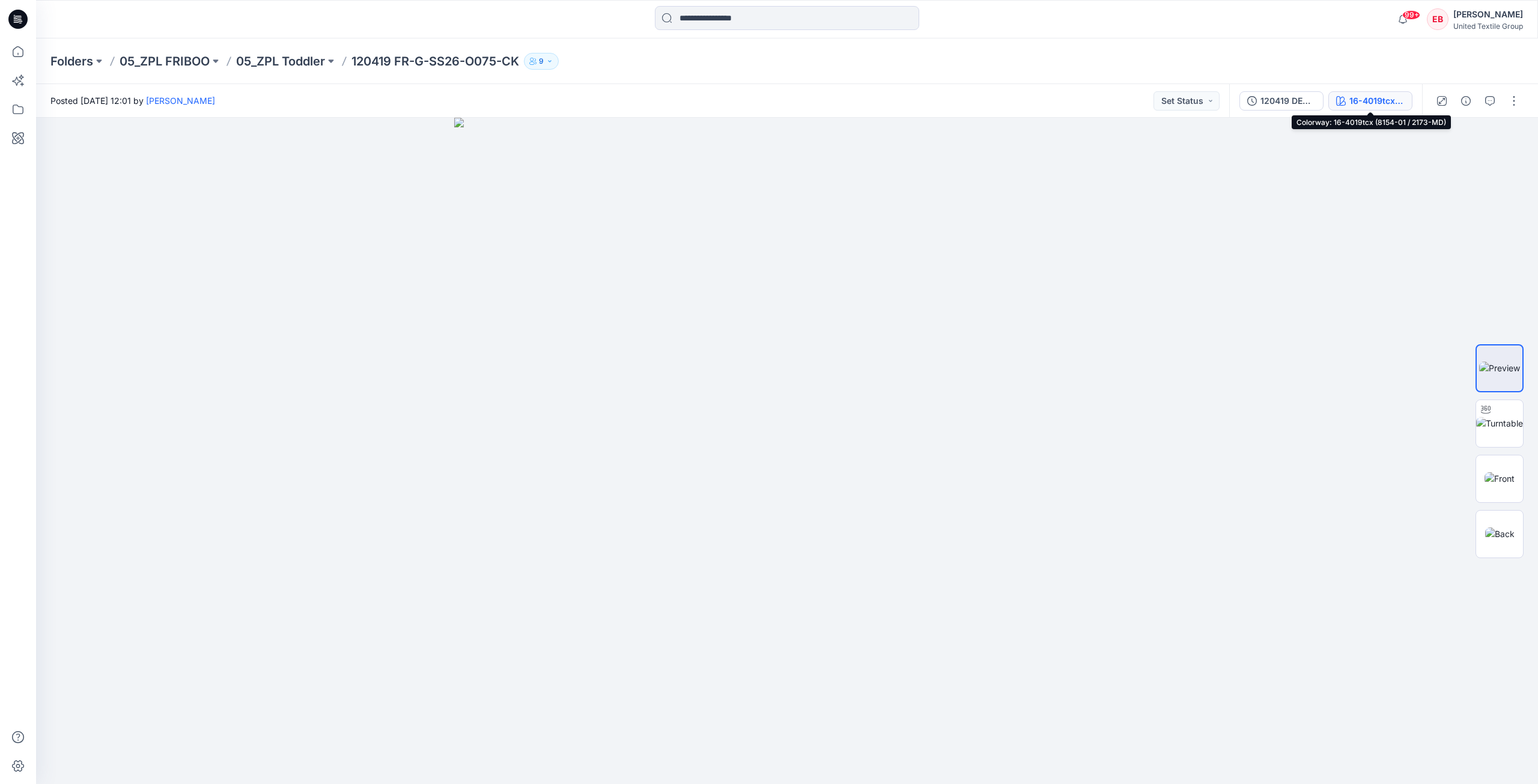
click at [1380, 104] on div "16-4019tcx (8154-01 / 2173-MD)" at bounding box center [1377, 101] width 55 height 13
